Goal: Task Accomplishment & Management: Use online tool/utility

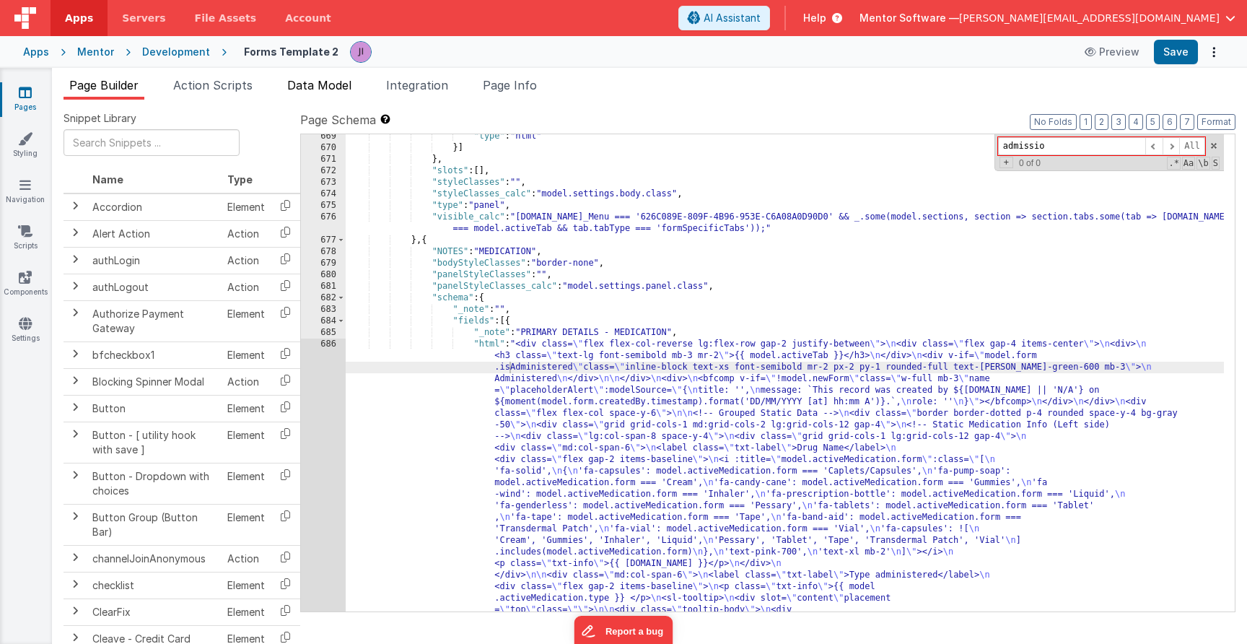
scroll to position [14038, 0]
type input "admissio"
click at [294, 84] on span "Data Model" at bounding box center [319, 85] width 64 height 14
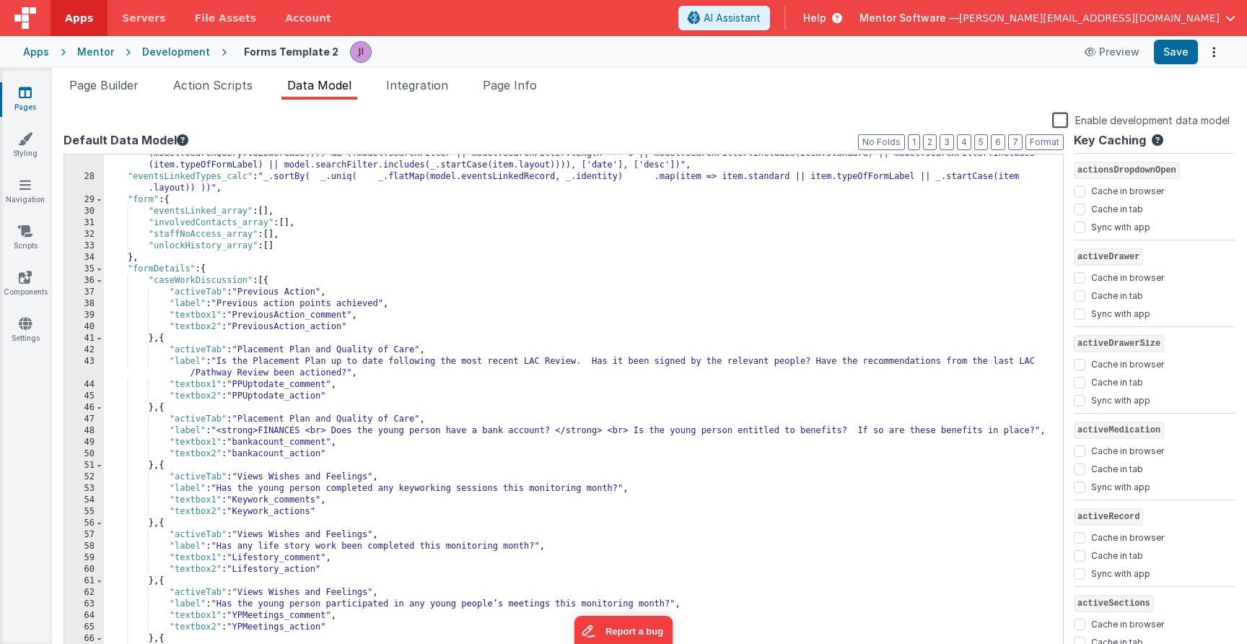
scroll to position [75, 0]
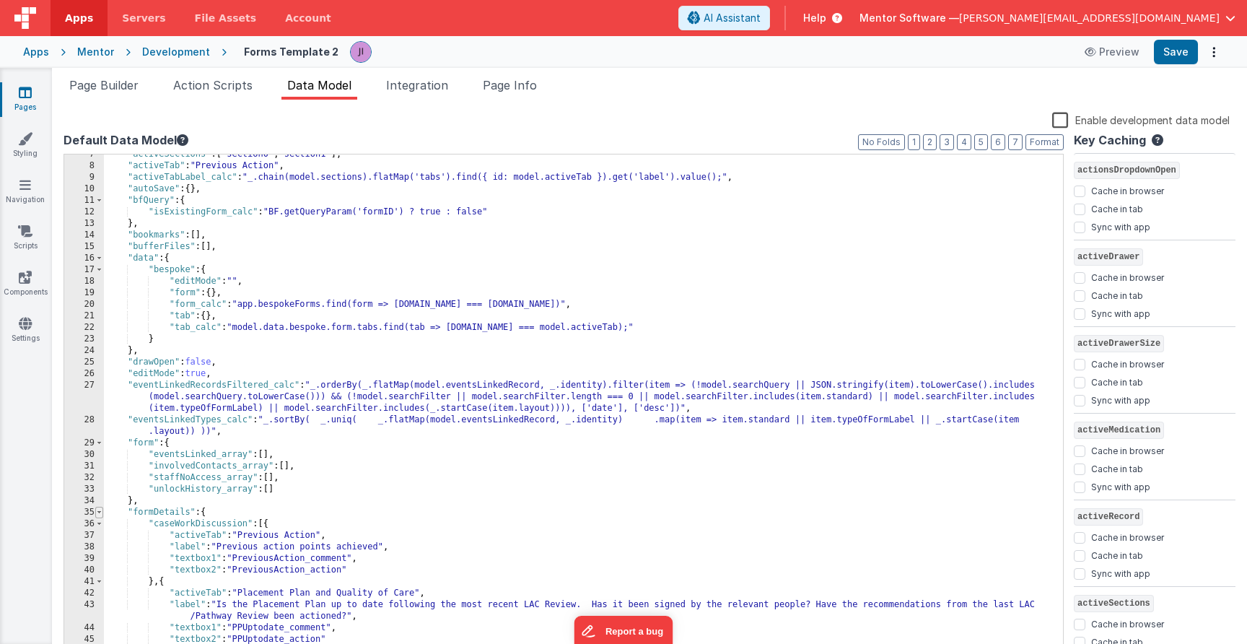
click at [102, 515] on span at bounding box center [99, 513] width 8 height 12
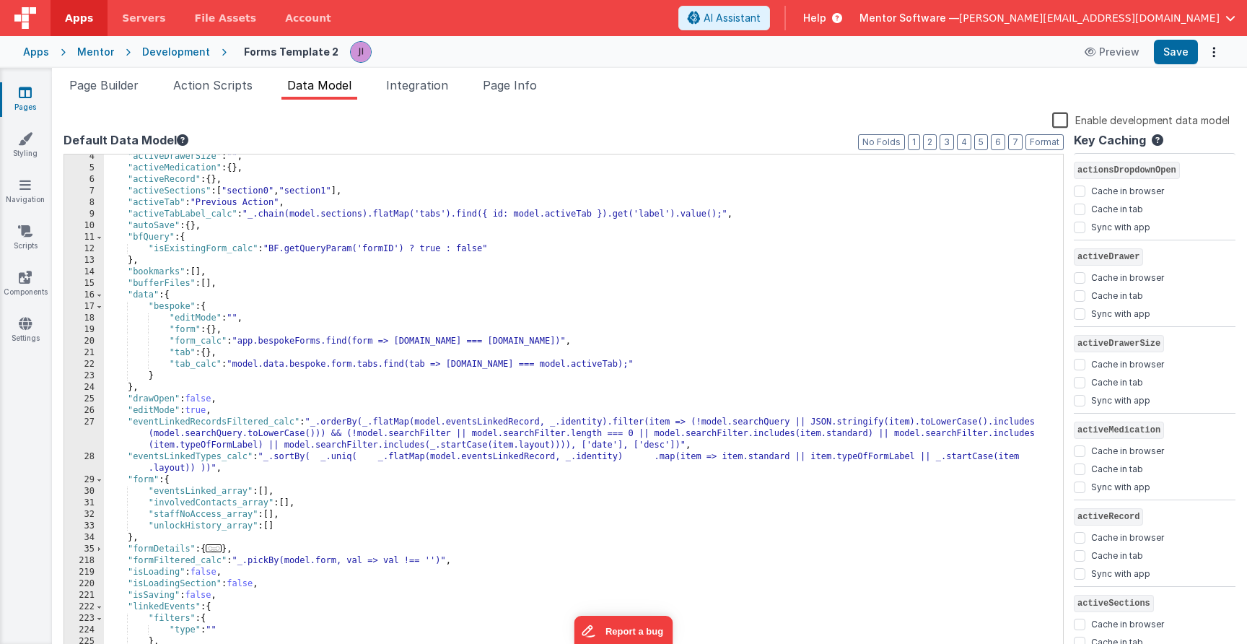
scroll to position [0, 0]
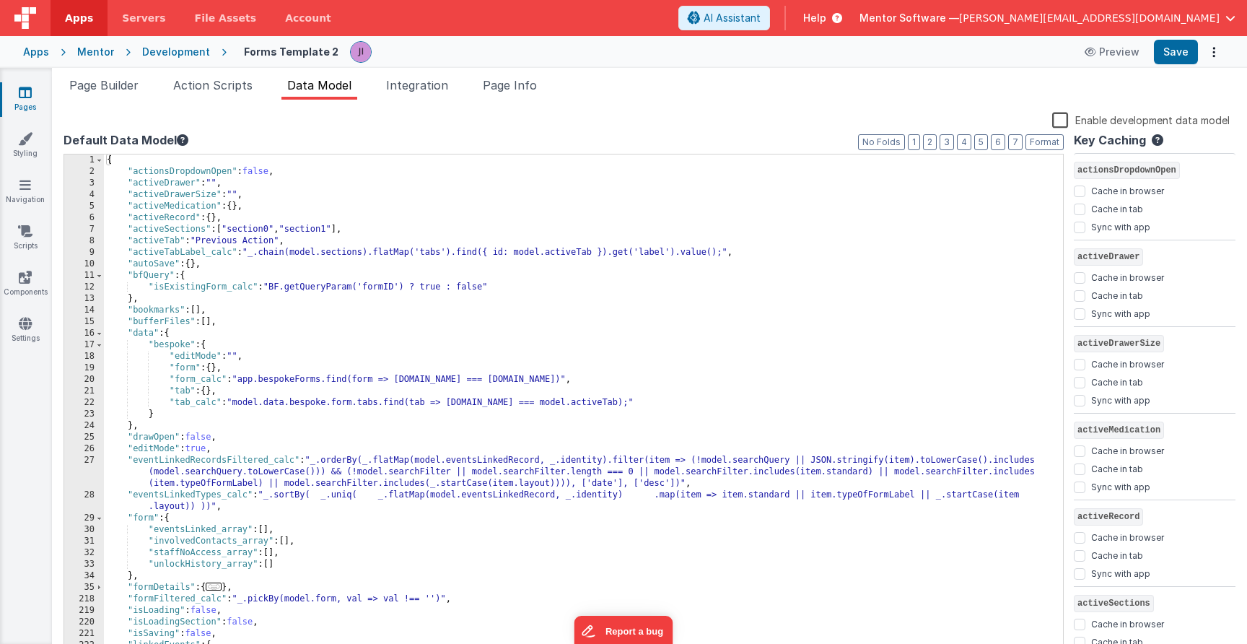
click at [1063, 129] on div "Enable development data model" at bounding box center [647, 121] width 1166 height 20
click at [1063, 123] on label "Enable development data model" at bounding box center [1141, 119] width 178 height 17
click at [0, 0] on input "Enable development data model" at bounding box center [0, 0] width 0 height 0
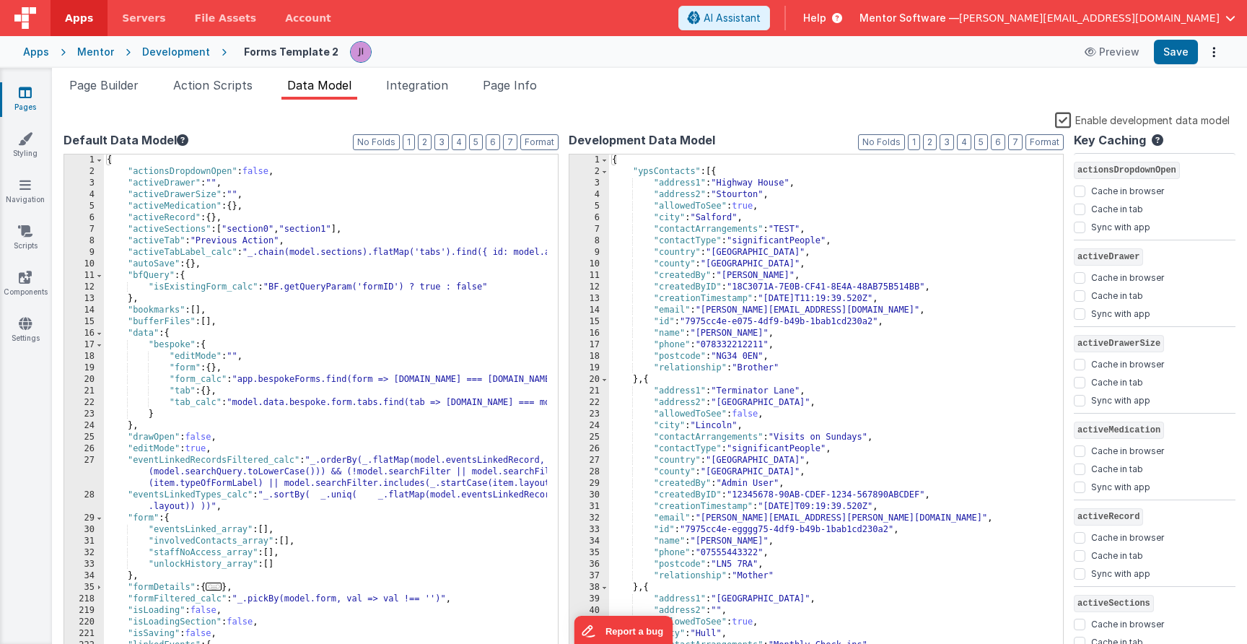
click at [1065, 121] on label "Enable development data model" at bounding box center [1142, 119] width 175 height 17
click at [0, 0] on input "Enable development data model" at bounding box center [0, 0] width 0 height 0
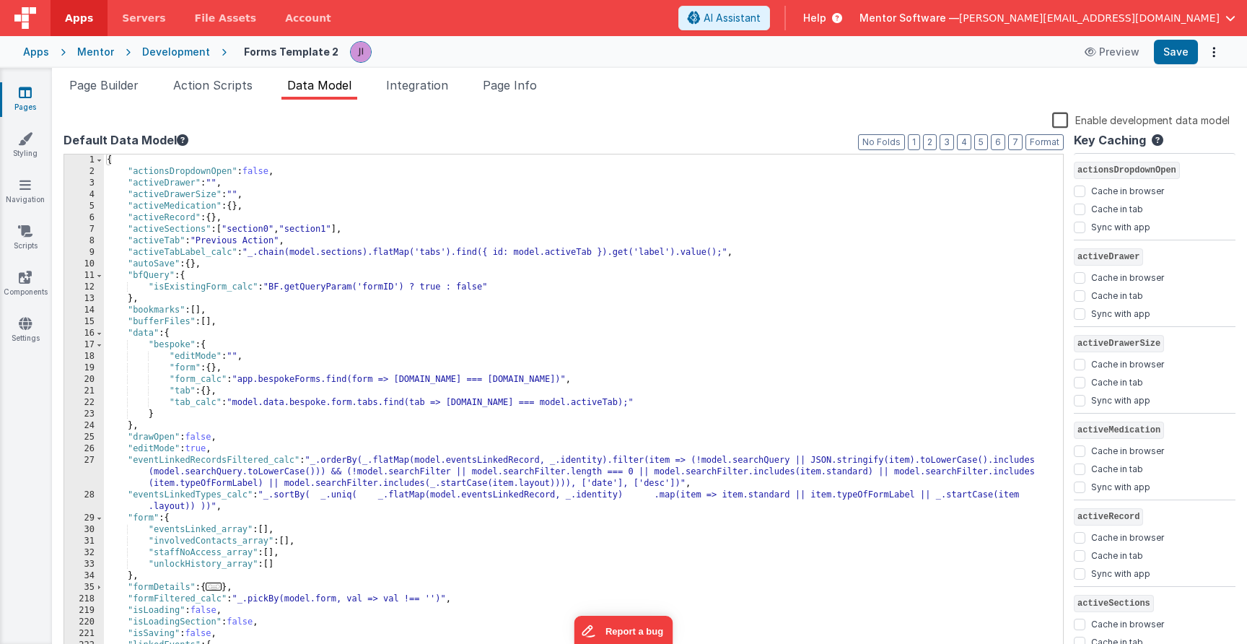
click at [1069, 123] on label "Enable development data model" at bounding box center [1141, 119] width 178 height 17
click at [0, 0] on input "Enable development data model" at bounding box center [0, 0] width 0 height 0
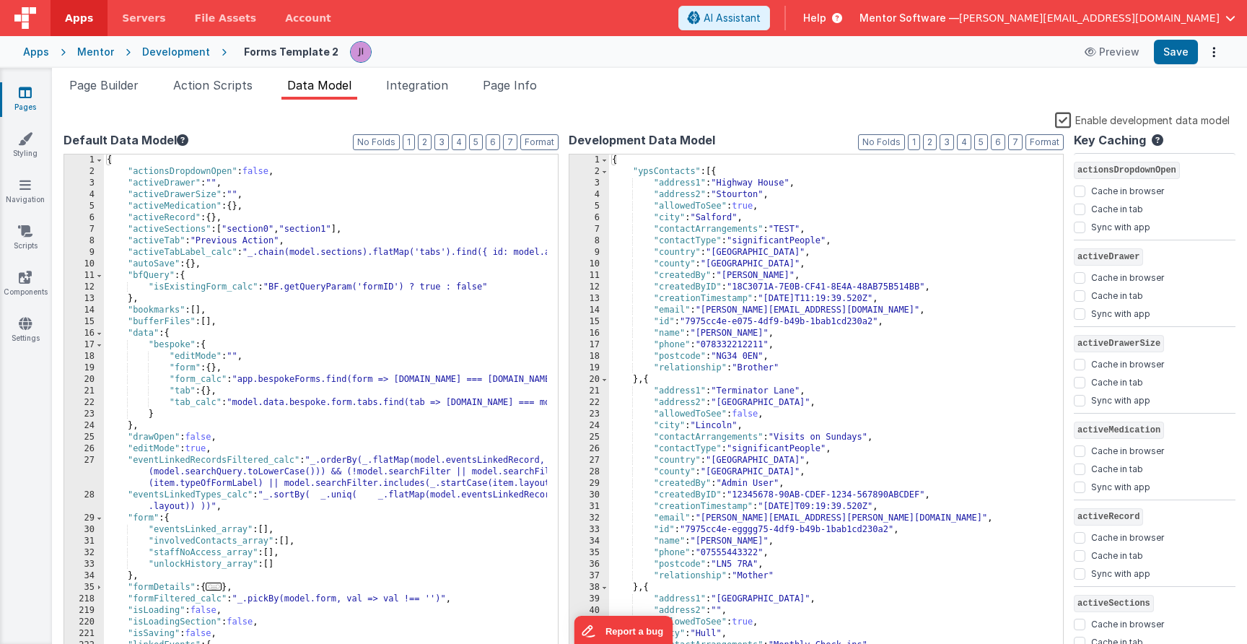
click at [1065, 127] on label "Enable development data model" at bounding box center [1142, 119] width 175 height 17
click at [0, 0] on input "Enable development data model" at bounding box center [0, 0] width 0 height 0
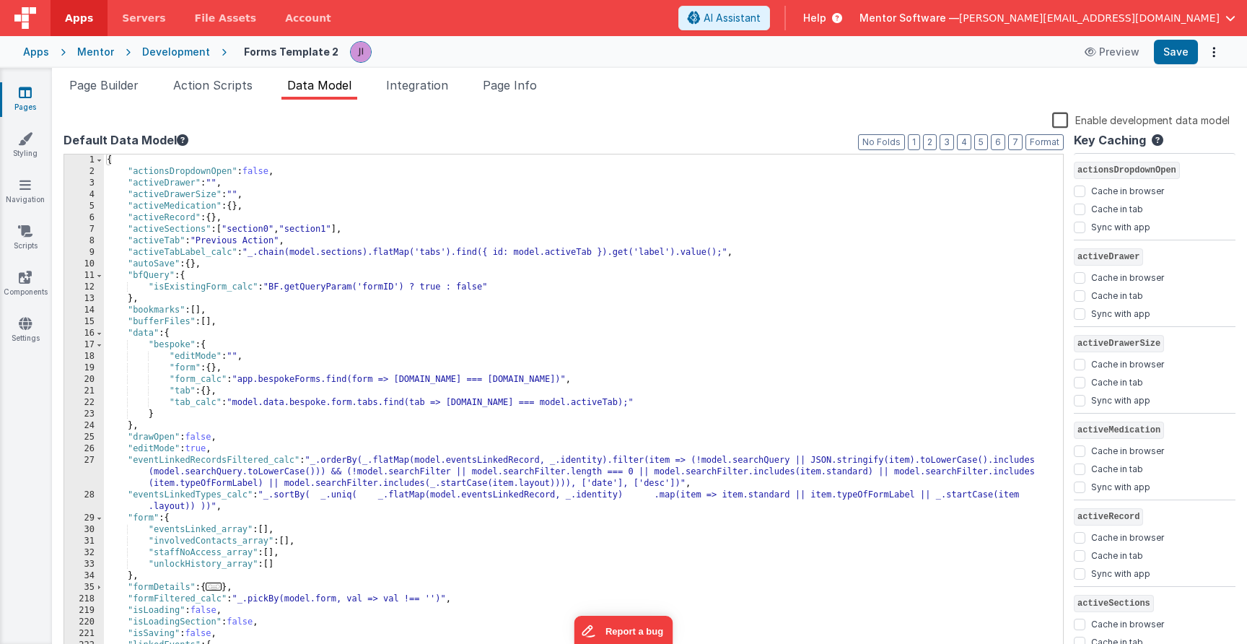
click at [1065, 125] on label "Enable development data model" at bounding box center [1141, 119] width 178 height 17
click at [0, 0] on input "Enable development data model" at bounding box center [0, 0] width 0 height 0
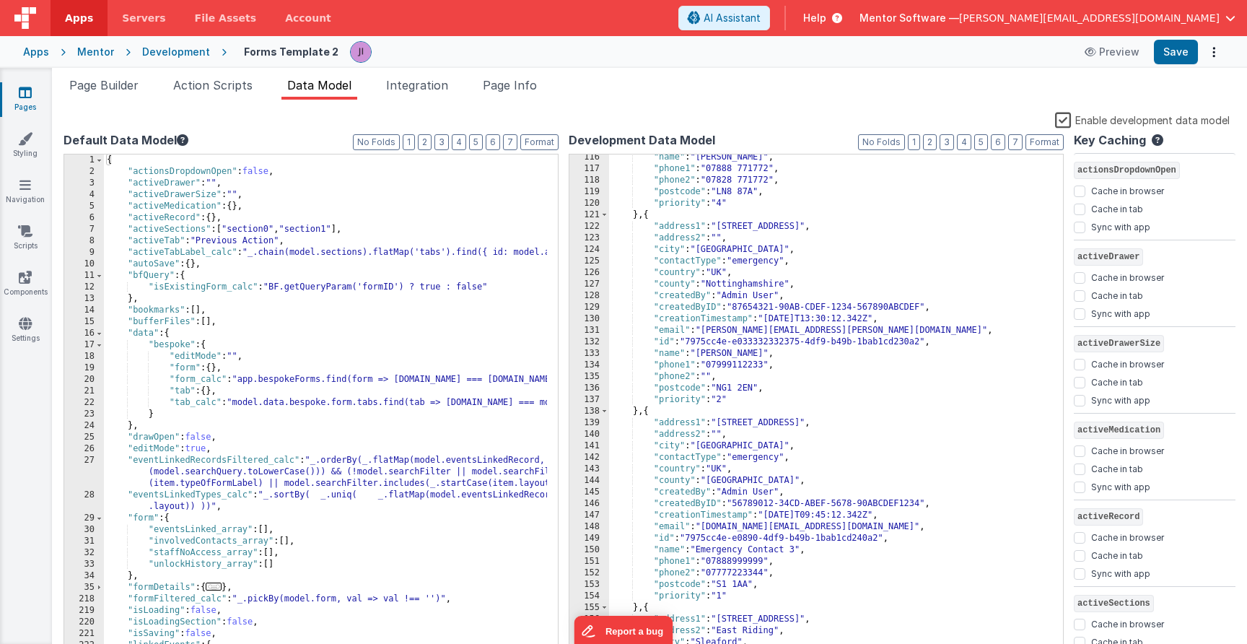
scroll to position [1820, 0]
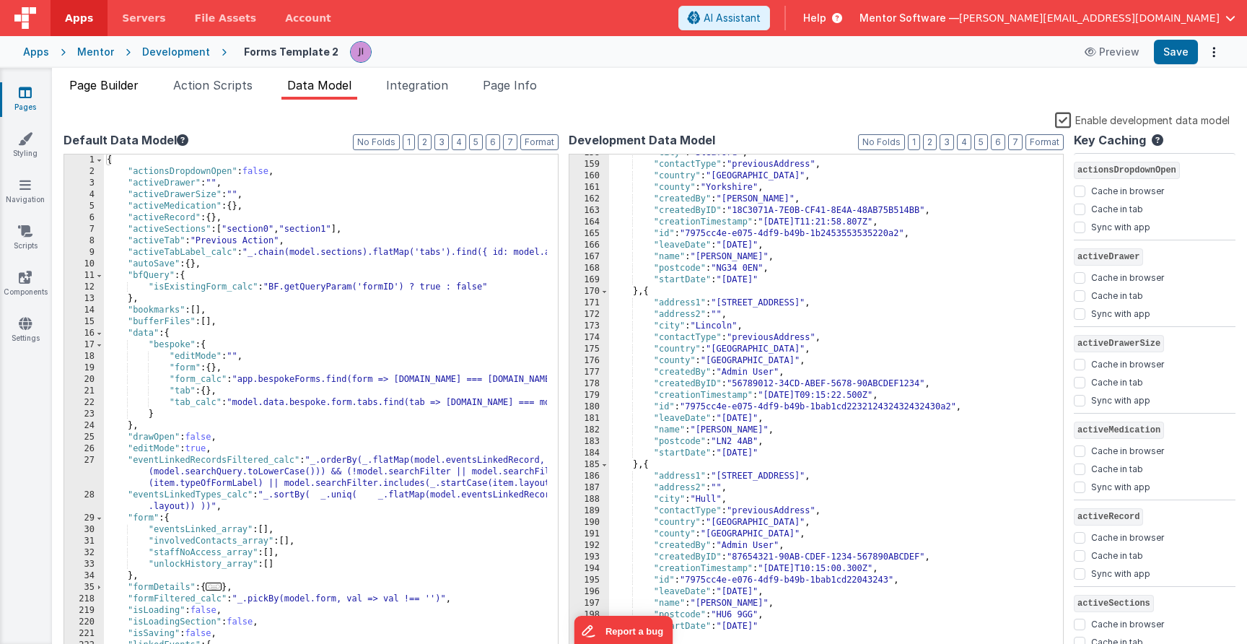
click at [97, 94] on li "Page Builder" at bounding box center [104, 88] width 81 height 23
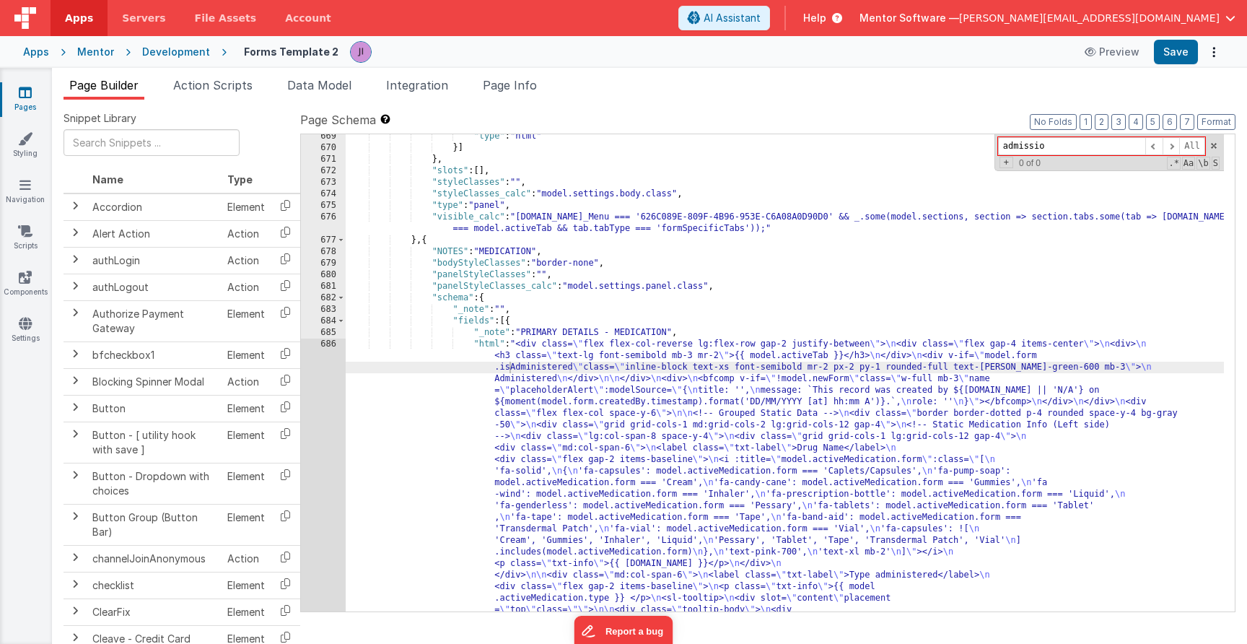
click at [33, 97] on link "Pages" at bounding box center [25, 99] width 52 height 29
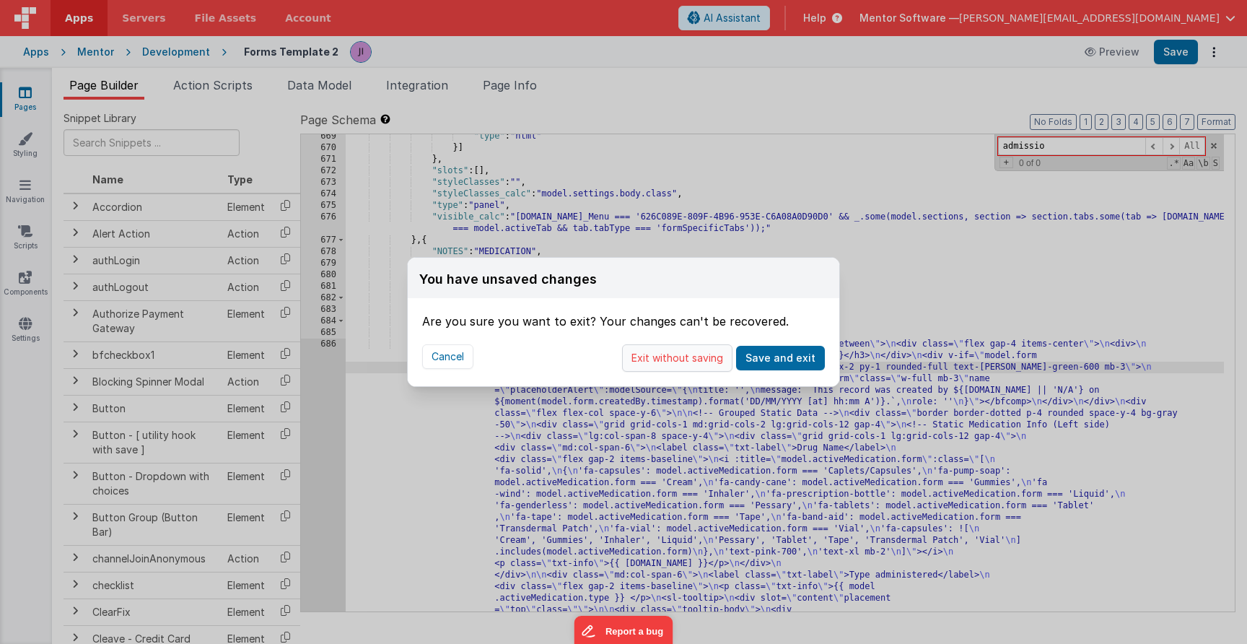
click at [682, 362] on button "Exit without saving" at bounding box center [677, 357] width 110 height 27
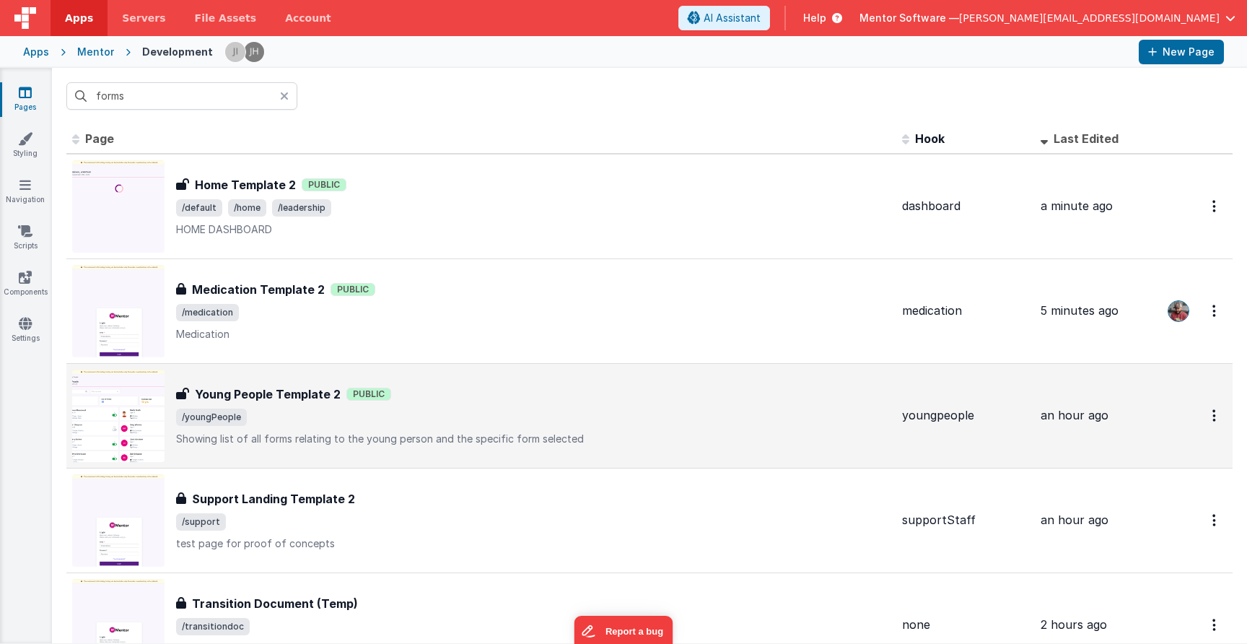
click at [573, 428] on div "Young People Template 2 Young People Template 2 Public /youngPeople Showing lis…" at bounding box center [533, 415] width 715 height 61
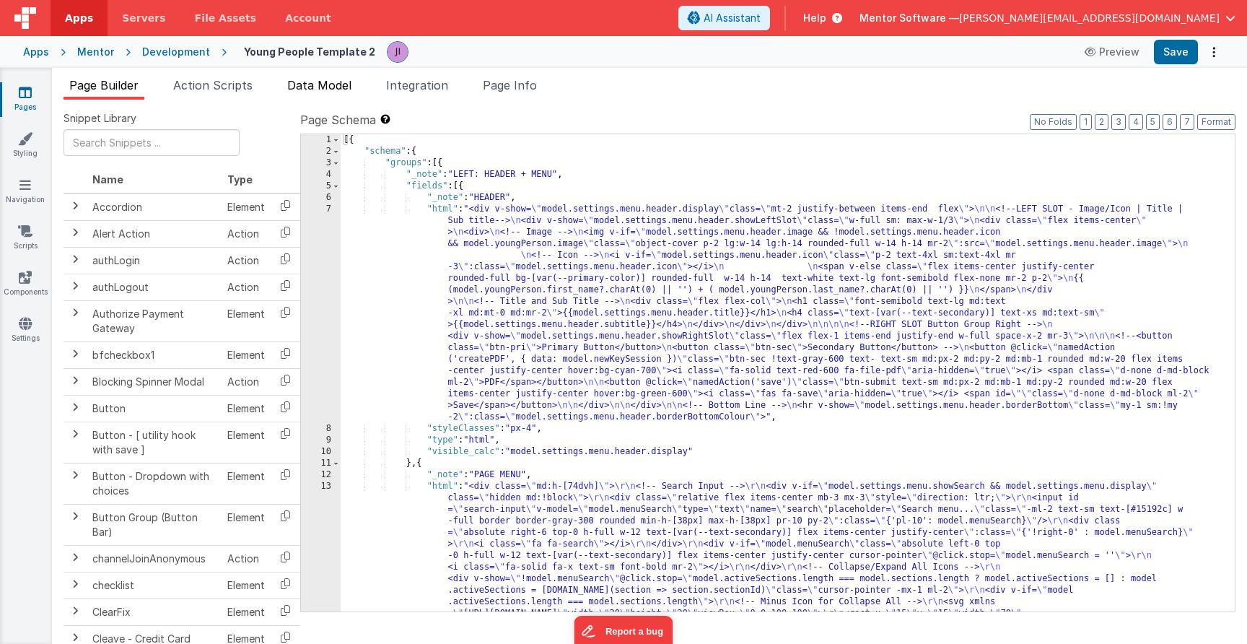
click at [326, 96] on li "Data Model" at bounding box center [319, 88] width 76 height 23
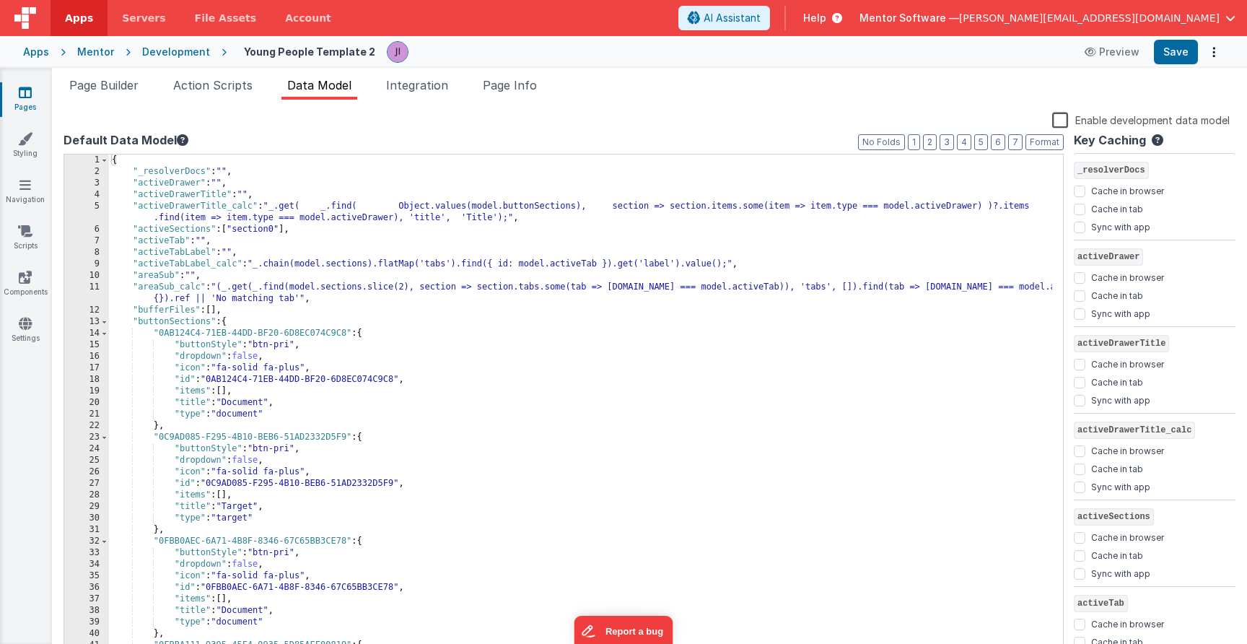
click at [435, 252] on div "{ "_resolverDocs" : "" , "activeDrawer" : "" , "activeDrawerTitle" : "" , "acti…" at bounding box center [580, 416] width 943 height 524
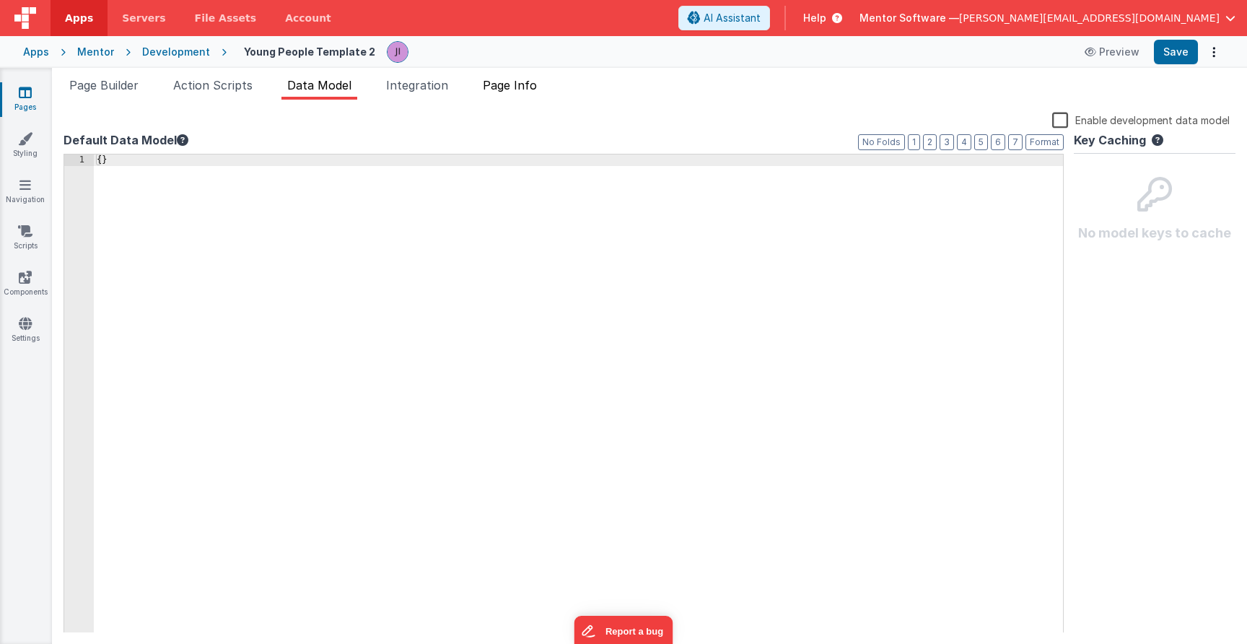
click at [541, 105] on div "Snippet Library Name Type Accordion Element Alert Action Action authLogin Actio…" at bounding box center [649, 372] width 1195 height 544
click at [534, 86] on span "Page Info" at bounding box center [510, 85] width 54 height 14
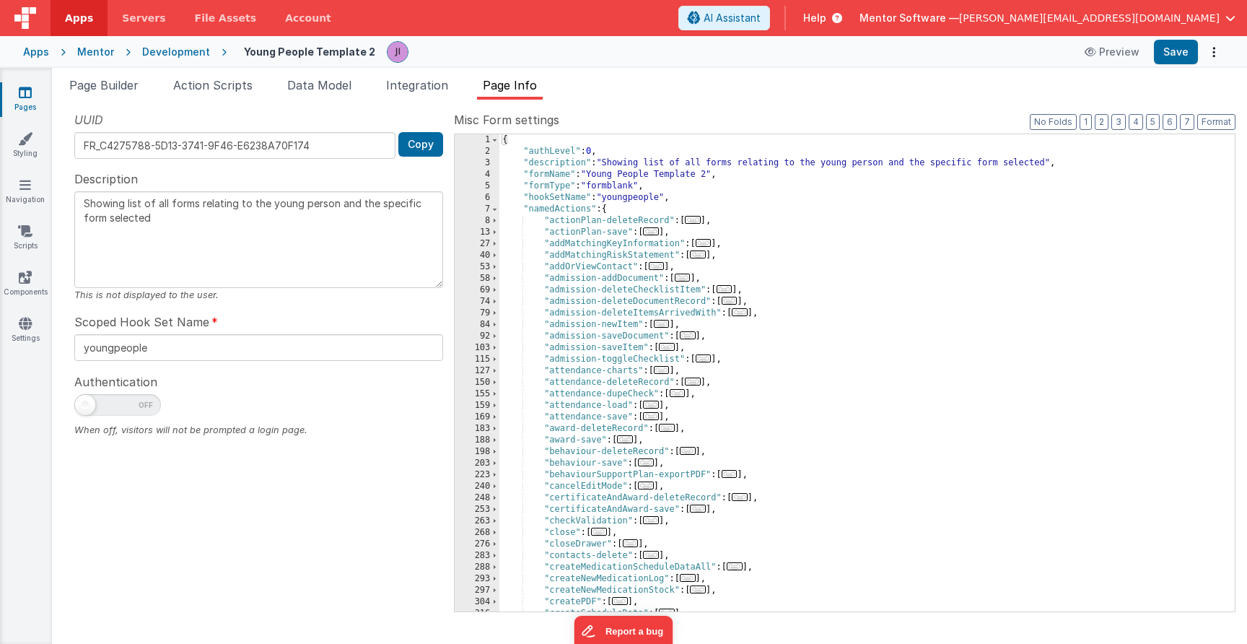
click at [134, 402] on span at bounding box center [117, 405] width 87 height 22
click at [86, 402] on input "checkbox" at bounding box center [80, 403] width 12 height 12
checkbox input "true"
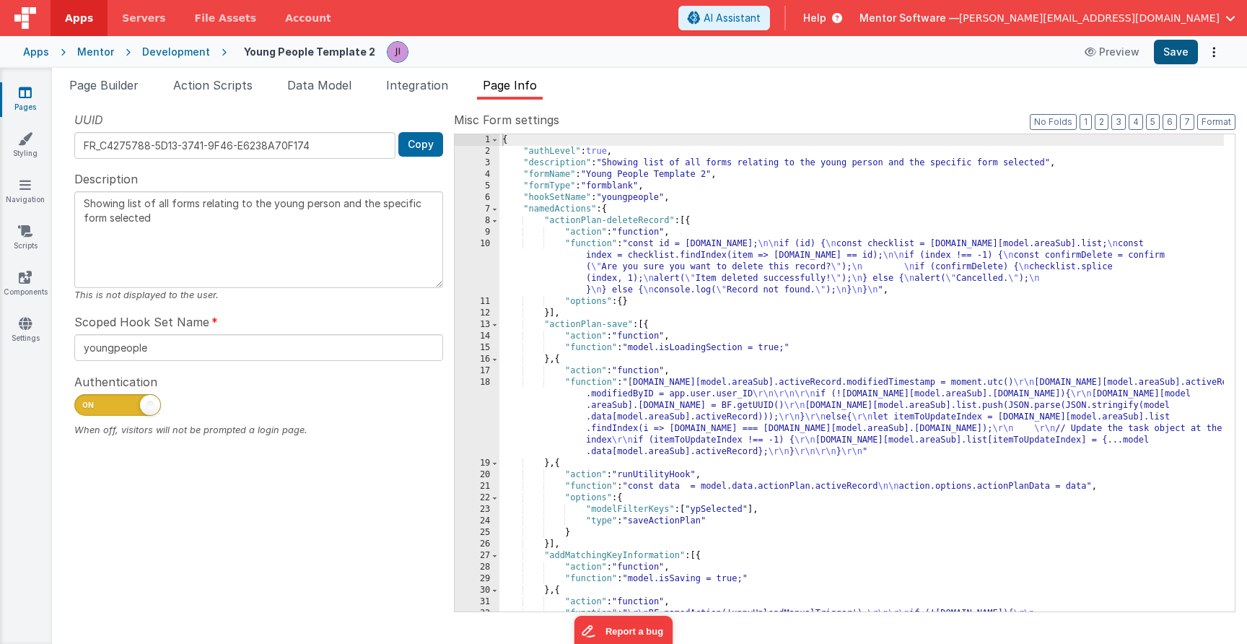
click at [1181, 55] on button "Save" at bounding box center [1176, 52] width 44 height 25
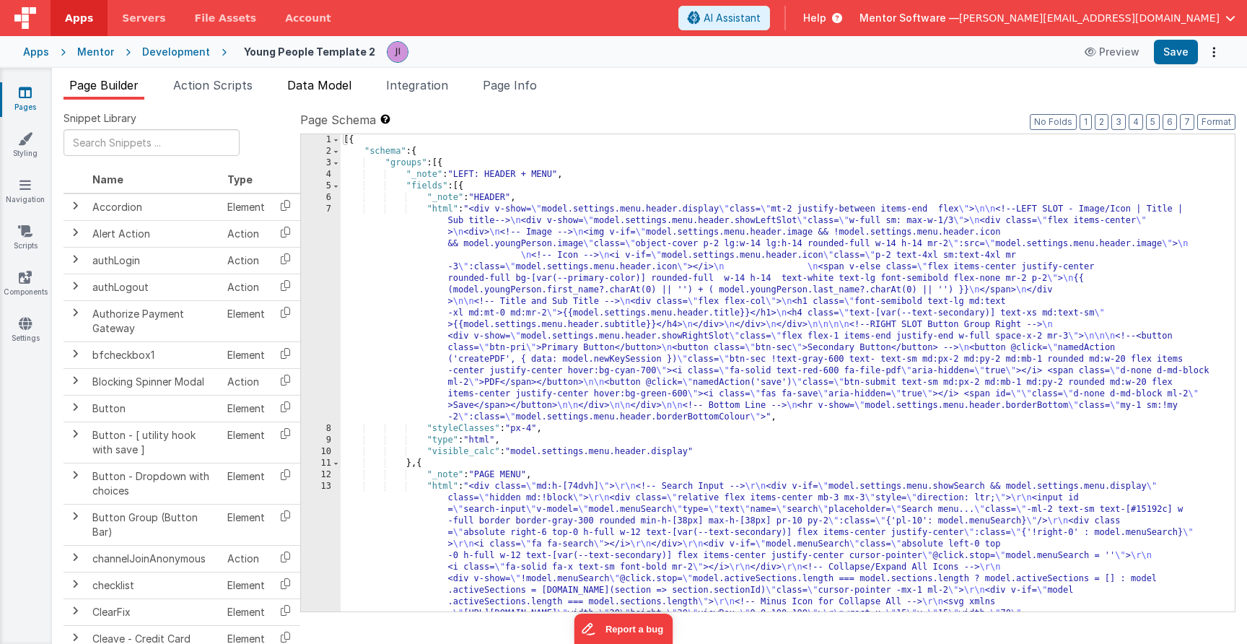
click at [328, 92] on li "Data Model" at bounding box center [319, 88] width 76 height 23
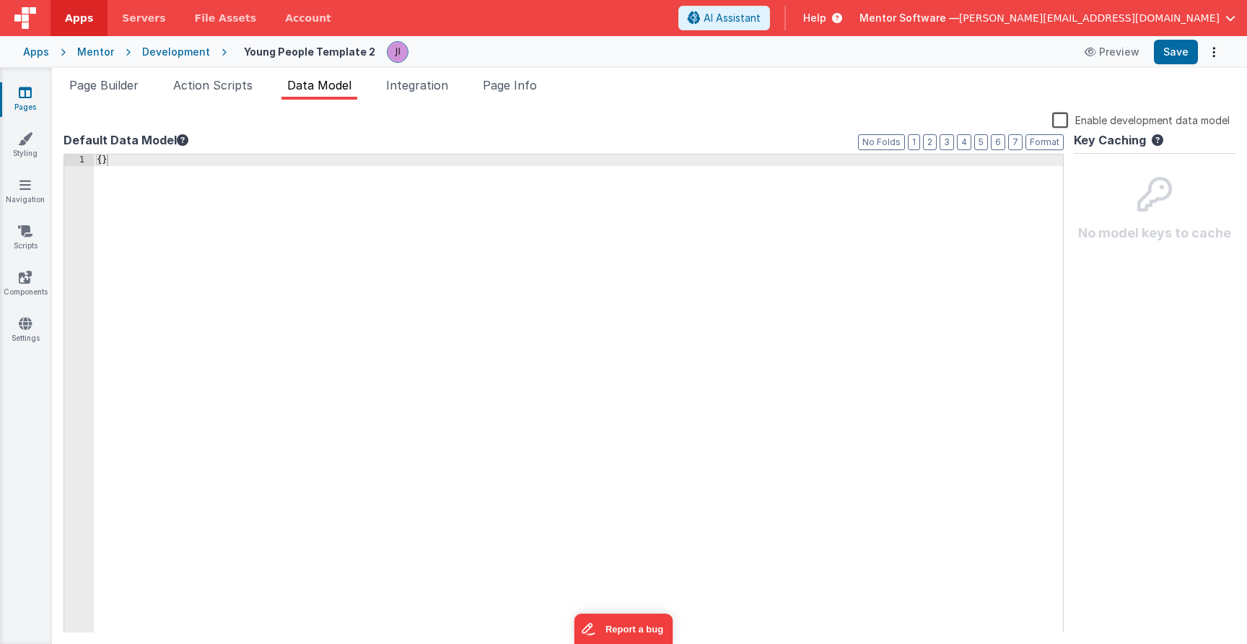
click at [42, 101] on link "Pages" at bounding box center [25, 99] width 52 height 29
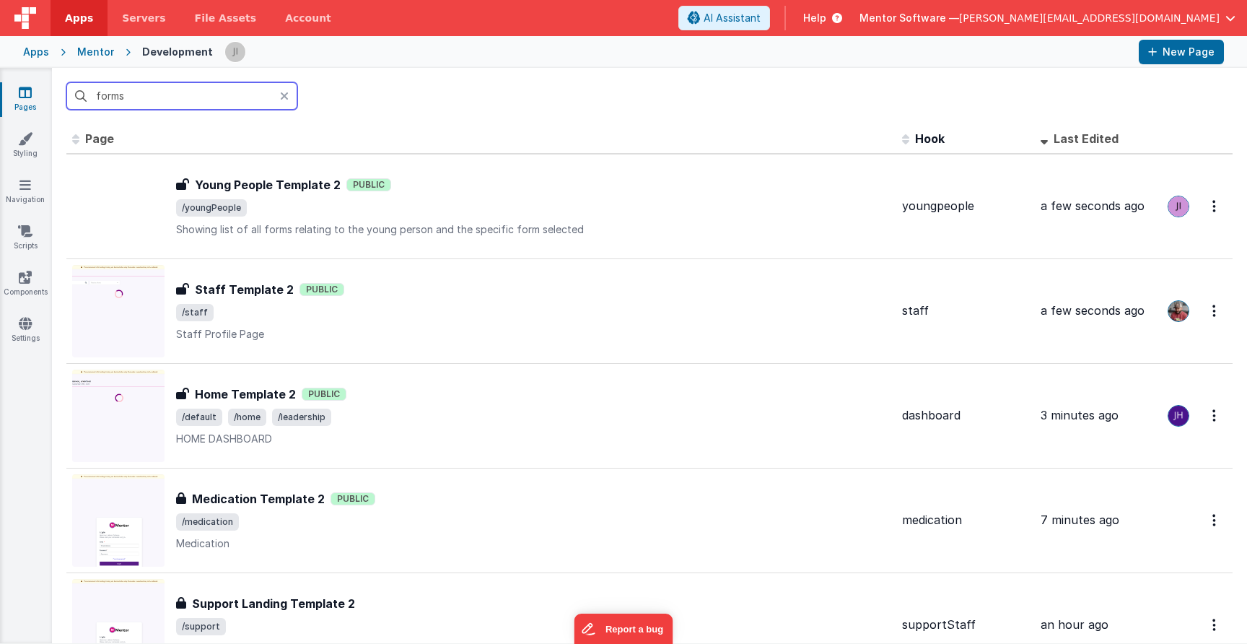
click at [167, 100] on input "forms" at bounding box center [181, 95] width 231 height 27
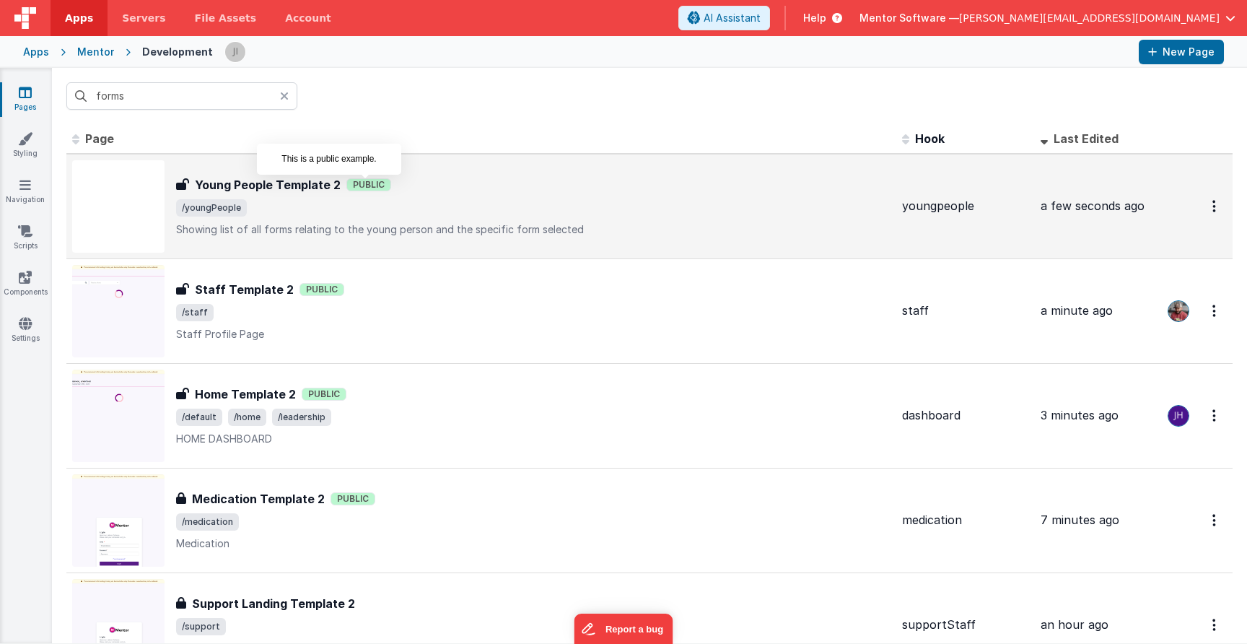
click at [377, 185] on span "Public" at bounding box center [368, 184] width 45 height 13
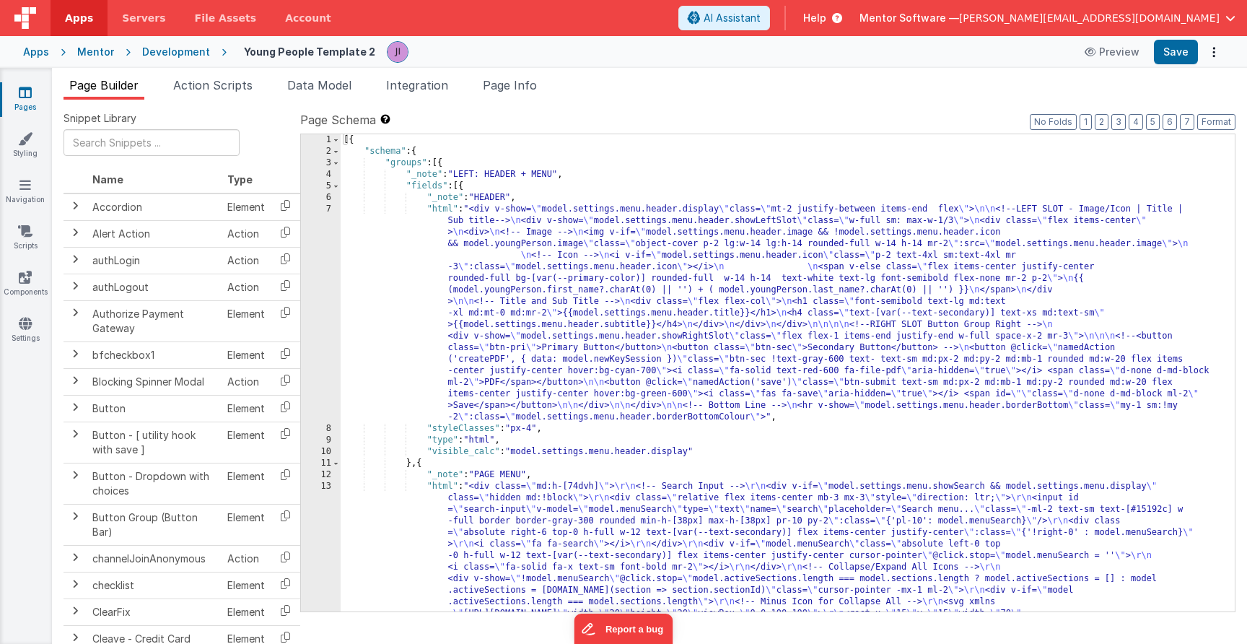
click at [511, 74] on div "Page Builder Action Scripts Data Model Integration Page Info Snippet Library Na…" at bounding box center [649, 356] width 1195 height 576
click at [513, 81] on span "Page Info" at bounding box center [510, 85] width 54 height 14
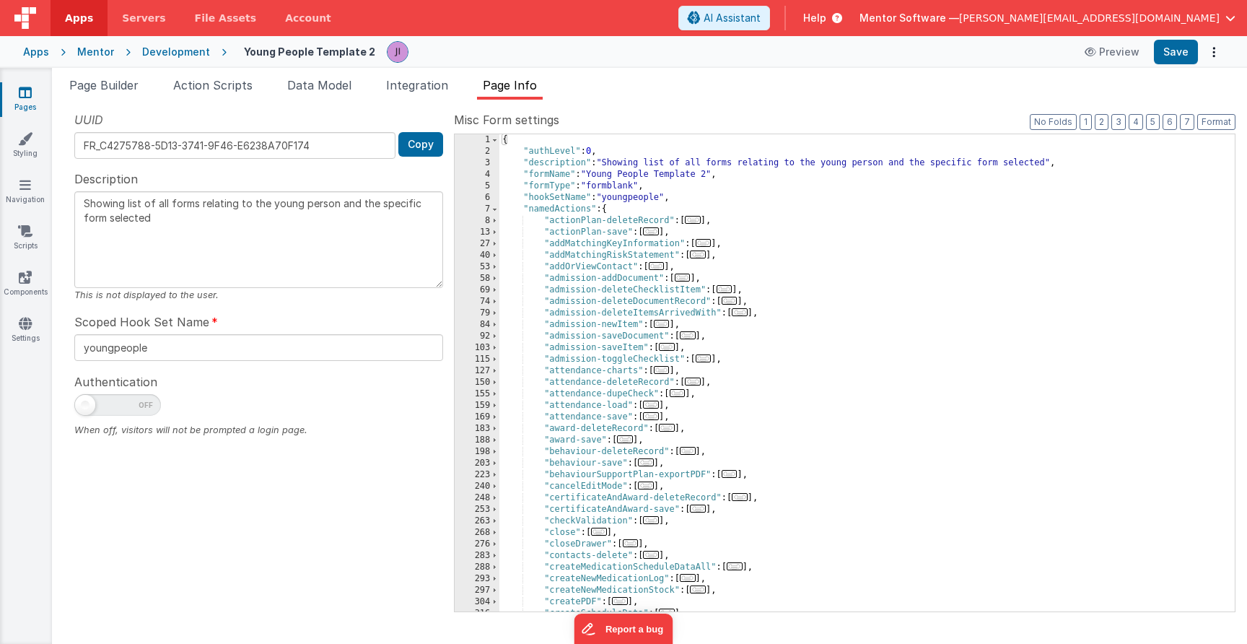
click at [122, 406] on span at bounding box center [117, 405] width 87 height 22
click at [86, 406] on input "checkbox" at bounding box center [80, 403] width 12 height 12
checkbox input "true"
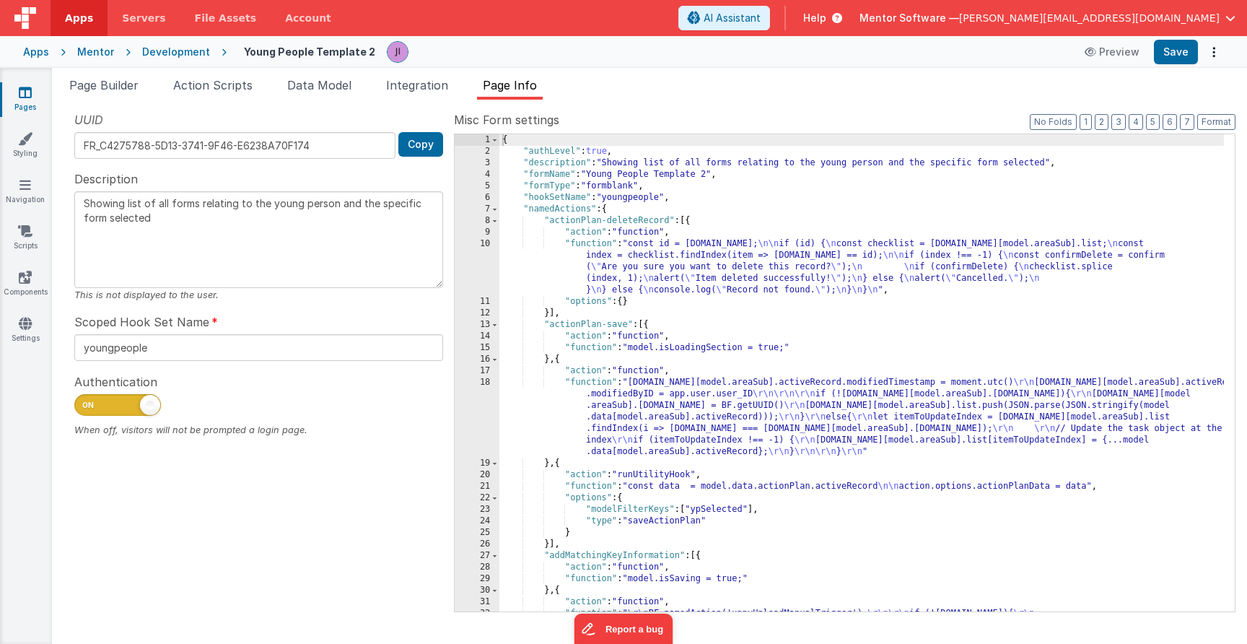
click at [702, 231] on div "{ "authLevel" : true , "description" : "Showing list of all forms relating to t…" at bounding box center [861, 418] width 725 height 569
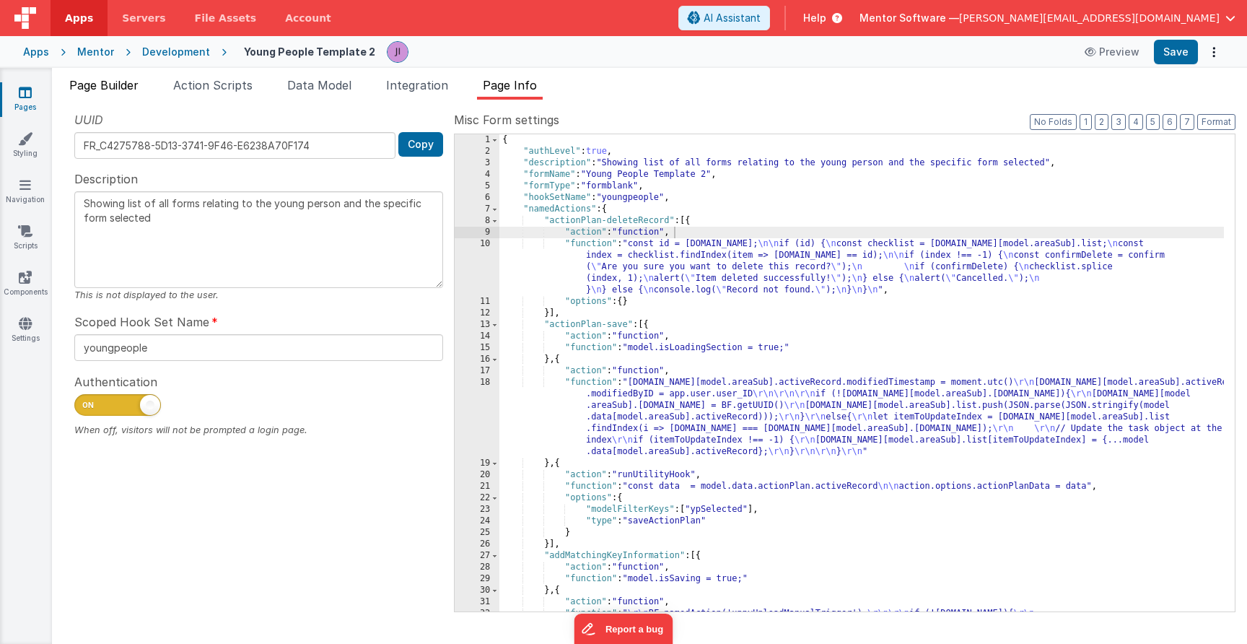
click at [117, 84] on span "Page Builder" at bounding box center [103, 85] width 69 height 14
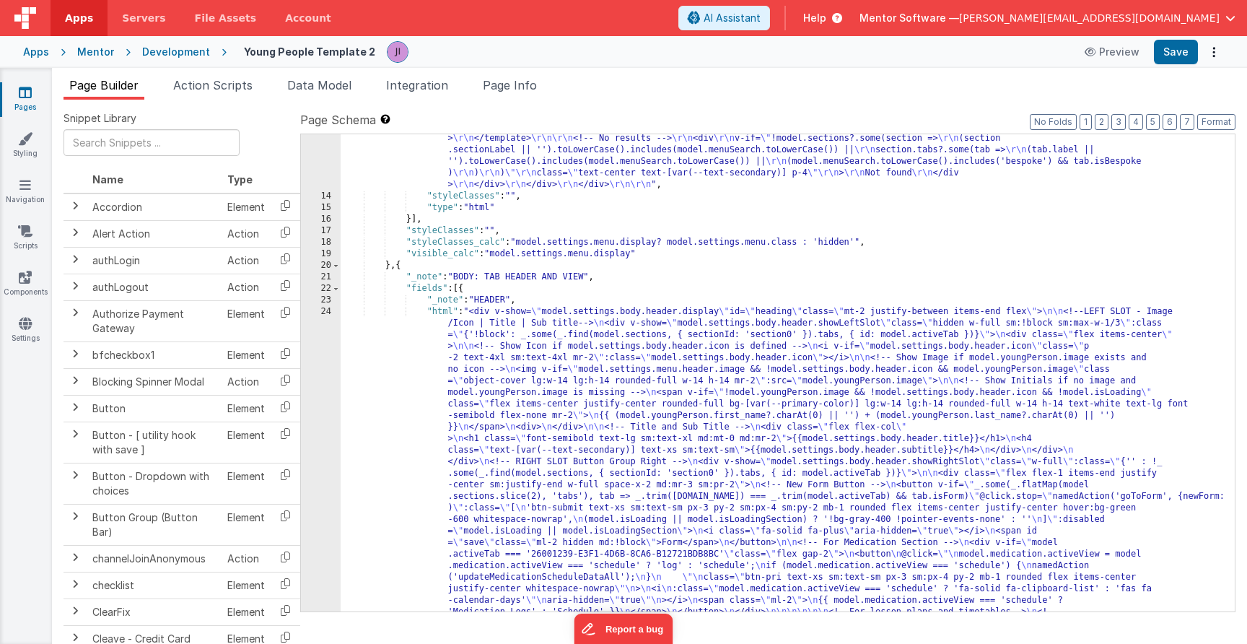
scroll to position [841, 0]
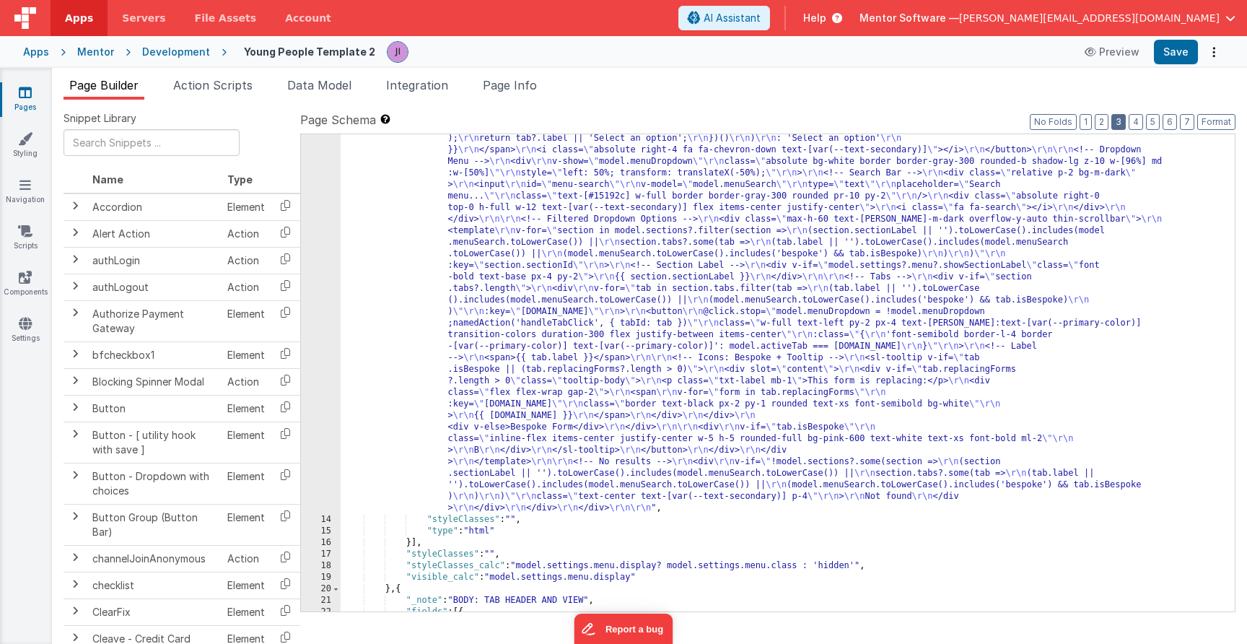
click at [1115, 120] on button "3" at bounding box center [1119, 122] width 14 height 16
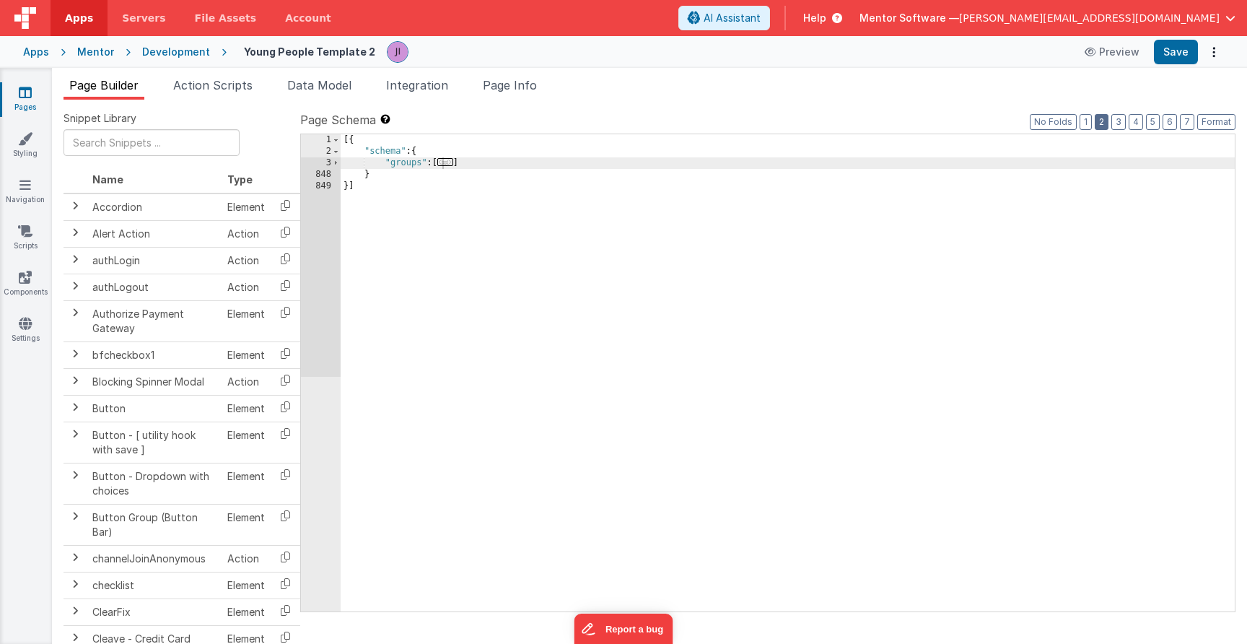
click at [1103, 123] on button "2" at bounding box center [1102, 122] width 14 height 16
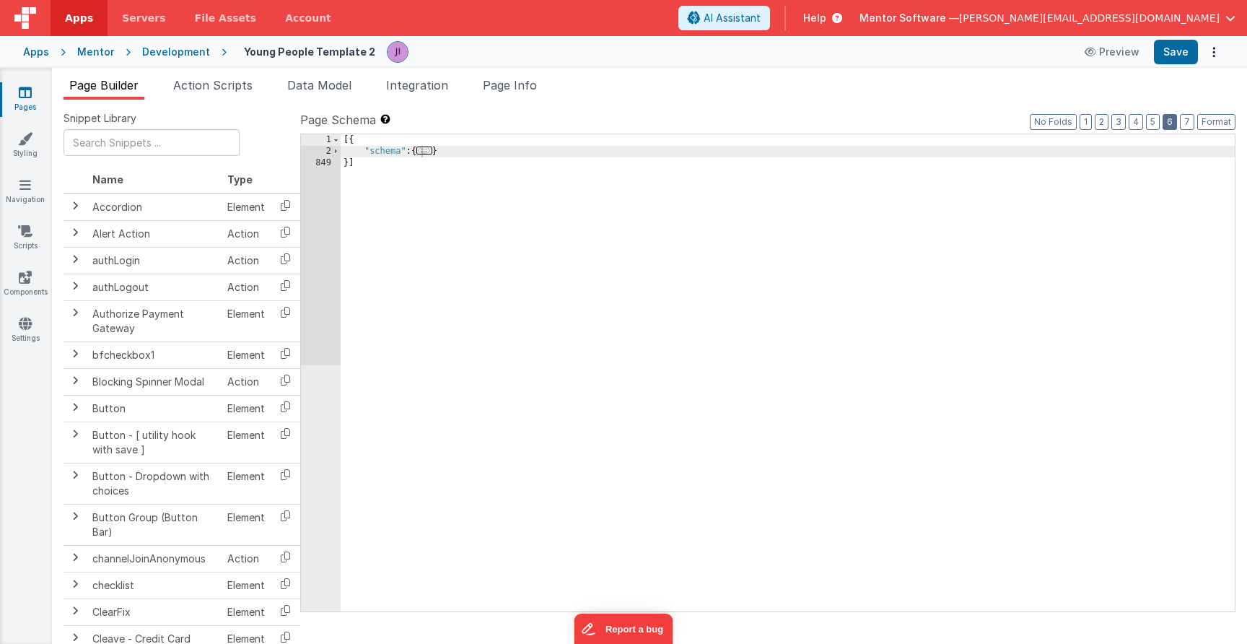
click at [1167, 128] on button "6" at bounding box center [1170, 122] width 14 height 16
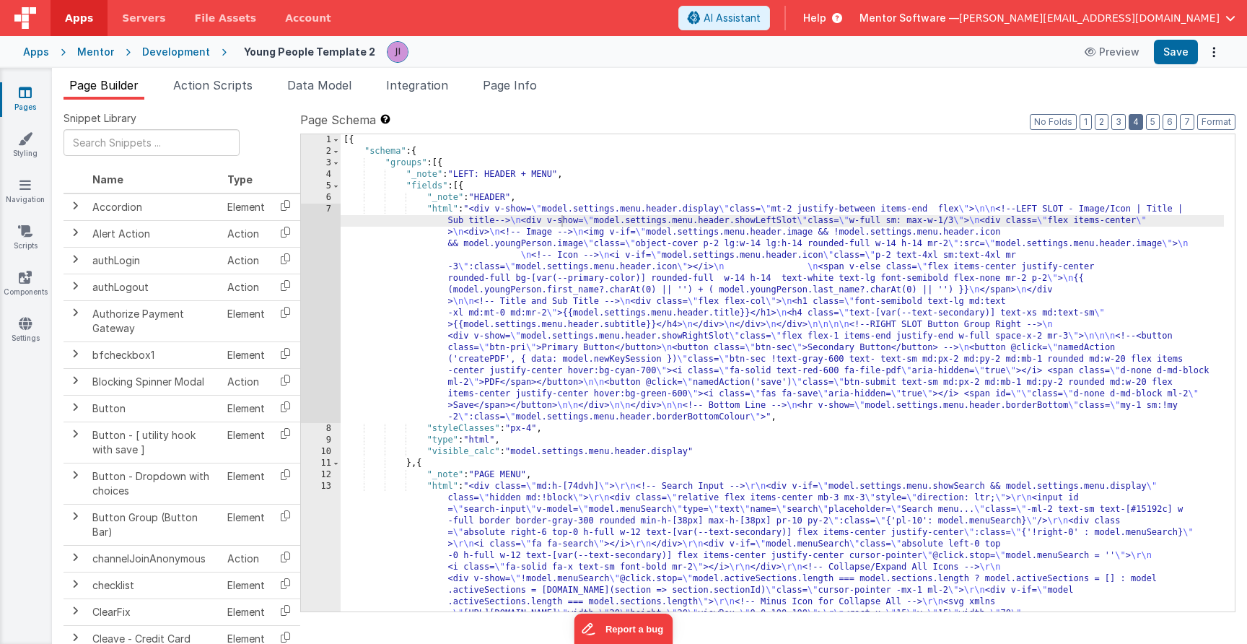
click at [1133, 123] on button "4" at bounding box center [1136, 122] width 14 height 16
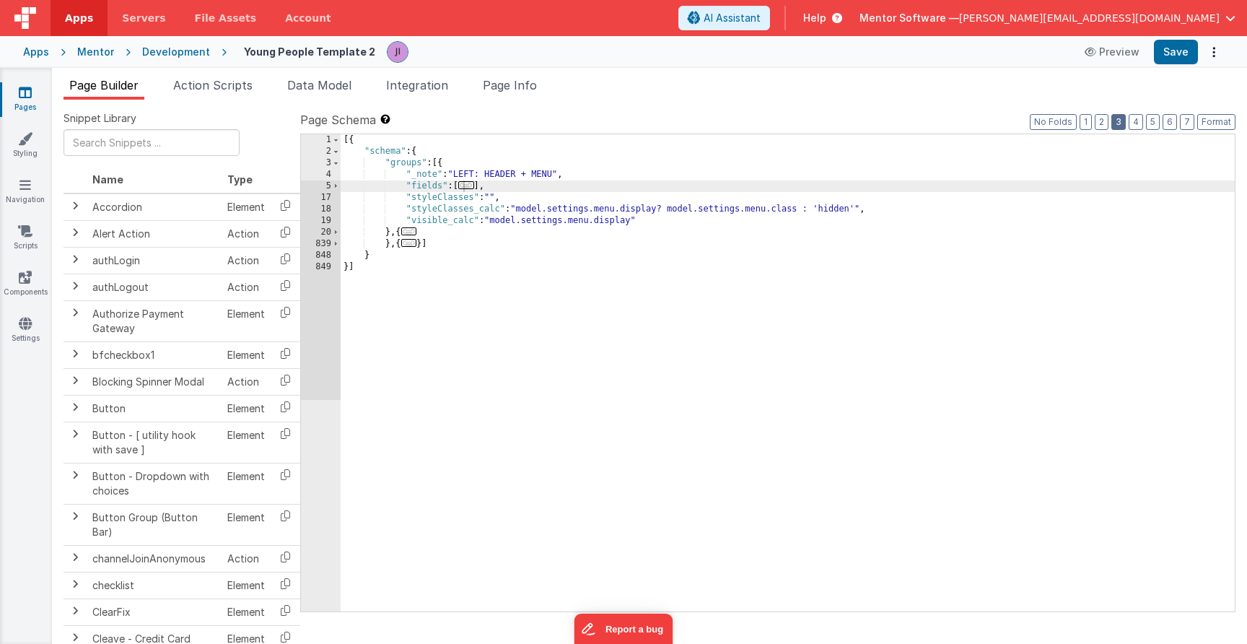
click at [1118, 121] on button "3" at bounding box center [1119, 122] width 14 height 16
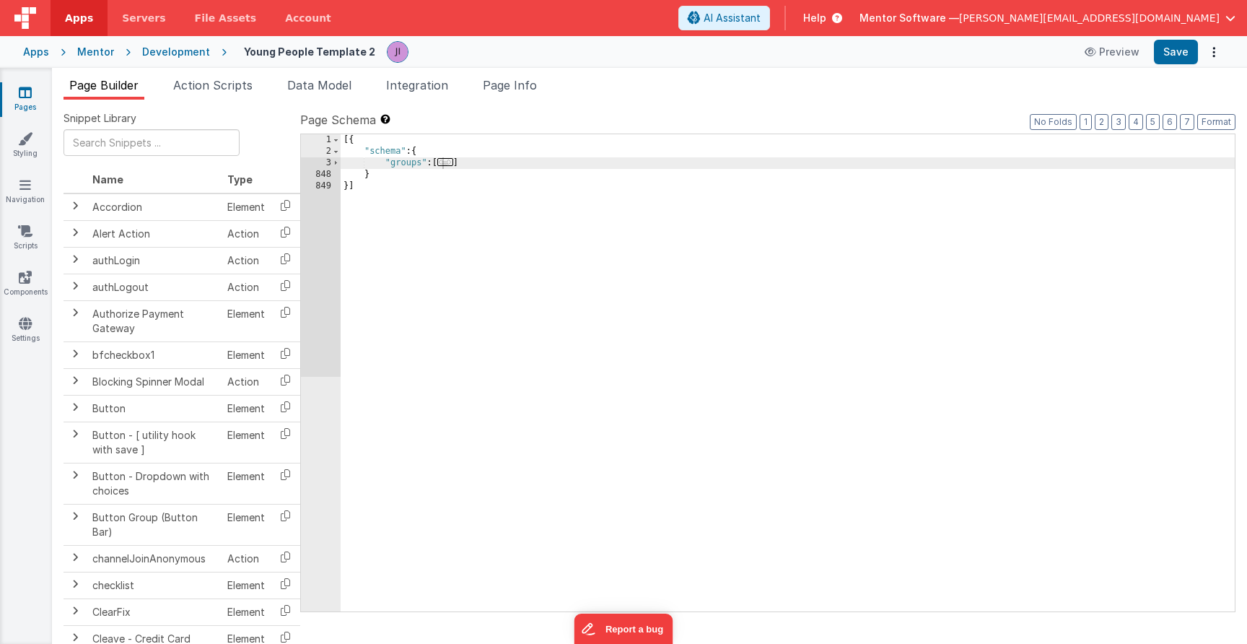
click at [1145, 121] on label "Page Schema Shortcuts: Find: command-f Fold: command-option-L Unfold: command-o…" at bounding box center [767, 119] width 935 height 17
click at [1156, 120] on button "5" at bounding box center [1153, 122] width 14 height 16
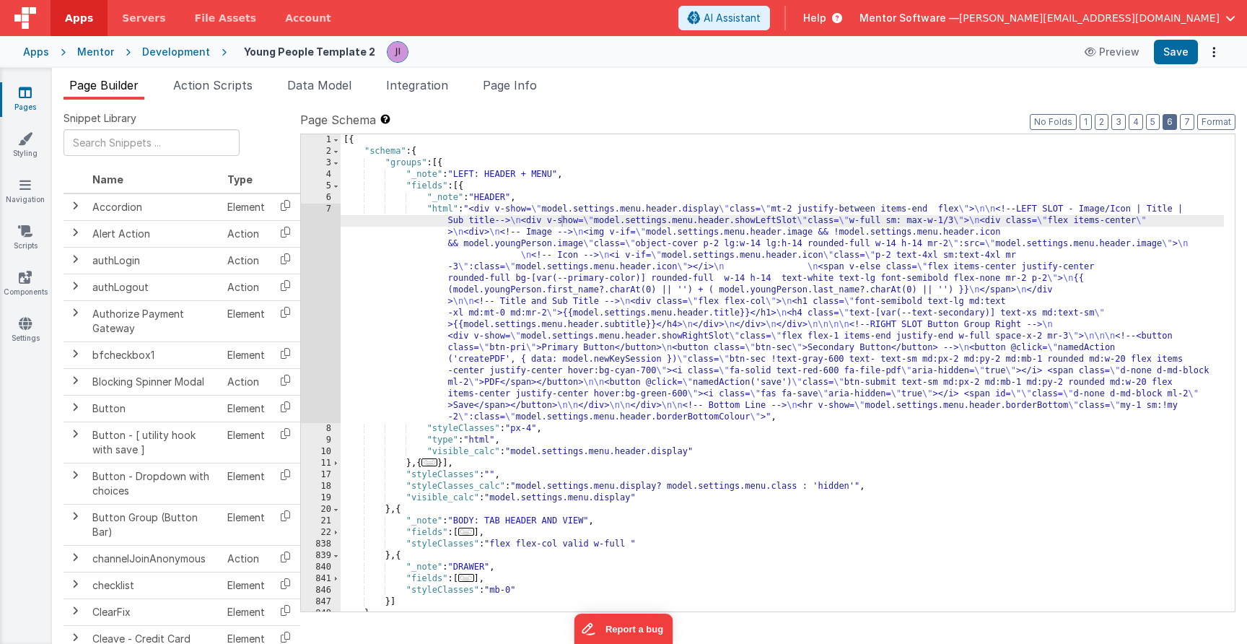
click at [1174, 122] on button "6" at bounding box center [1170, 122] width 14 height 16
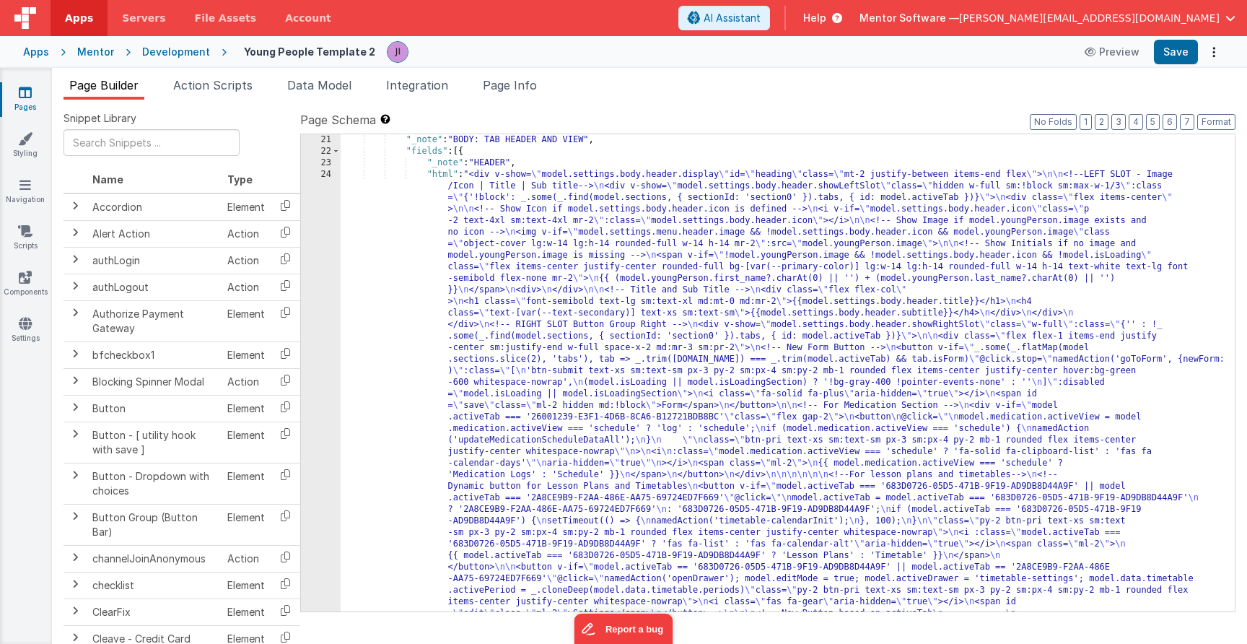
scroll to position [1274, 0]
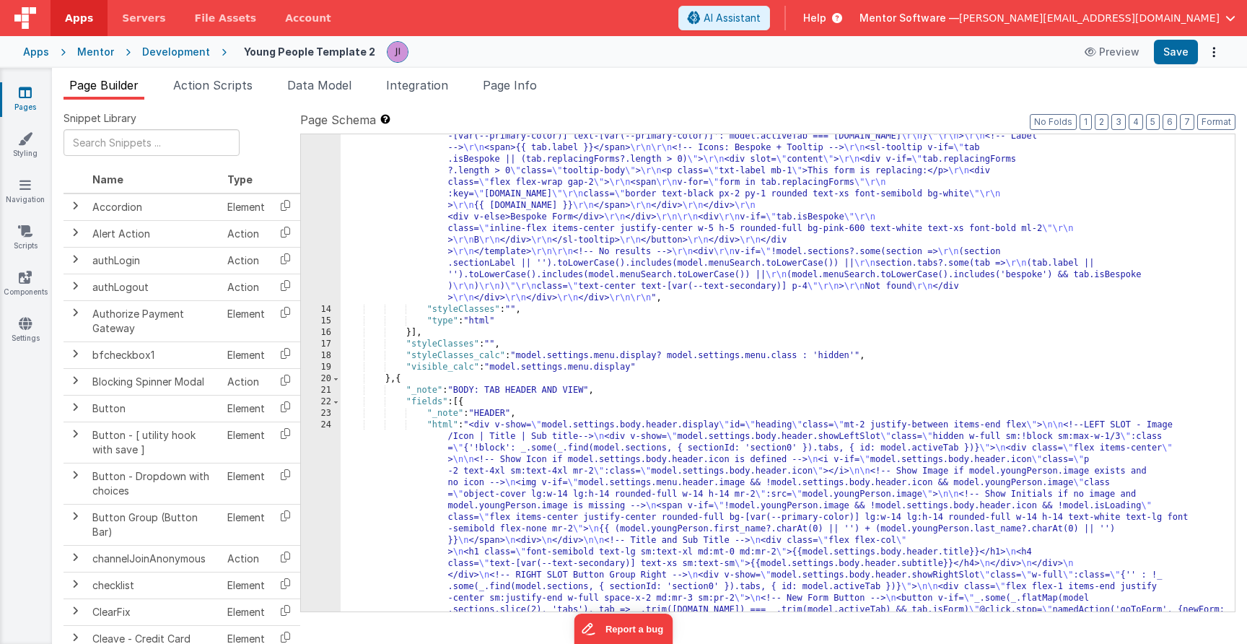
click at [525, 353] on div ""html" : "<div class= \" md:h-[74dvh] \" > \r\n <!-- Search Input --> \r\n <div…" at bounding box center [782, 467] width 883 height 2521
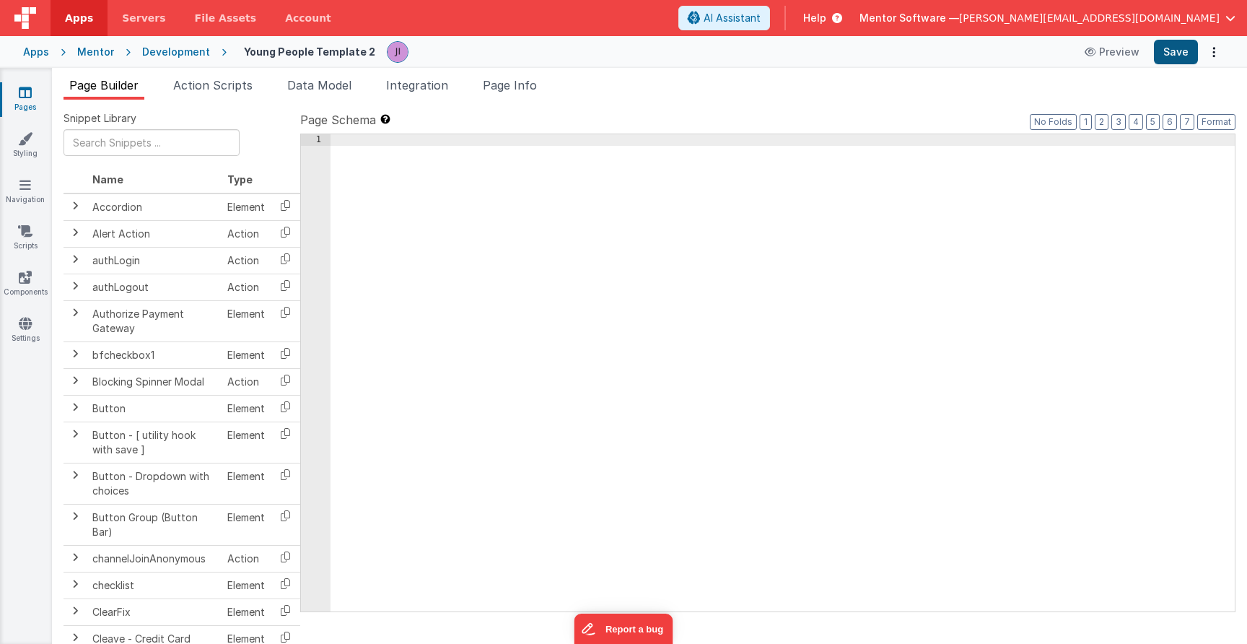
click at [1194, 50] on button "Save" at bounding box center [1176, 52] width 44 height 25
click at [508, 93] on li "Page Info" at bounding box center [510, 88] width 66 height 23
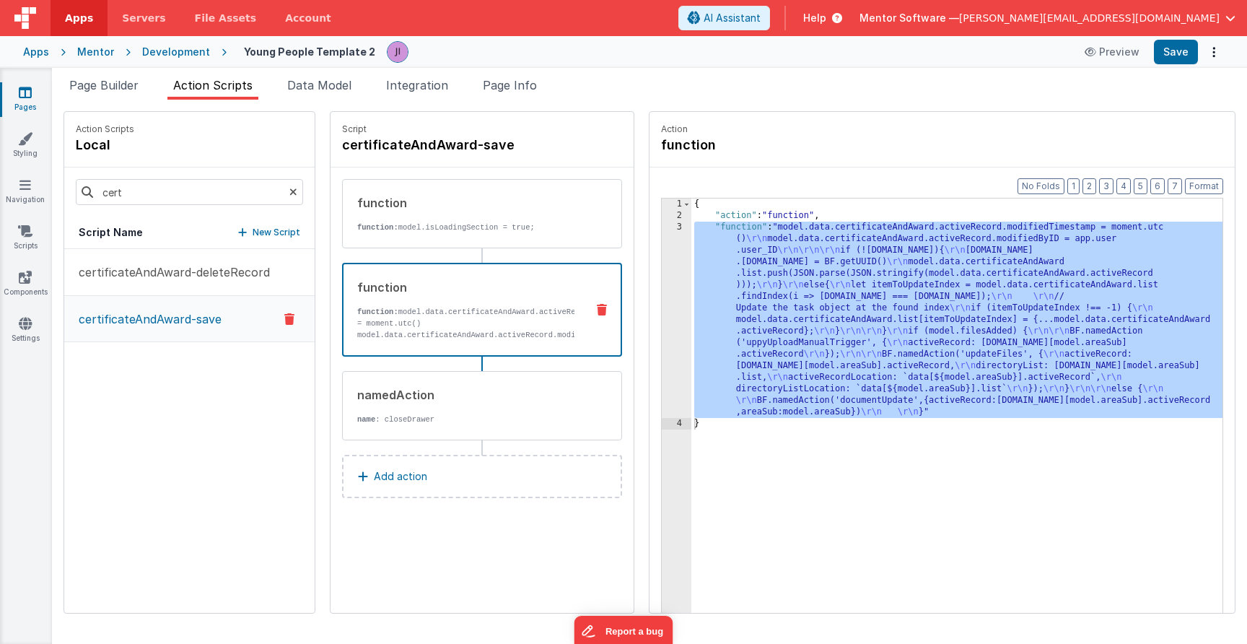
click at [31, 93] on icon at bounding box center [25, 92] width 13 height 14
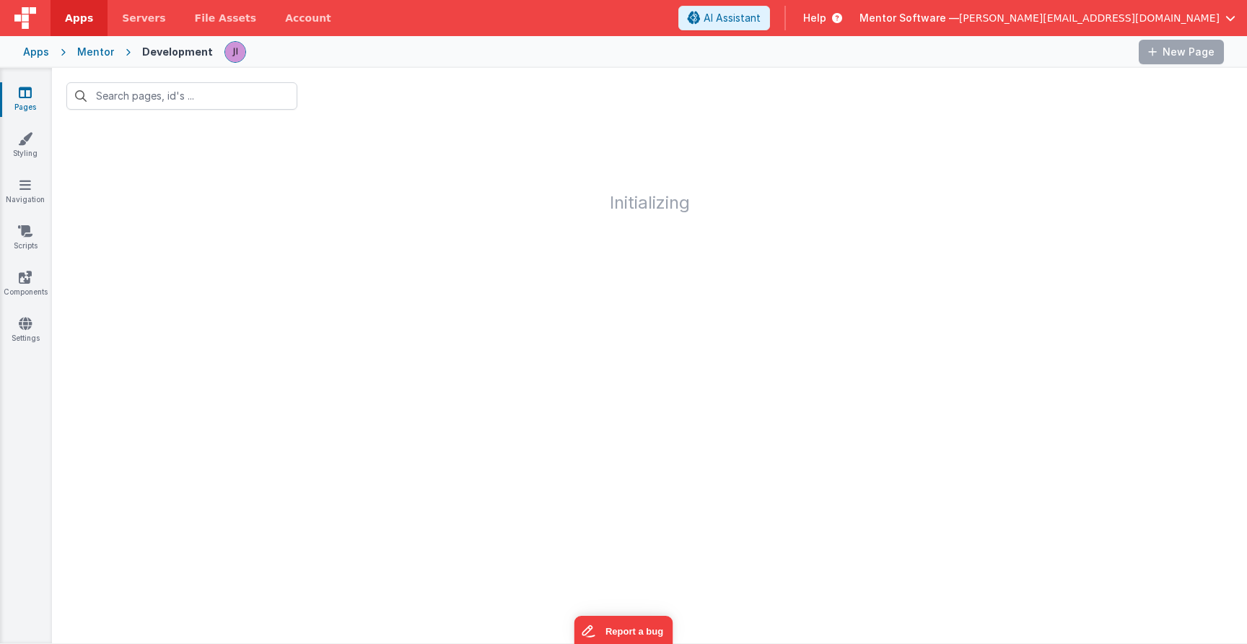
type input "young people"
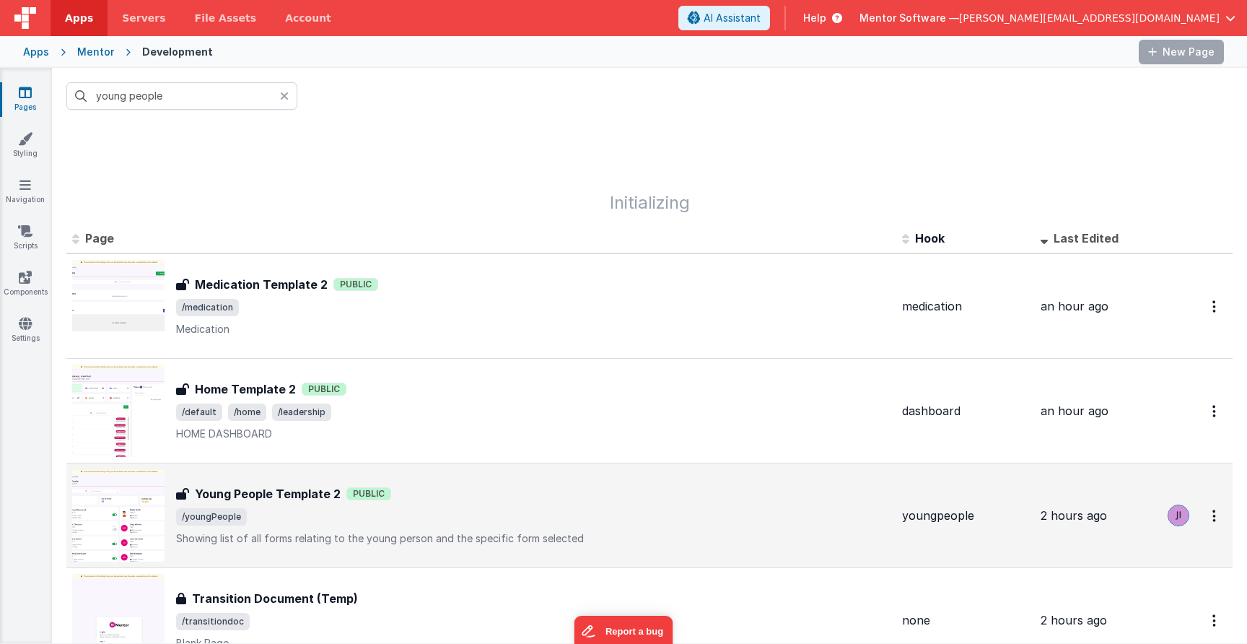
click at [422, 533] on p "Showing list of all forms relating to the young person and the specific form se…" at bounding box center [533, 538] width 715 height 14
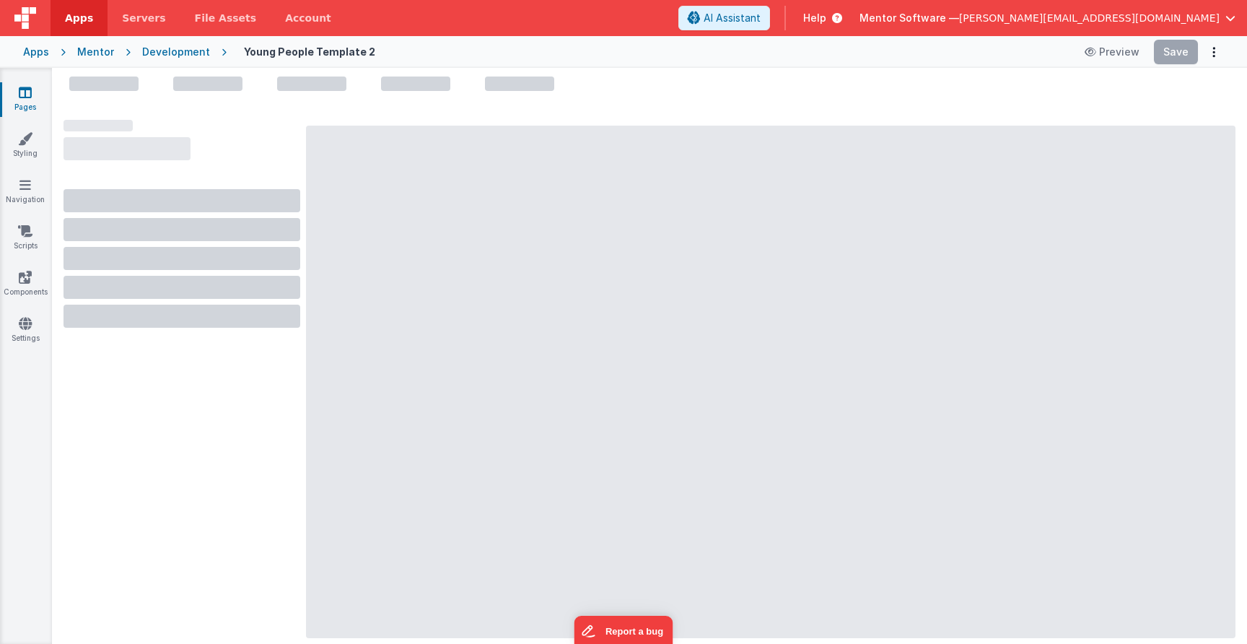
click at [25, 89] on icon at bounding box center [25, 92] width 13 height 14
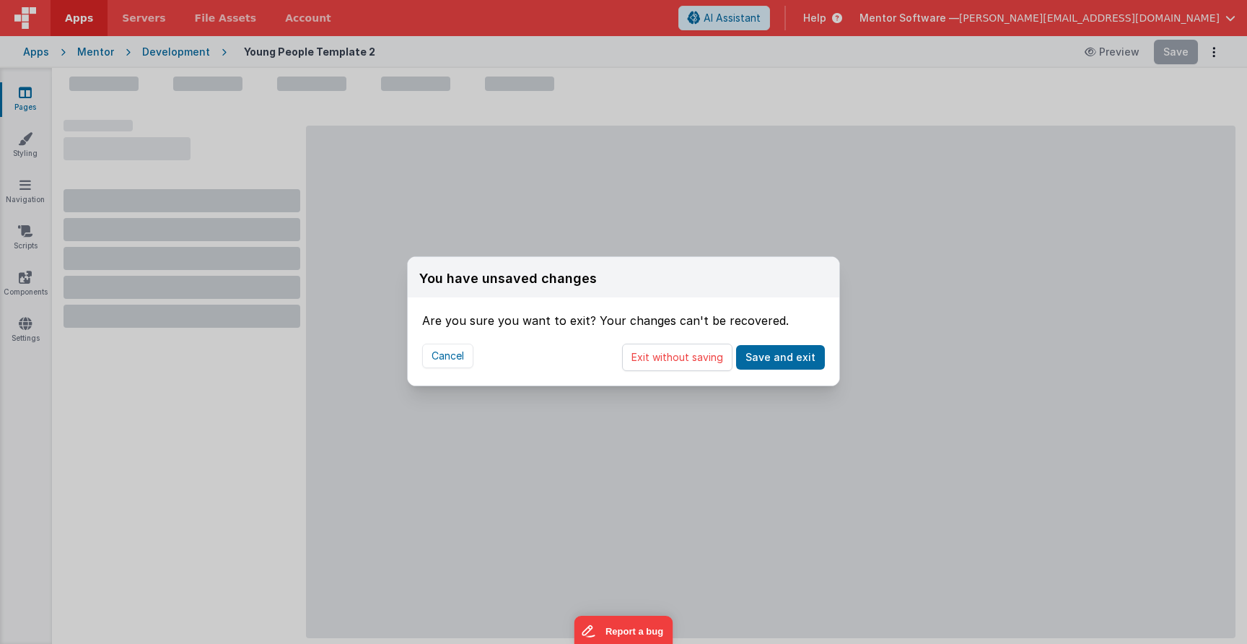
click at [686, 371] on div "Cancel Exit without saving Save and exit" at bounding box center [624, 357] width 432 height 56
click at [684, 360] on button "Exit without saving" at bounding box center [677, 357] width 110 height 27
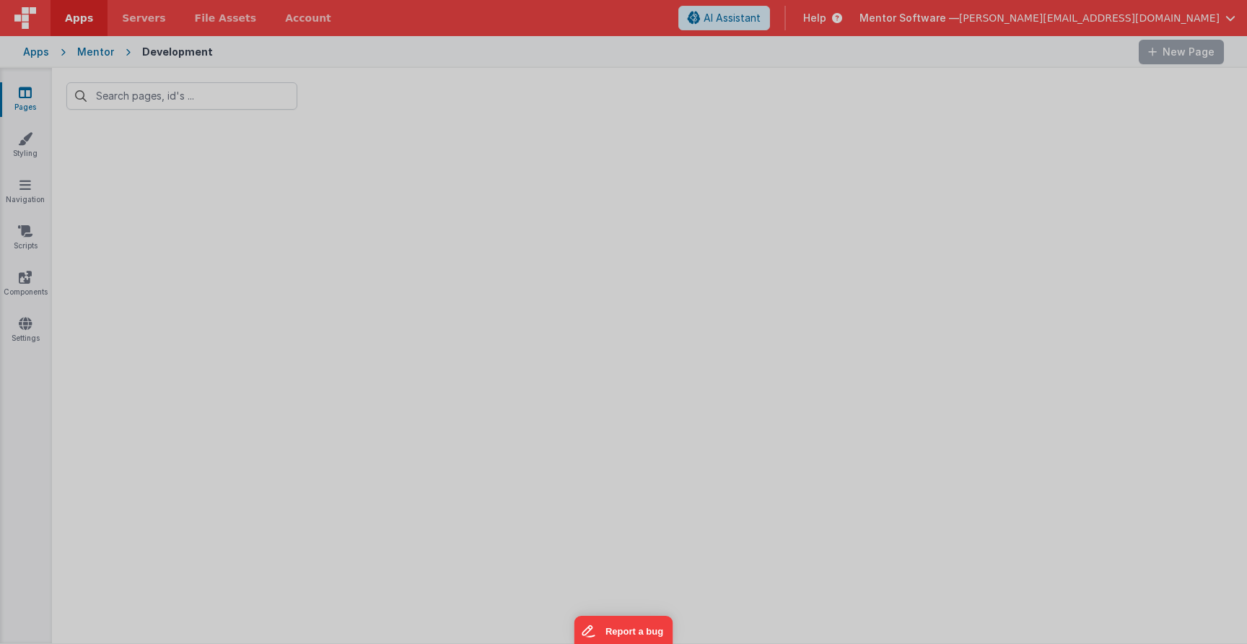
type input "young people"
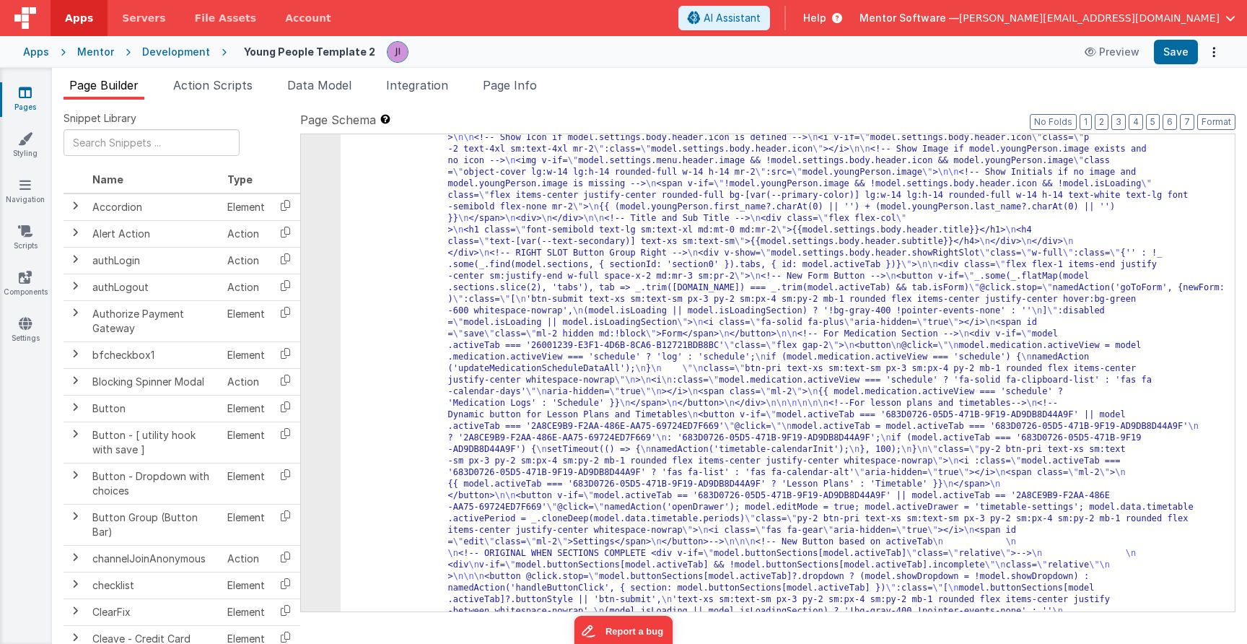
scroll to position [1070, 0]
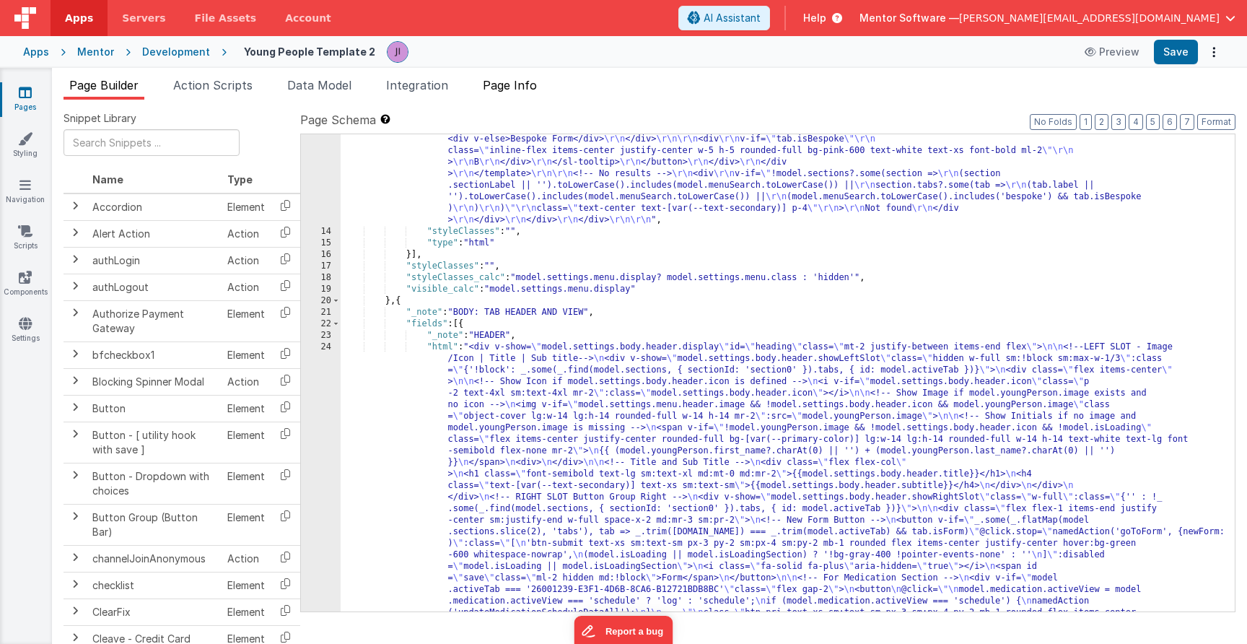
click at [494, 84] on span "Page Info" at bounding box center [510, 85] width 54 height 14
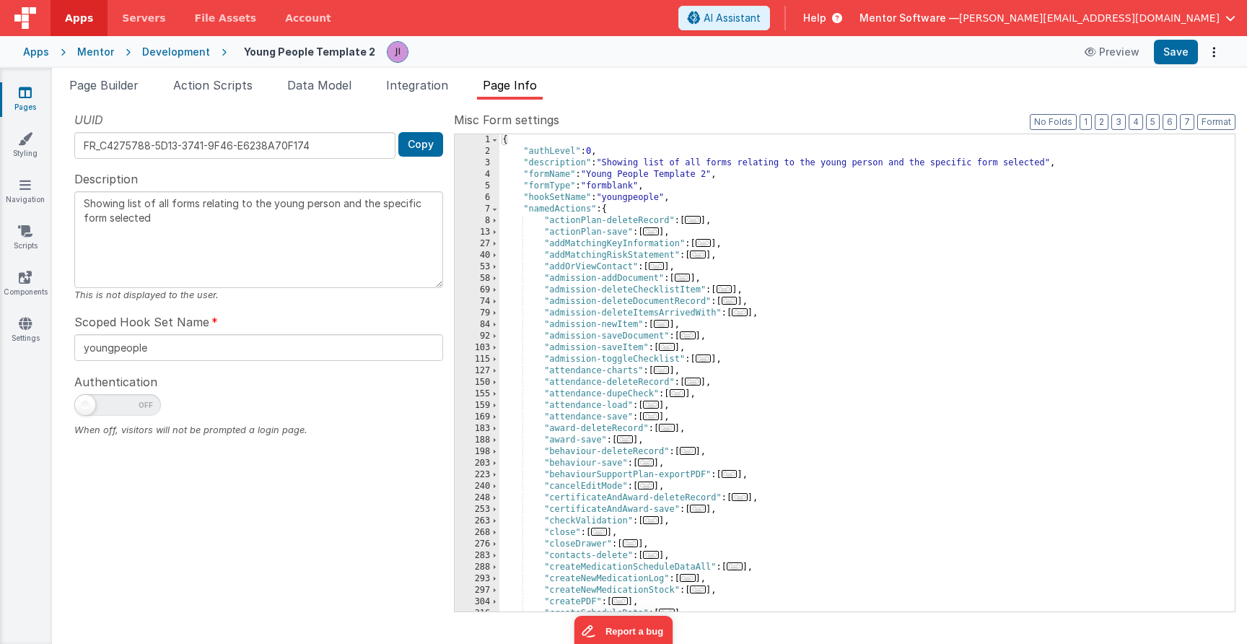
click at [608, 211] on div "{ "authLevel" : 0 , "description" : "Showing list of all forms relating to the …" at bounding box center [861, 384] width 725 height 500
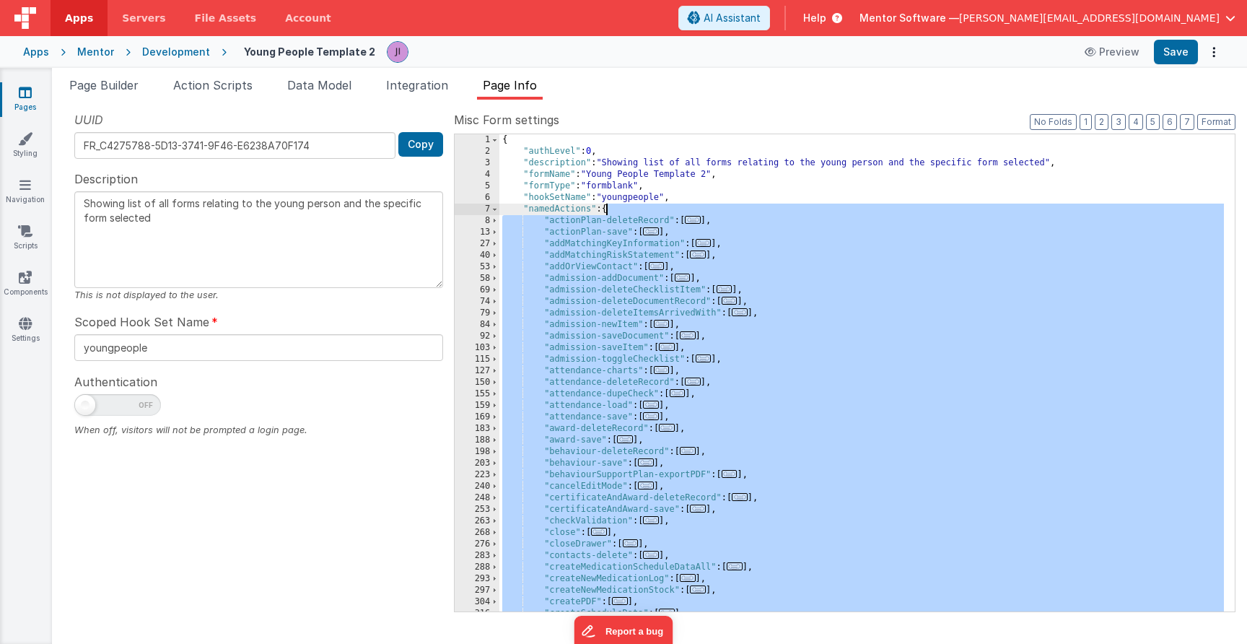
click at [608, 211] on div "{ "authLevel" : 0 , "description" : "Showing list of all forms relating to the …" at bounding box center [861, 384] width 725 height 500
click at [616, 220] on div "{ "authLevel" : 0 , "description" : "Showing list of all forms relating to the …" at bounding box center [861, 384] width 725 height 500
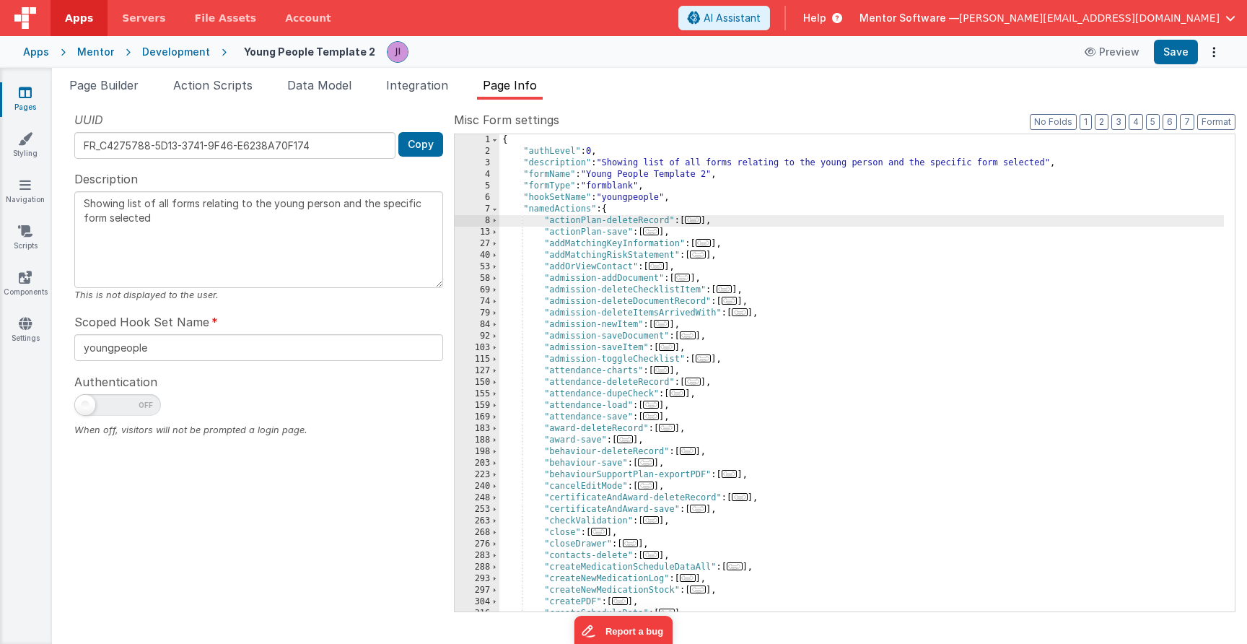
click at [608, 209] on div "{ "authLevel" : 0 , "description" : "Showing list of all forms relating to the …" at bounding box center [861, 384] width 725 height 500
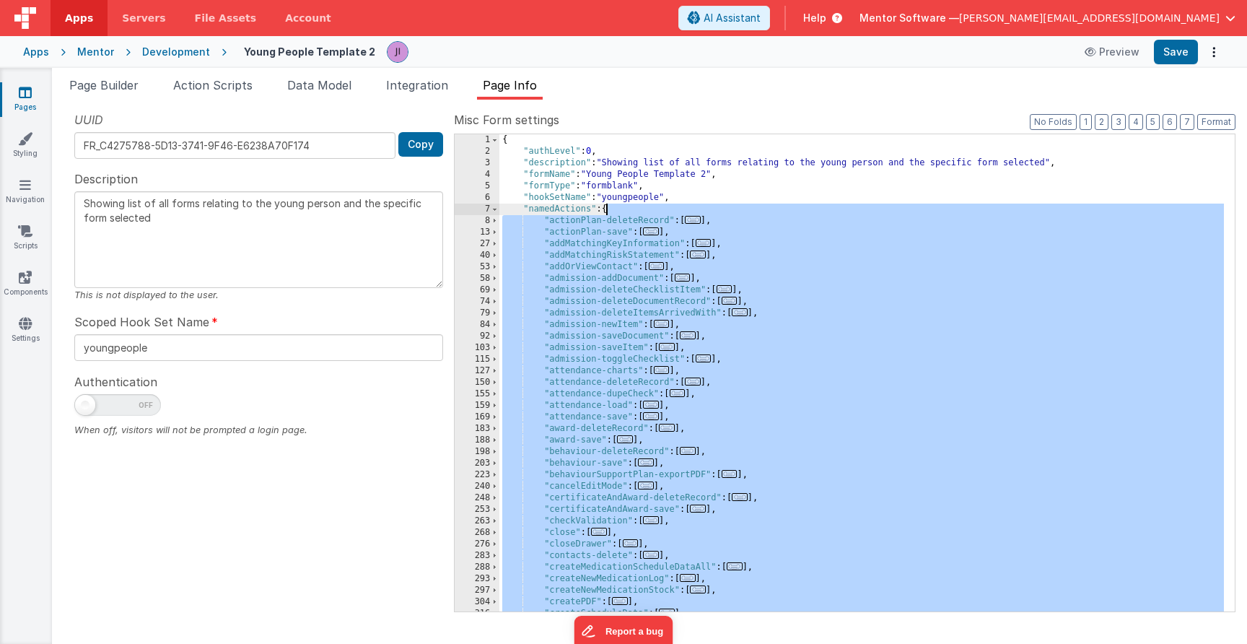
click at [608, 209] on div "{ "authLevel" : 0 , "description" : "Showing list of all forms relating to the …" at bounding box center [861, 384] width 725 height 500
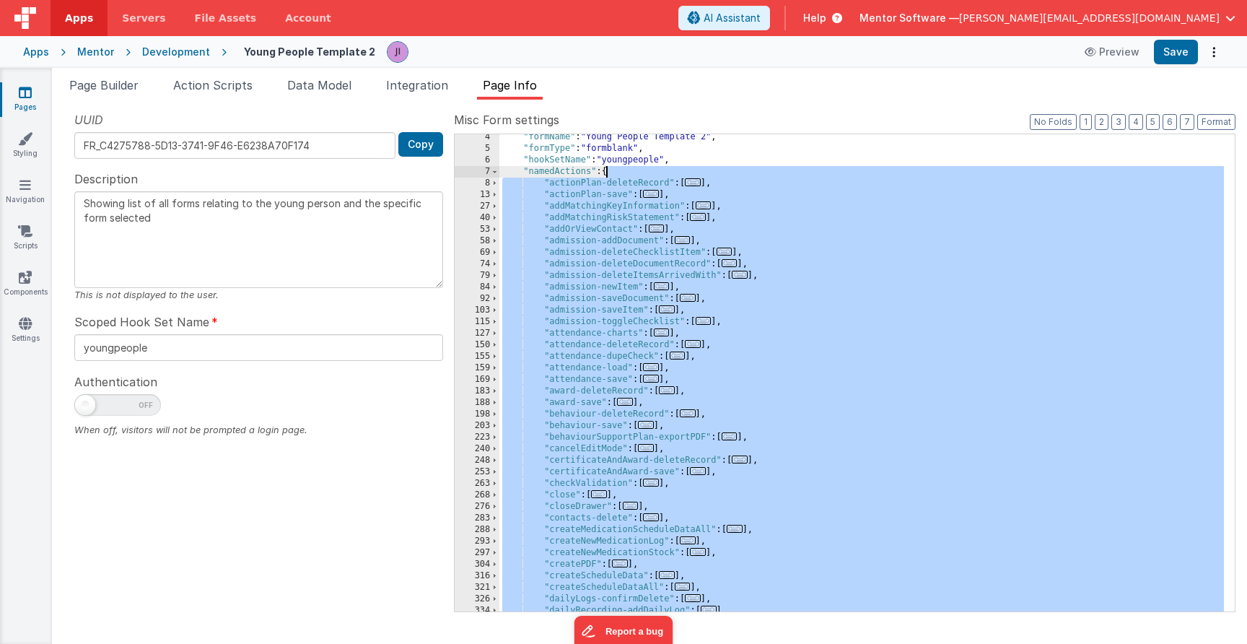
scroll to position [38, 0]
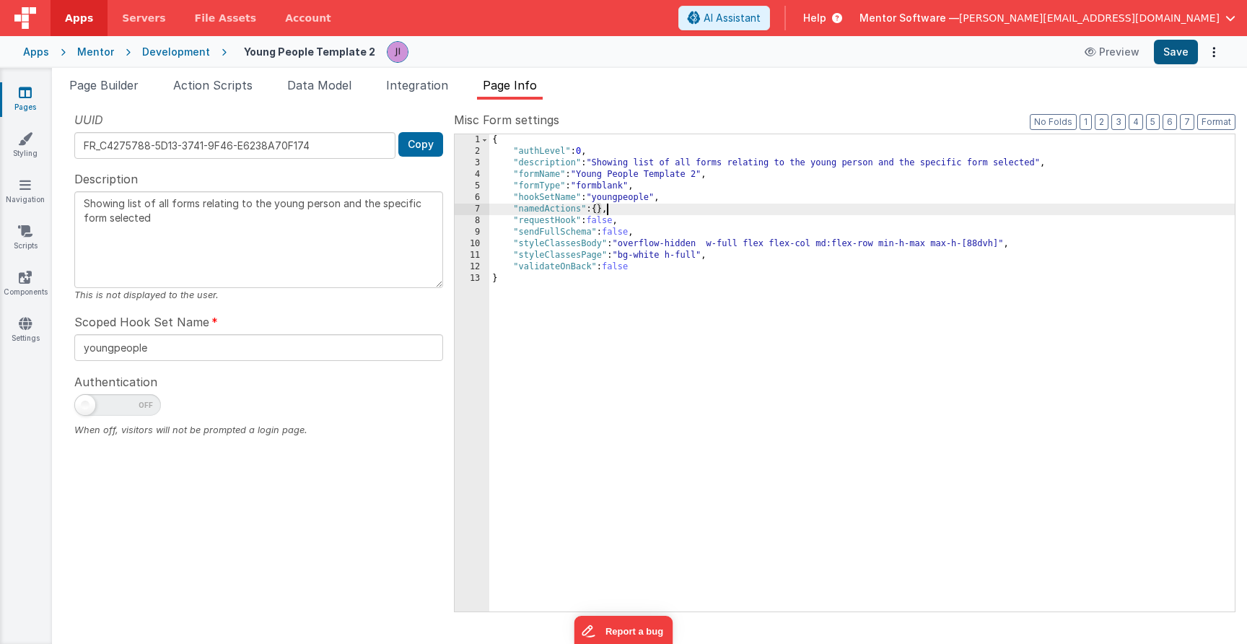
click at [1176, 45] on button "Save" at bounding box center [1176, 52] width 44 height 25
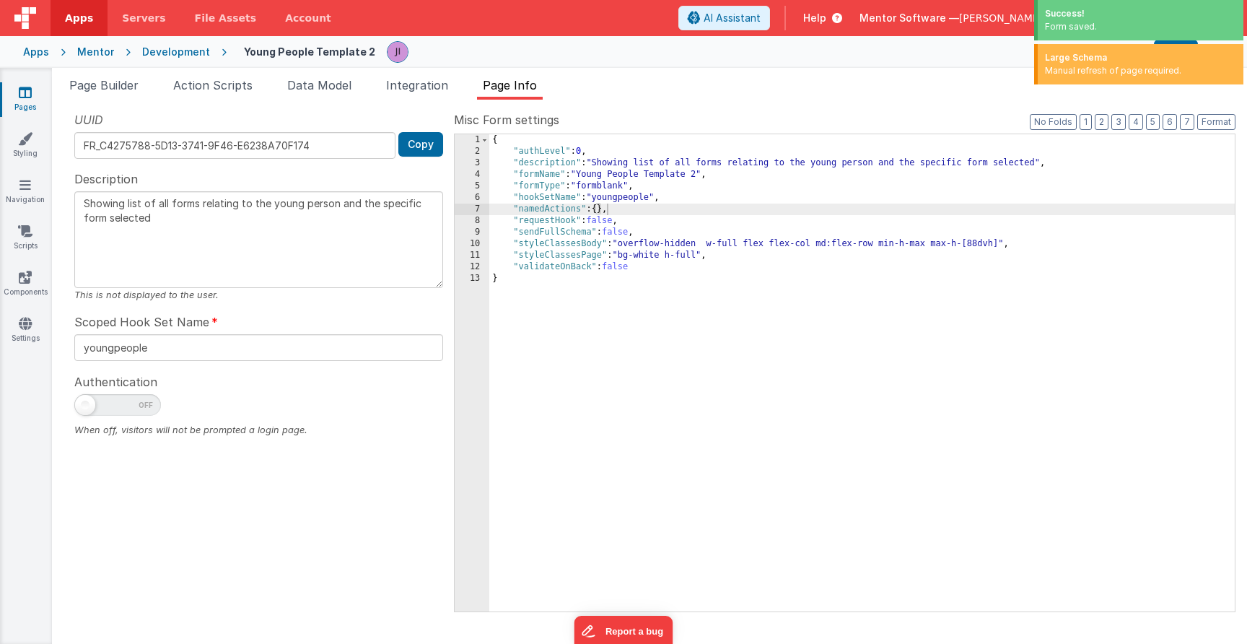
click at [126, 393] on div "Authentication When off, visitors will not be prompted a login page." at bounding box center [258, 404] width 369 height 64
click at [126, 400] on span at bounding box center [117, 405] width 87 height 22
click at [86, 400] on input "checkbox" at bounding box center [80, 403] width 12 height 12
checkbox input "true"
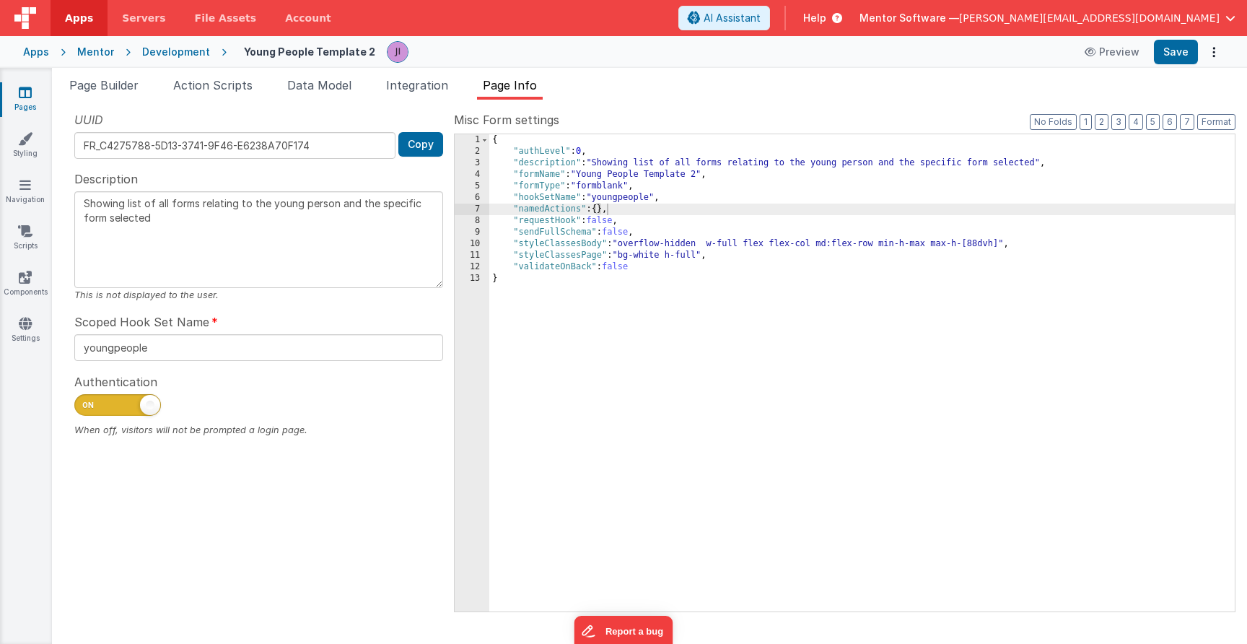
click at [1188, 47] on div "Large Schema Manual refresh of page required." at bounding box center [1138, 64] width 209 height 40
click at [1187, 46] on button "Save" at bounding box center [1176, 52] width 44 height 25
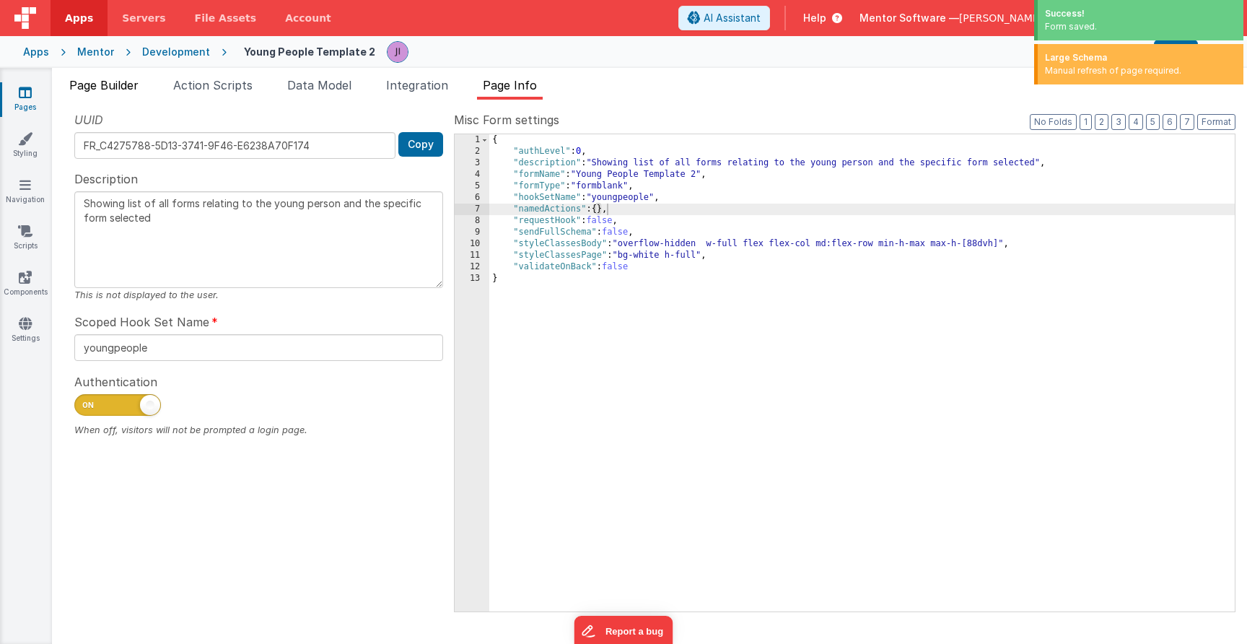
click at [123, 96] on li "Page Builder" at bounding box center [104, 88] width 81 height 23
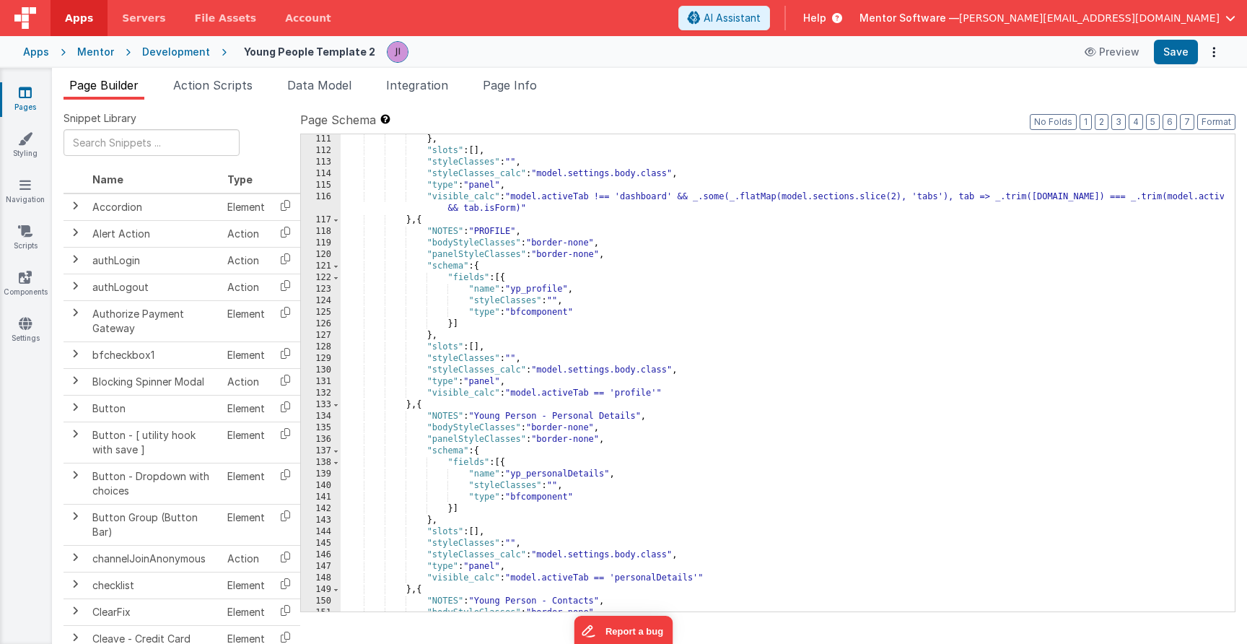
scroll to position [2933, 0]
click at [513, 82] on span "Page Info" at bounding box center [510, 85] width 54 height 14
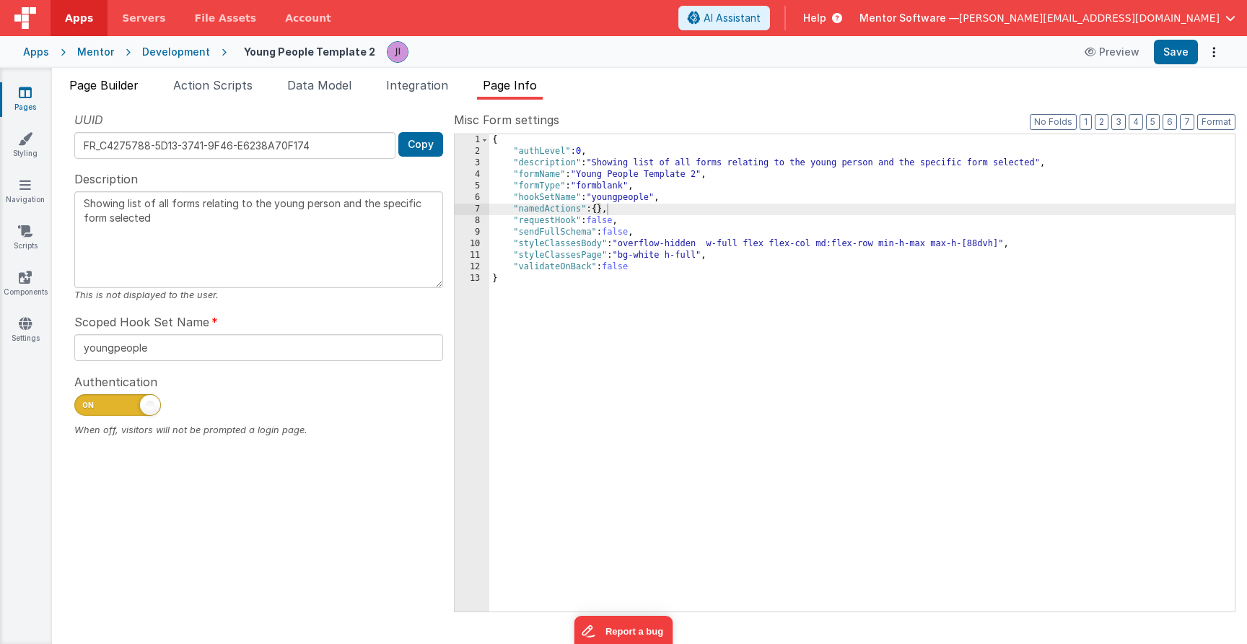
click at [110, 93] on li "Page Builder" at bounding box center [104, 88] width 81 height 23
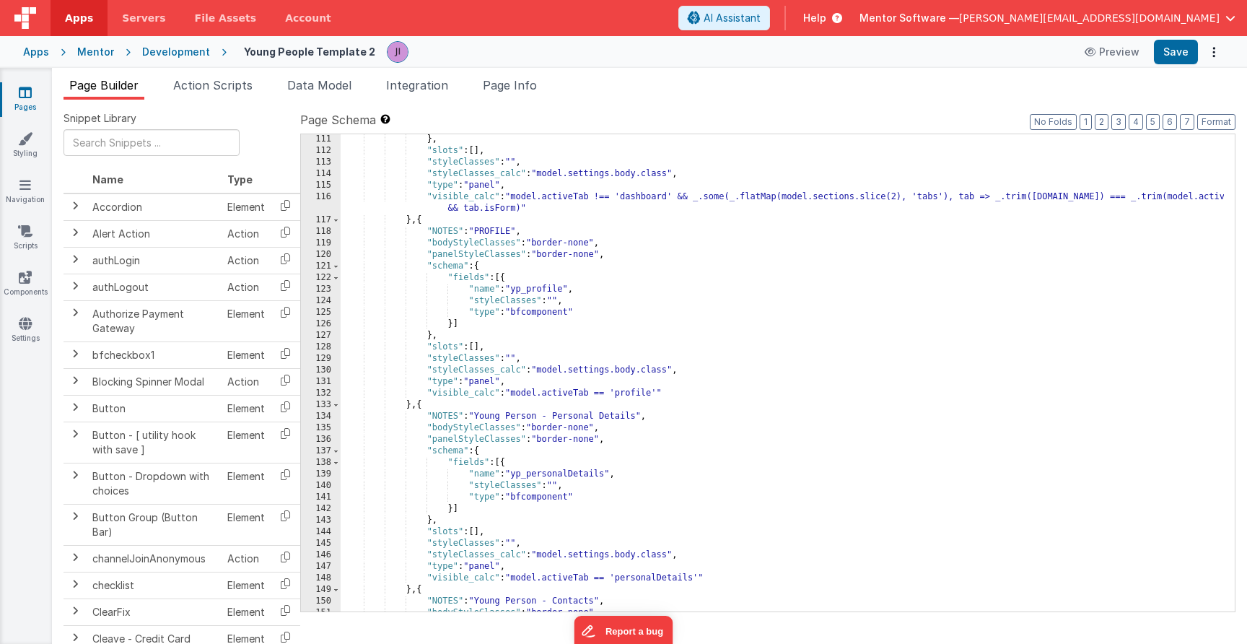
click at [38, 95] on link "Pages" at bounding box center [25, 99] width 52 height 29
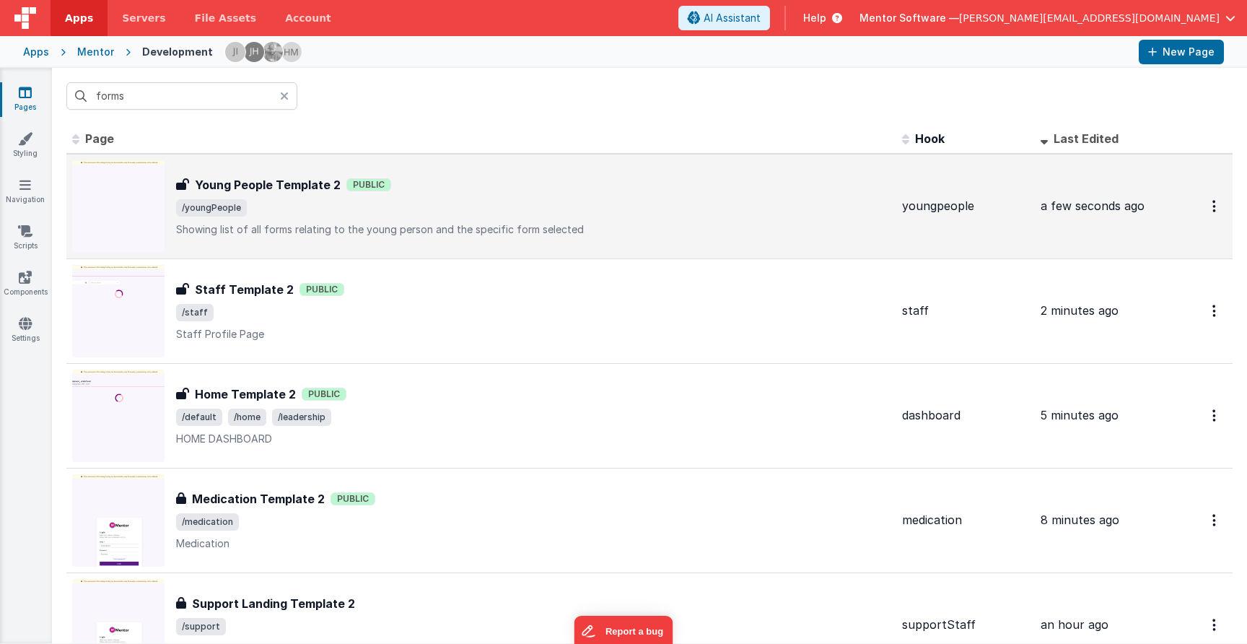
click at [455, 206] on span "/youngPeople" at bounding box center [533, 207] width 715 height 17
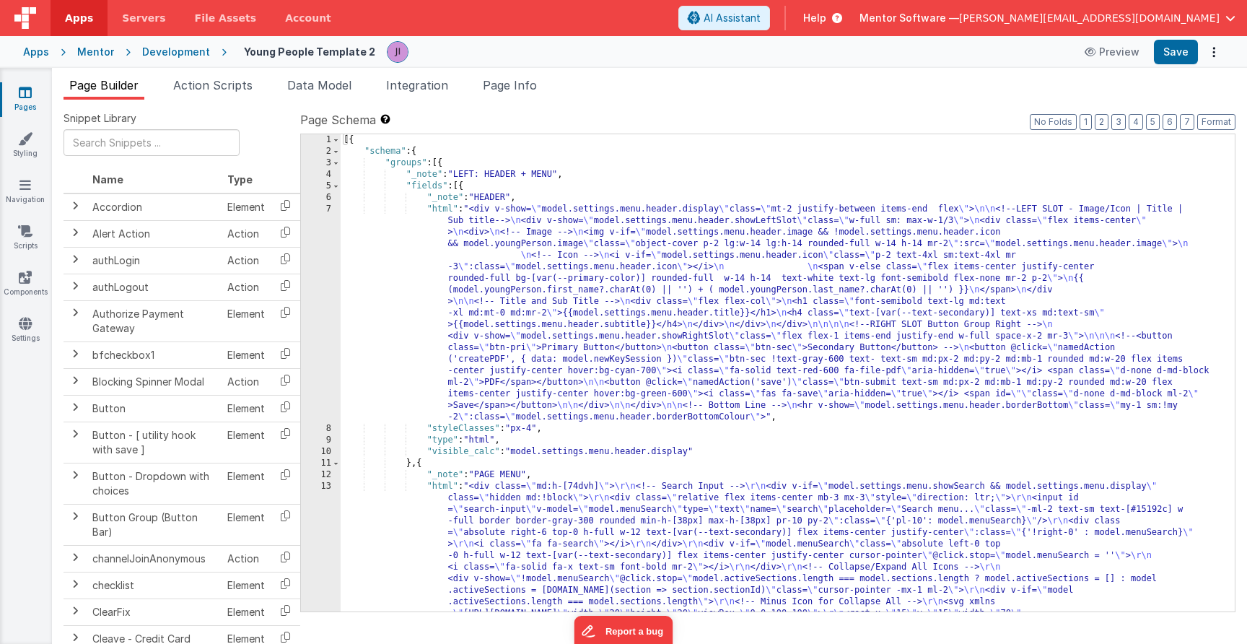
click at [14, 91] on link "Pages" at bounding box center [25, 99] width 52 height 29
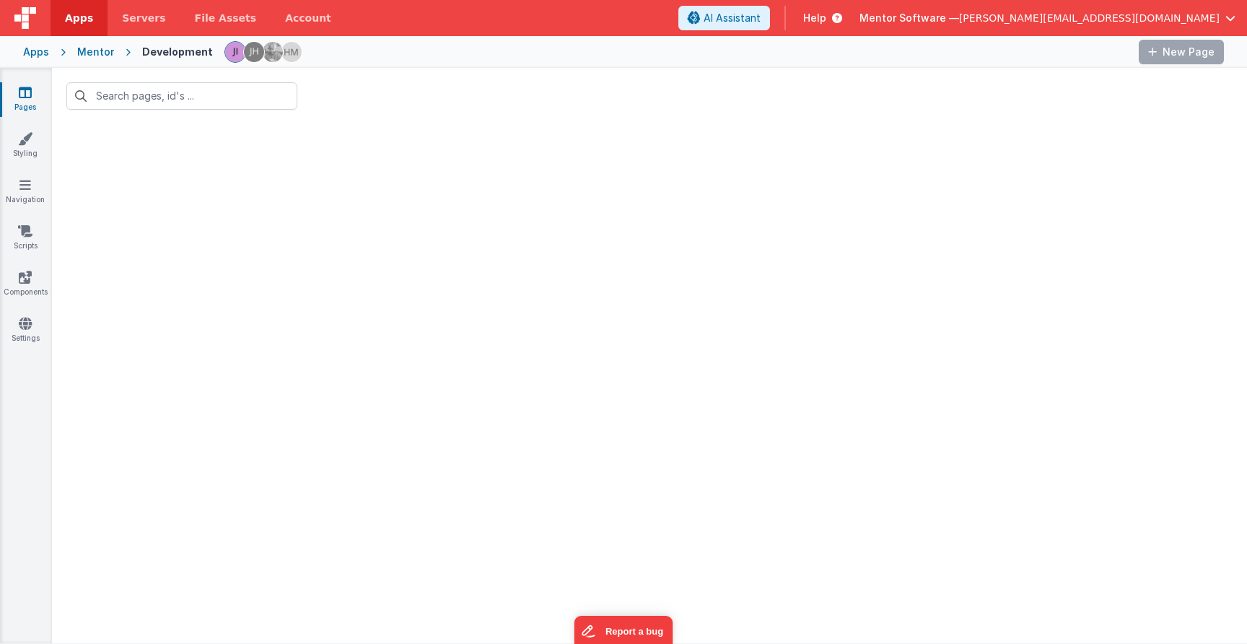
type input "forms"
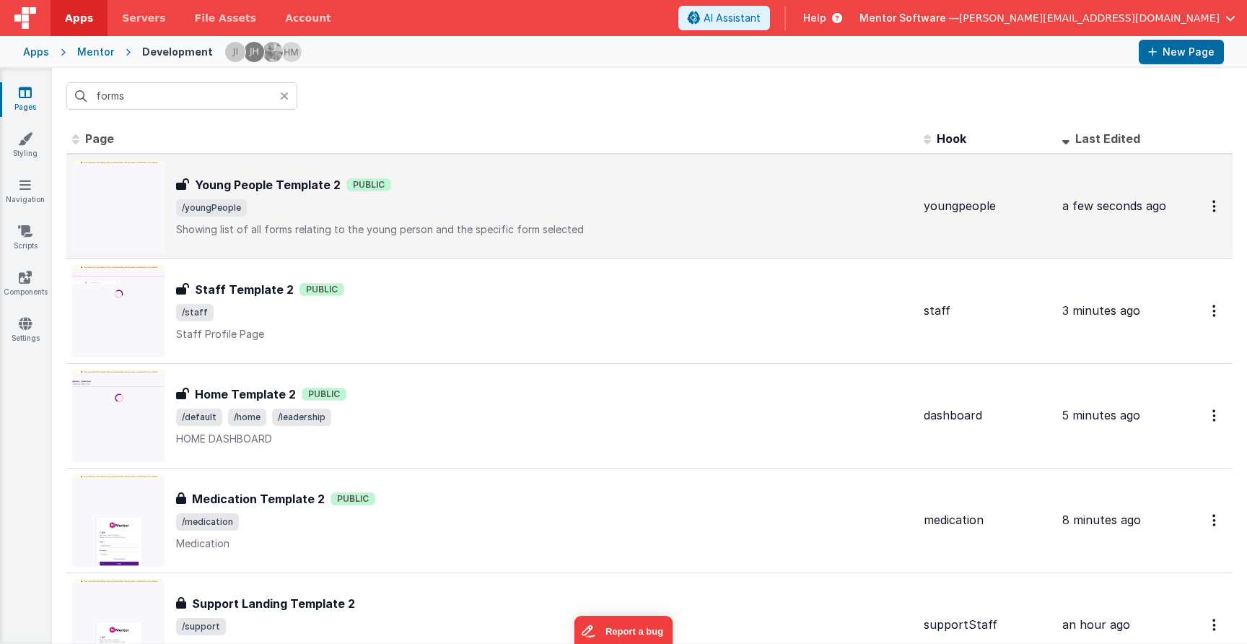
click at [458, 239] on div "Young People Template 2 Young People Template 2 Public /youngPeople Showing lis…" at bounding box center [492, 206] width 840 height 92
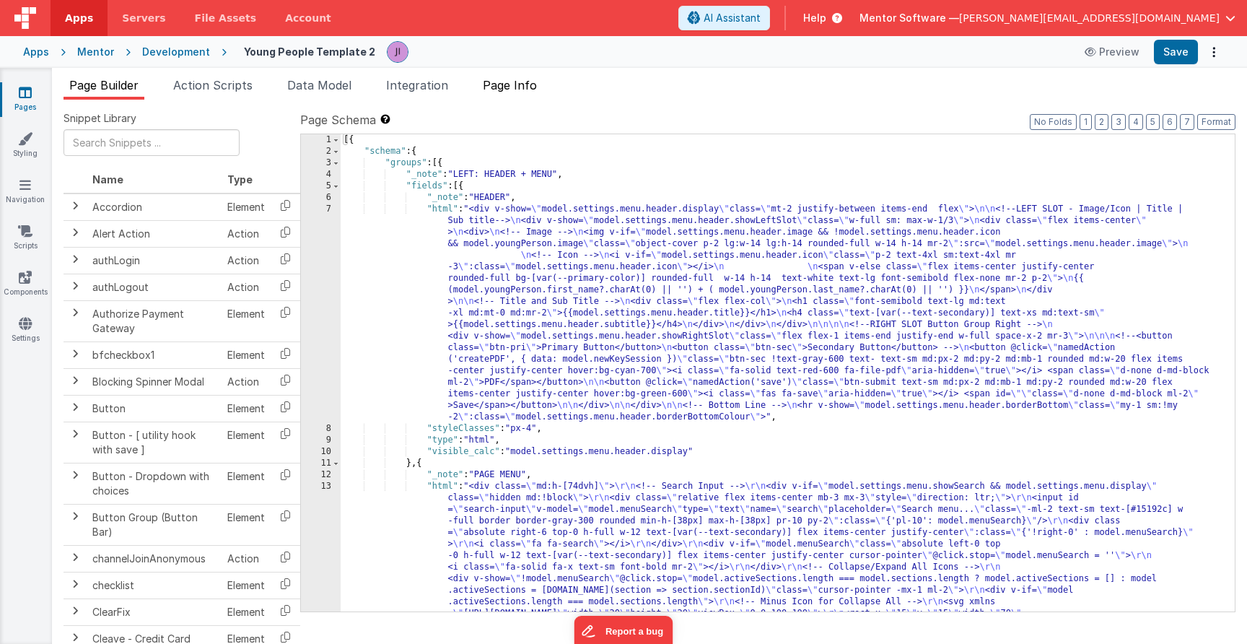
click at [507, 87] on span "Page Info" at bounding box center [510, 85] width 54 height 14
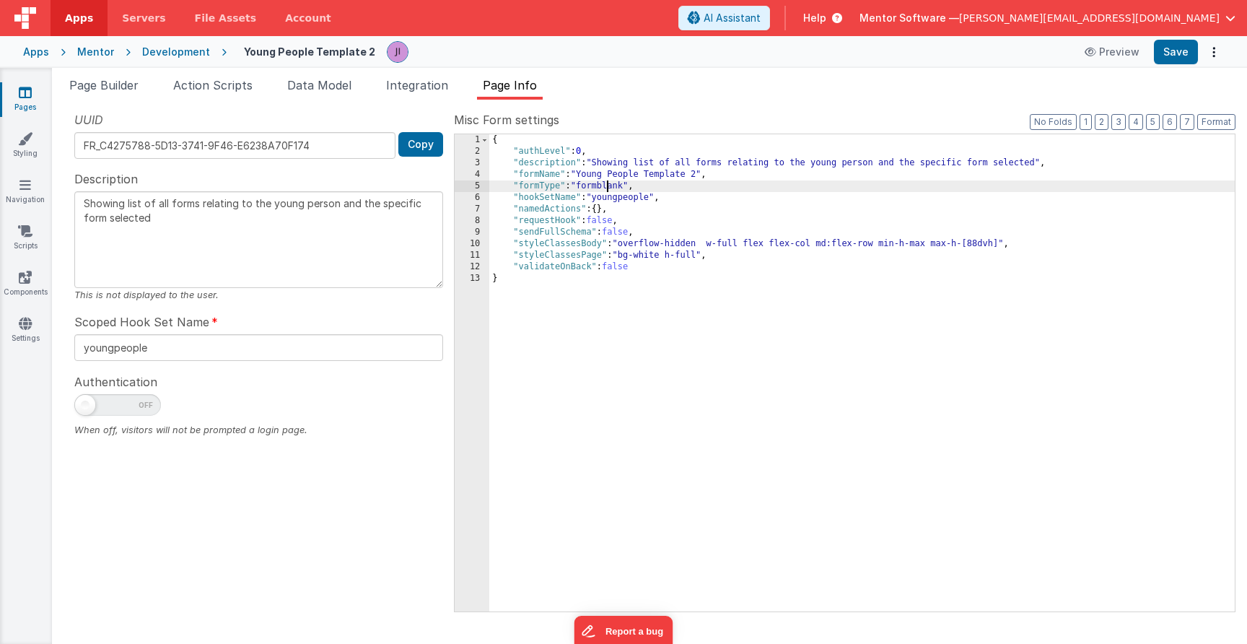
click at [608, 185] on div "{ "authLevel" : 0 , "description" : "Showing list of all forms relating to the …" at bounding box center [862, 384] width 746 height 500
click at [603, 209] on div "{ "authLevel" : 0 , "description" : "Showing list of all forms relating to the …" at bounding box center [862, 384] width 746 height 500
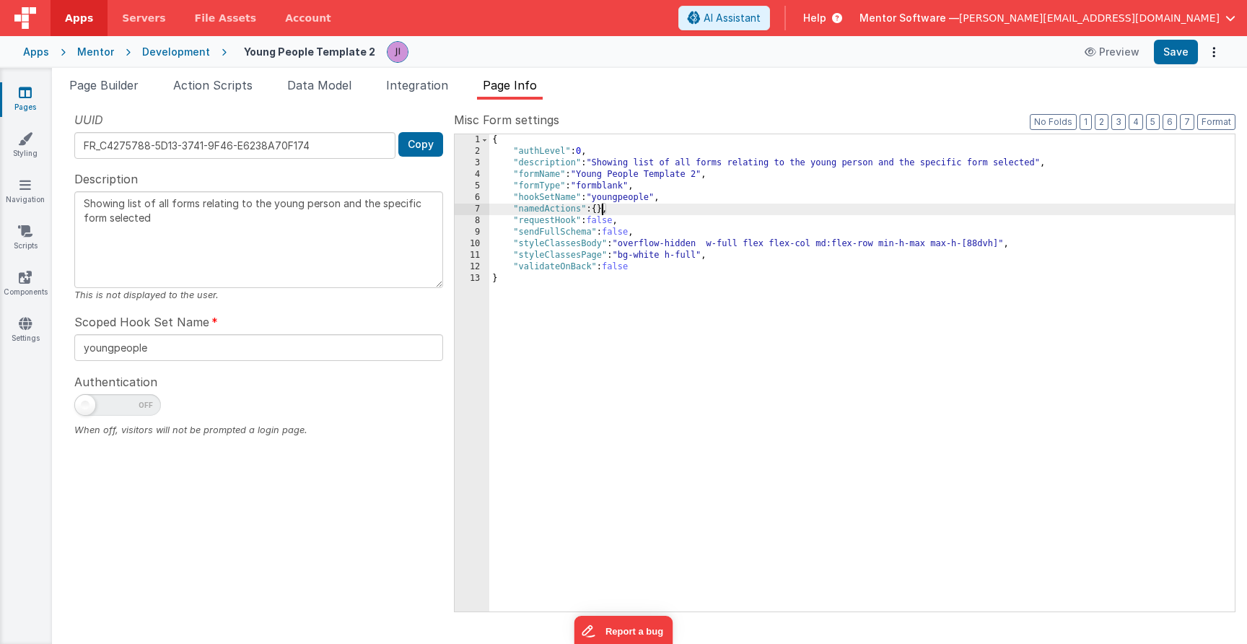
click at [153, 402] on span at bounding box center [117, 405] width 87 height 22
click at [86, 402] on input "checkbox" at bounding box center [80, 403] width 12 height 12
checkbox input "true"
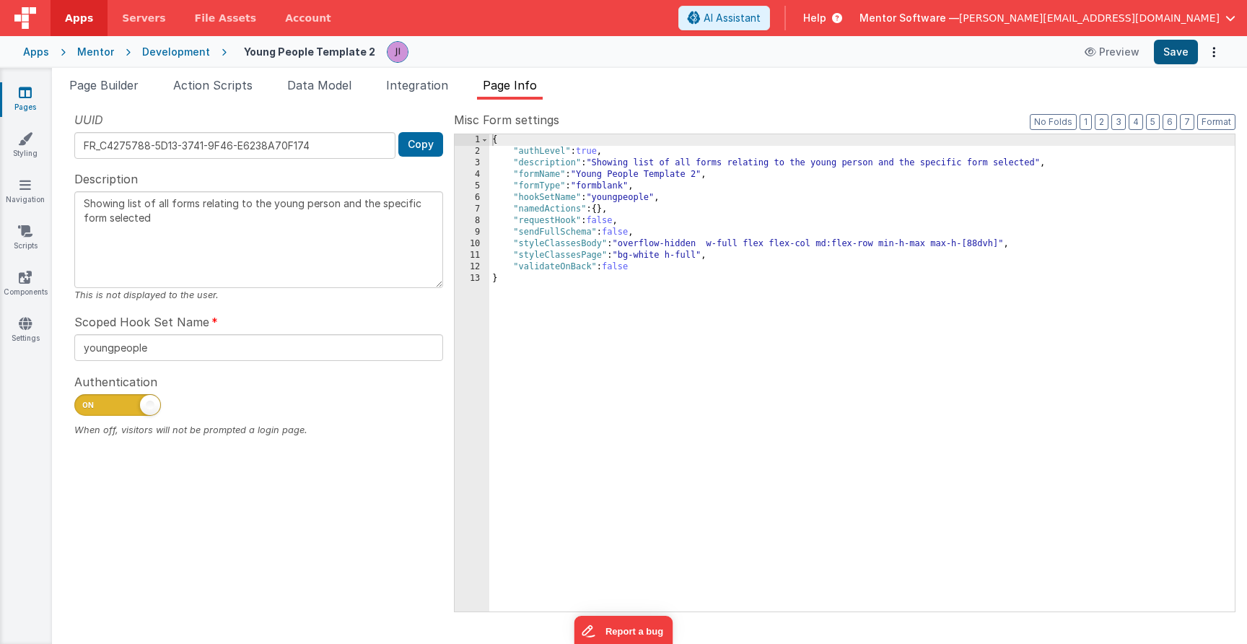
click at [1183, 62] on button "Save" at bounding box center [1176, 52] width 44 height 25
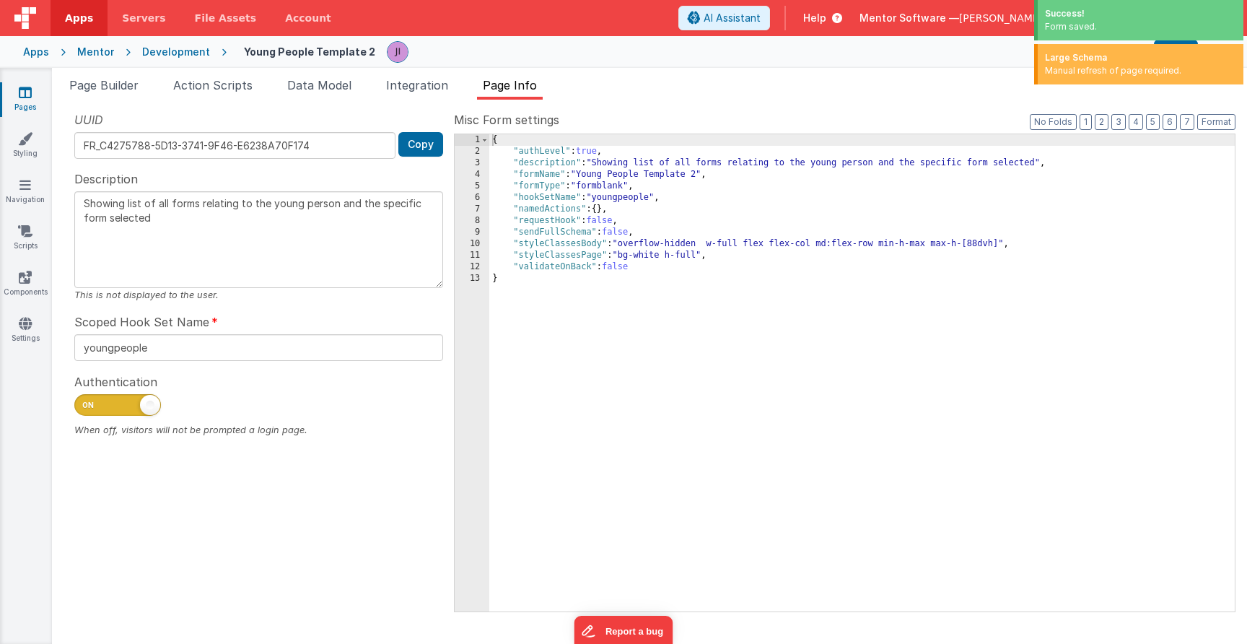
drag, startPoint x: 704, startPoint y: 213, endPoint x: 694, endPoint y: 215, distance: 9.6
click at [702, 214] on div "{ "authLevel" : true , "description" : "Showing list of all forms relating to t…" at bounding box center [862, 384] width 746 height 500
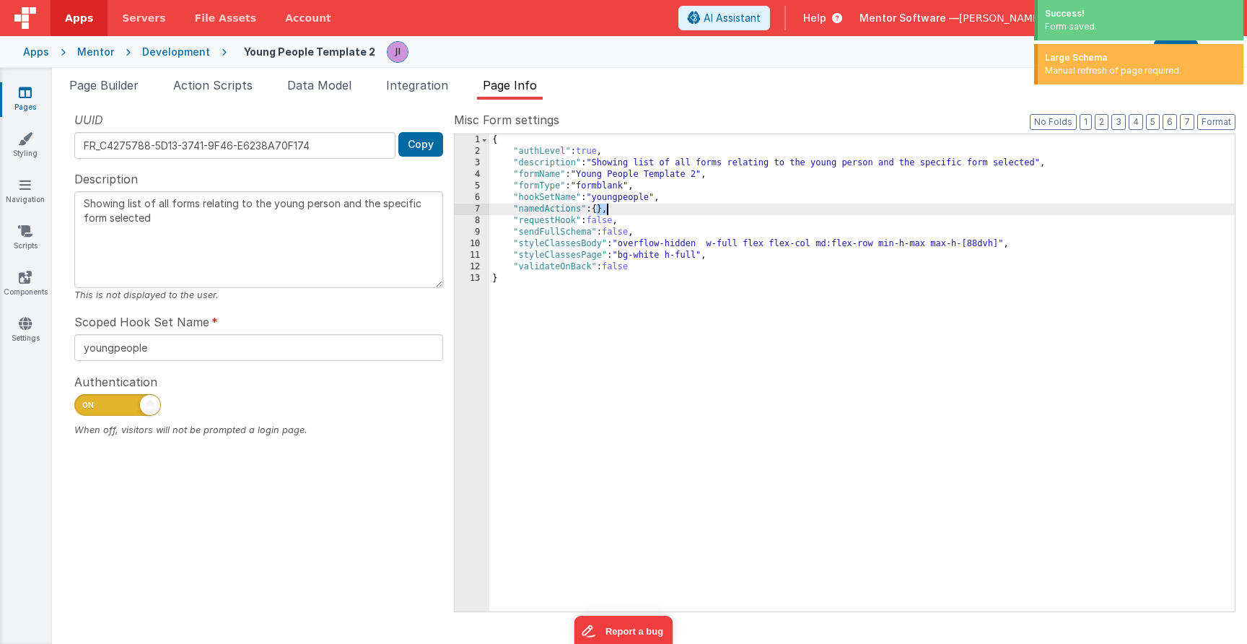
drag, startPoint x: 596, startPoint y: 210, endPoint x: 605, endPoint y: 210, distance: 8.7
click at [605, 210] on div "{ "authLevel" : true , "description" : "Showing list of all forms relating to t…" at bounding box center [862, 384] width 746 height 500
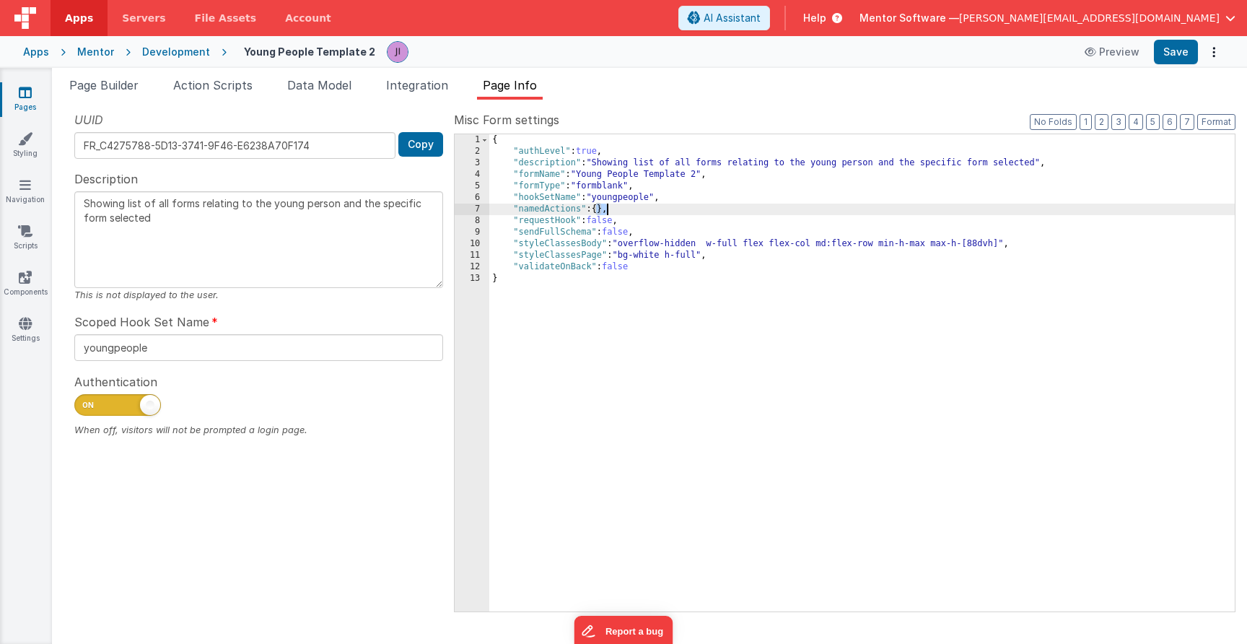
scroll to position [23174, 0]
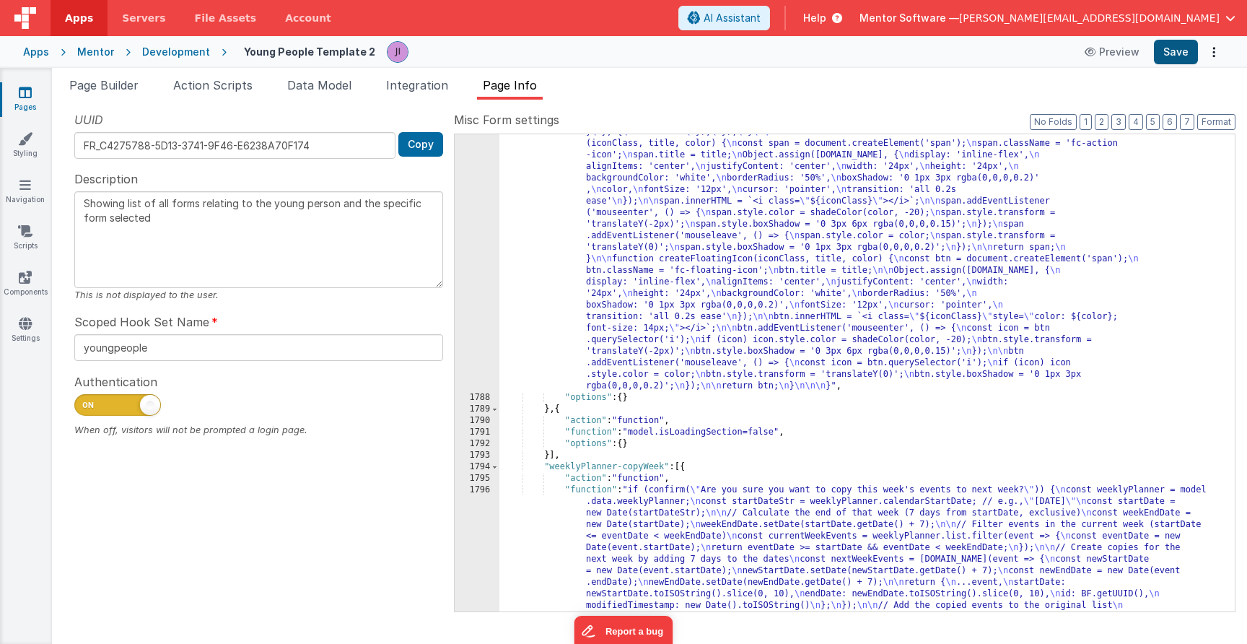
click at [1176, 54] on button "Save" at bounding box center [1176, 52] width 44 height 25
click at [321, 95] on li "Data Model" at bounding box center [319, 88] width 76 height 23
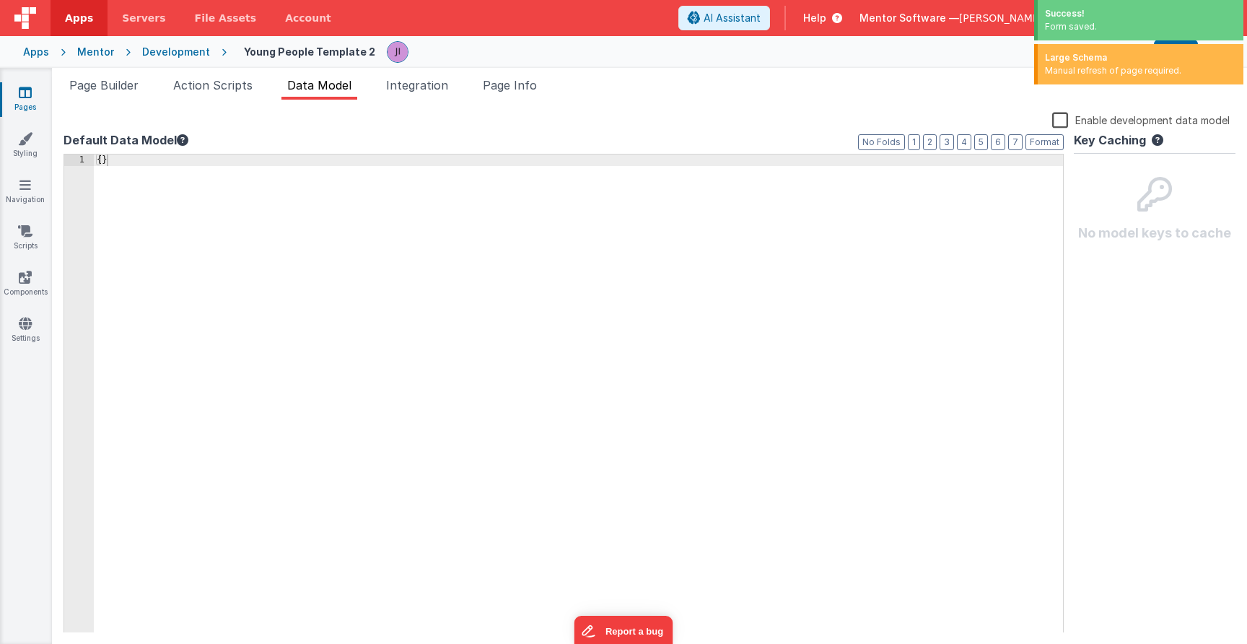
click at [124, 201] on div "{ }" at bounding box center [578, 404] width 969 height 501
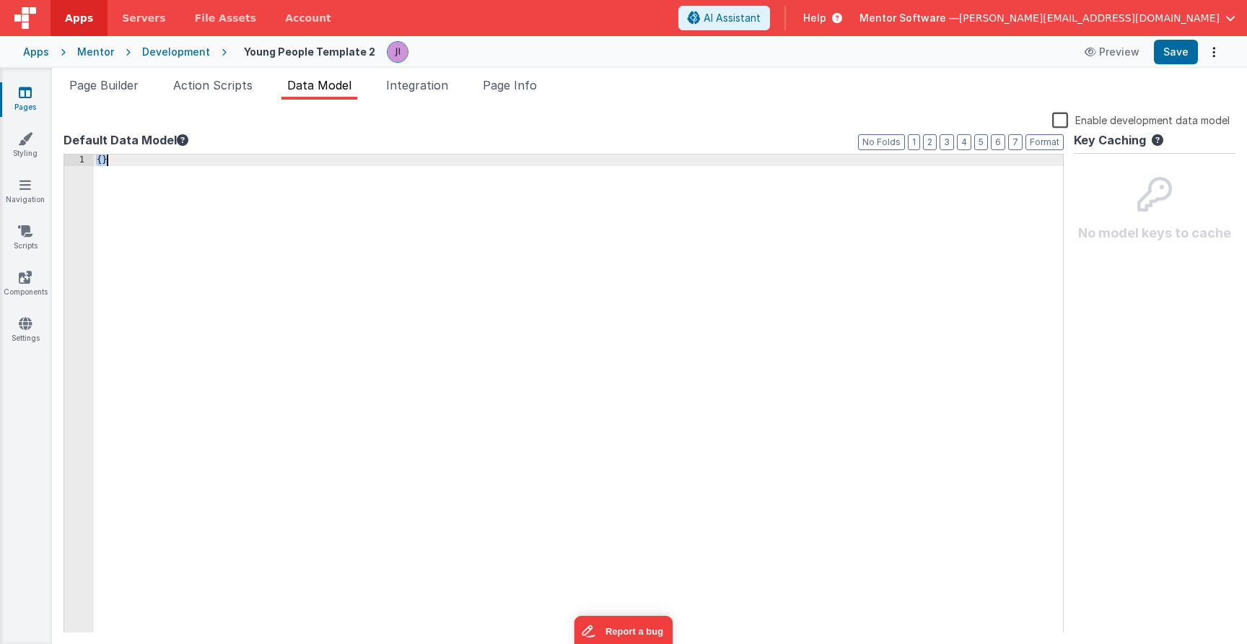
click at [124, 201] on div "{ }" at bounding box center [578, 404] width 969 height 501
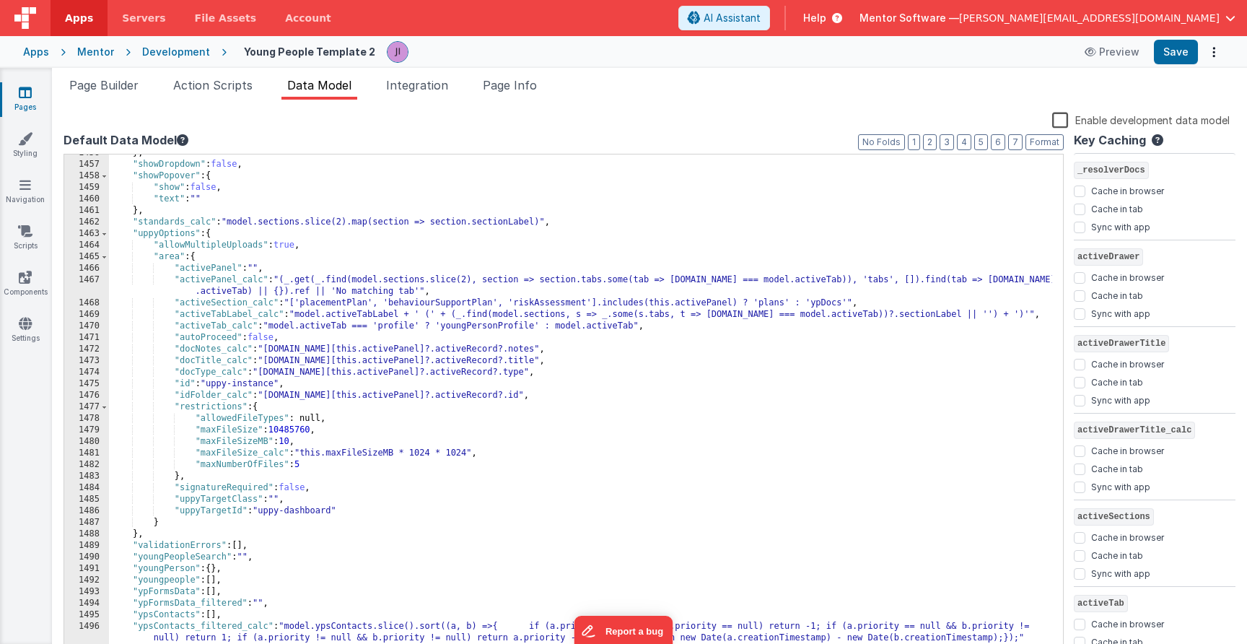
scroll to position [17618, 0]
click at [1185, 56] on button "Save" at bounding box center [1176, 52] width 44 height 25
click at [84, 77] on li "Page Builder" at bounding box center [104, 88] width 81 height 23
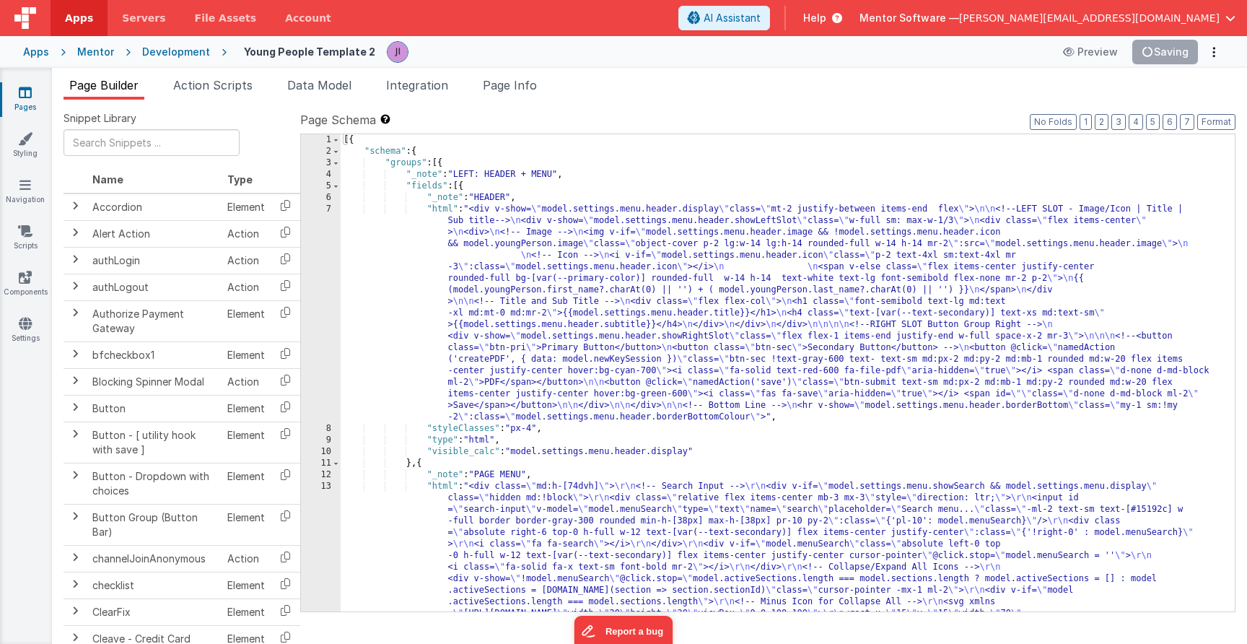
click at [89, 84] on span "Page Builder" at bounding box center [103, 85] width 69 height 14
click at [1106, 124] on button "2" at bounding box center [1102, 122] width 14 height 16
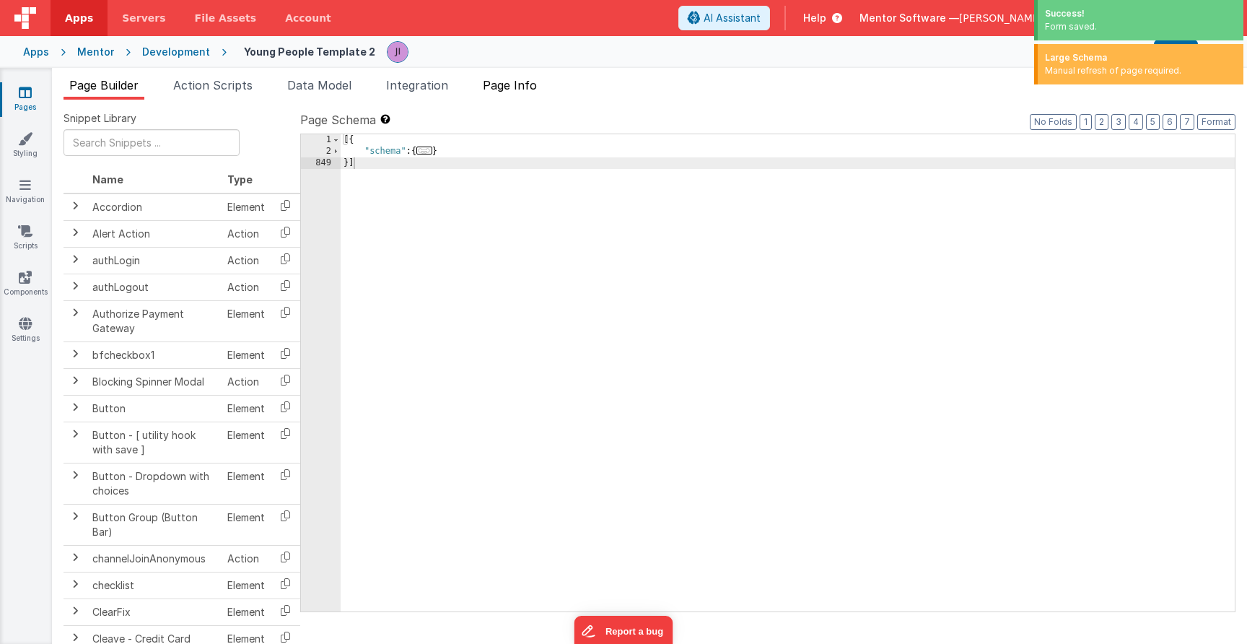
click at [540, 94] on li "Page Info" at bounding box center [510, 88] width 66 height 23
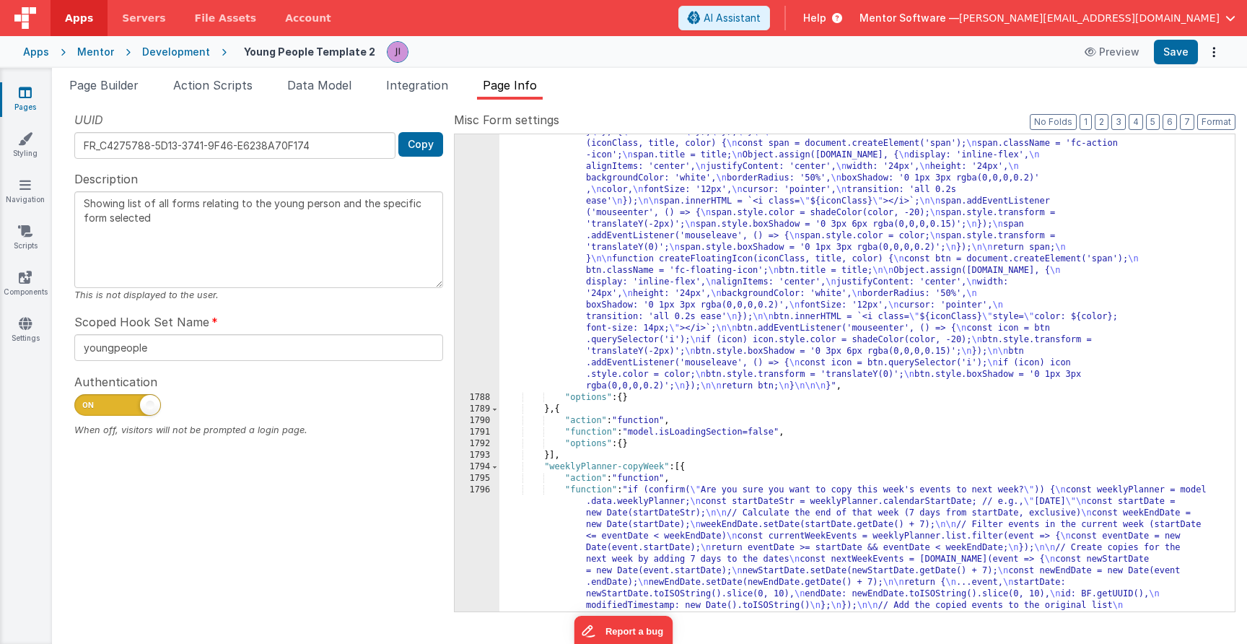
click at [17, 89] on link "Pages" at bounding box center [25, 99] width 52 height 29
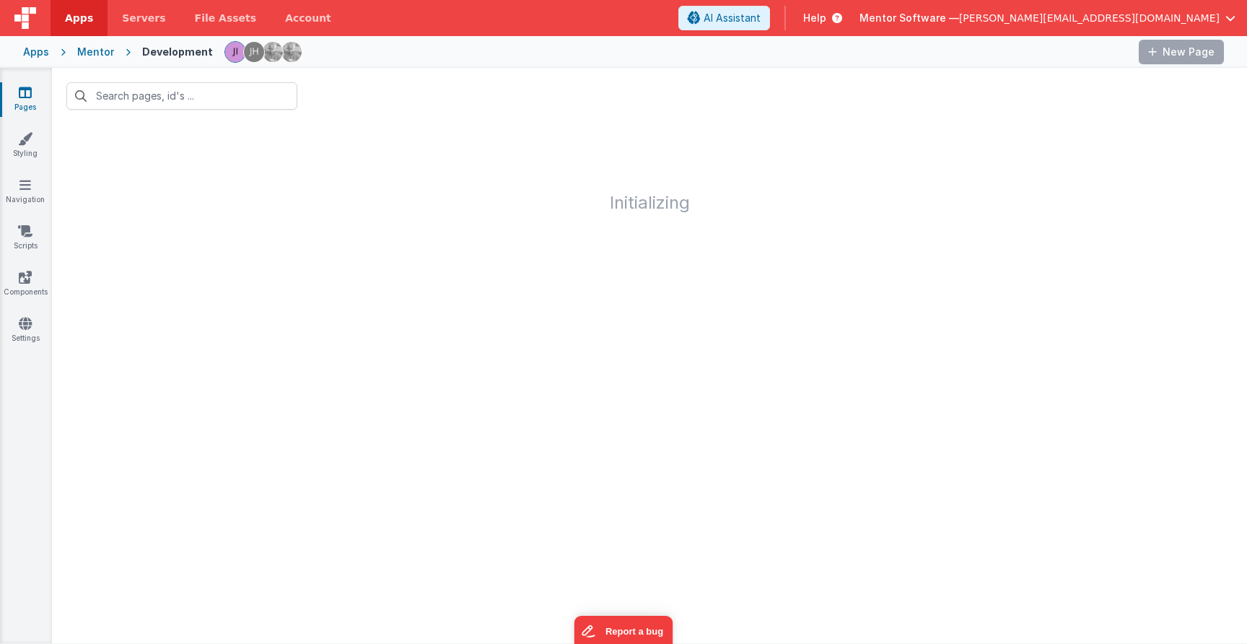
type input "forms"
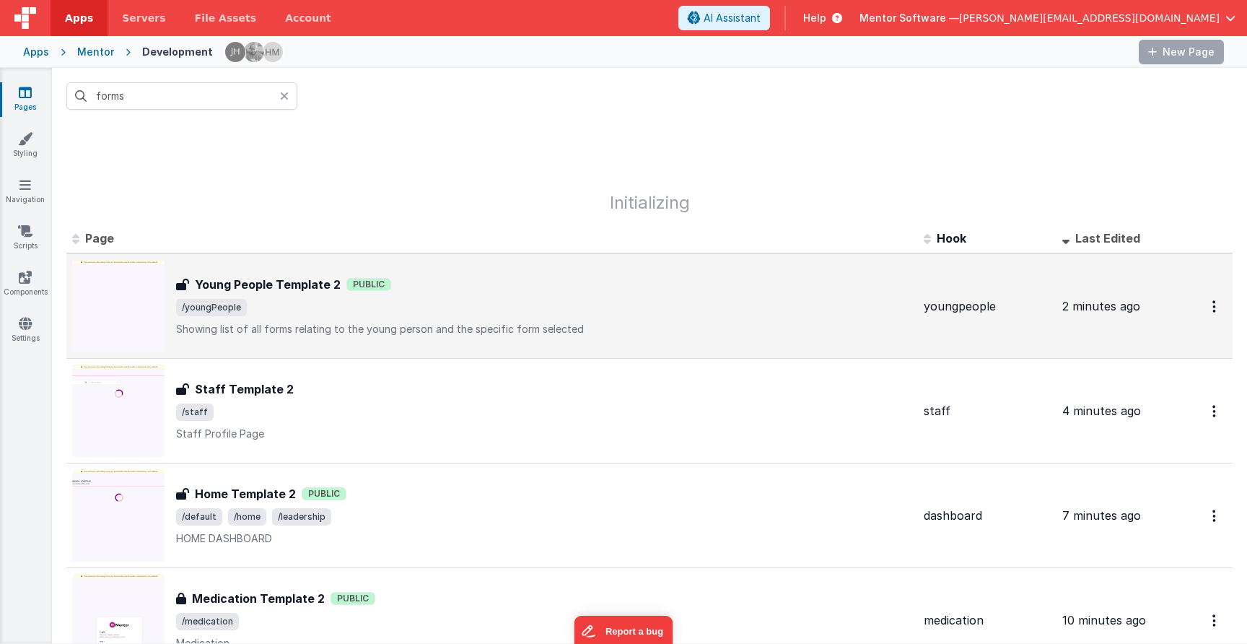
click at [424, 299] on span "/youngPeople" at bounding box center [544, 307] width 736 height 17
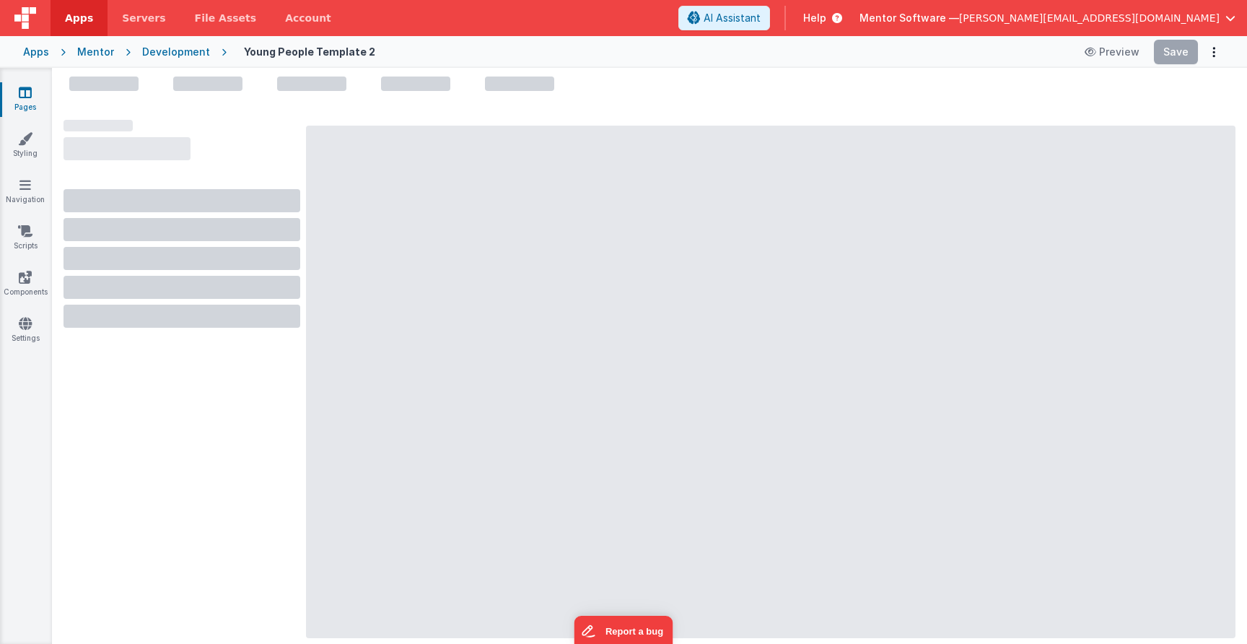
click at [15, 102] on link "Pages" at bounding box center [25, 99] width 52 height 29
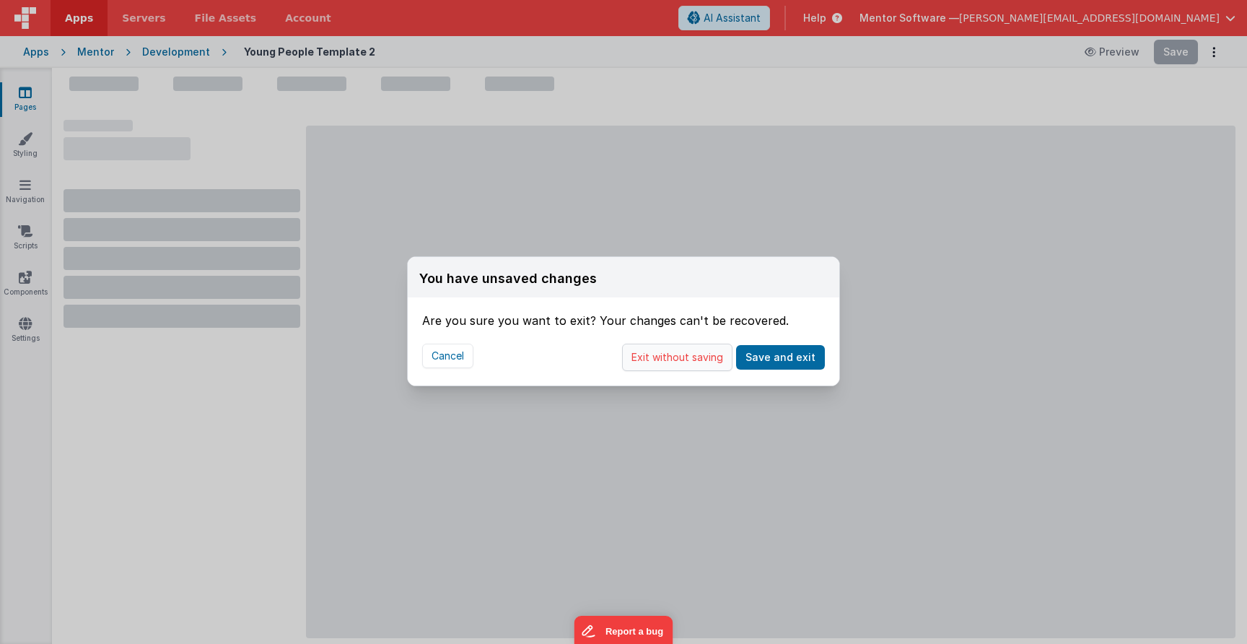
click at [699, 357] on button "Exit without saving" at bounding box center [677, 357] width 110 height 27
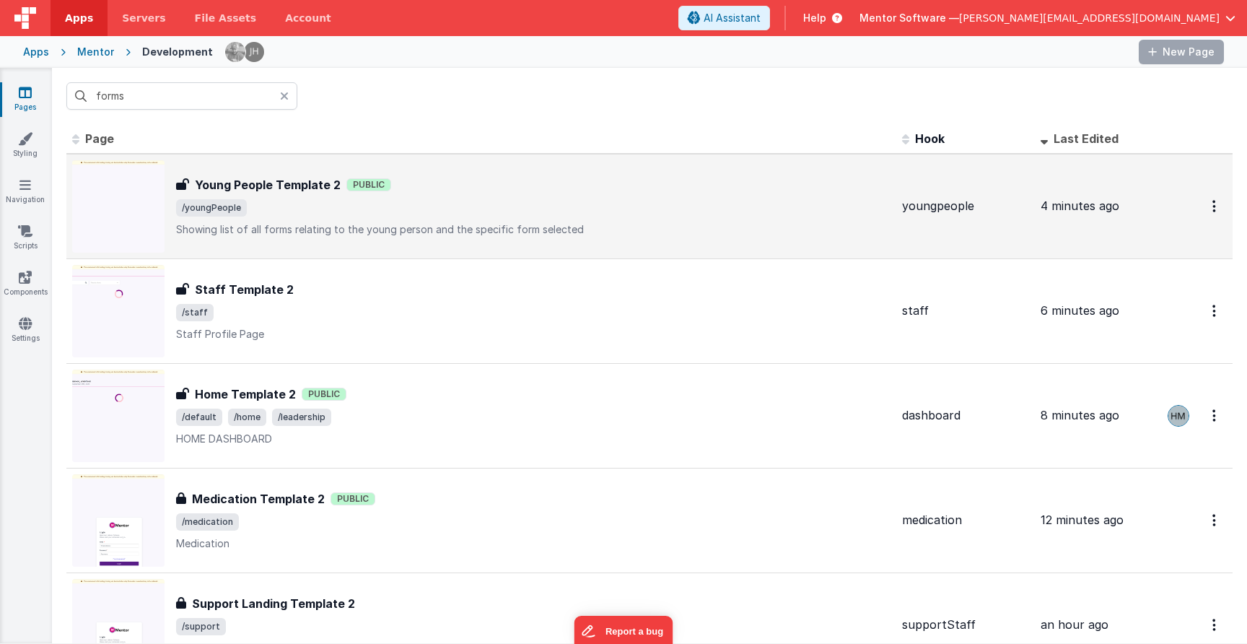
click at [514, 232] on p "Showing list of all forms relating to the young person and the specific form se…" at bounding box center [533, 229] width 715 height 14
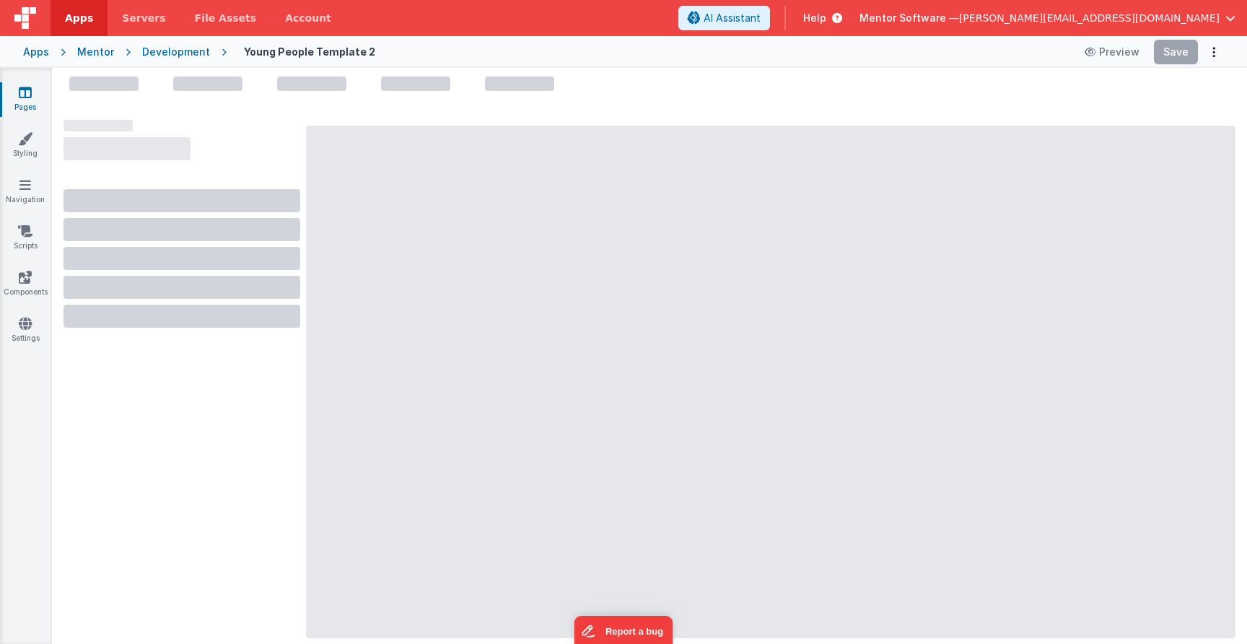
click at [17, 98] on link "Pages" at bounding box center [25, 99] width 52 height 29
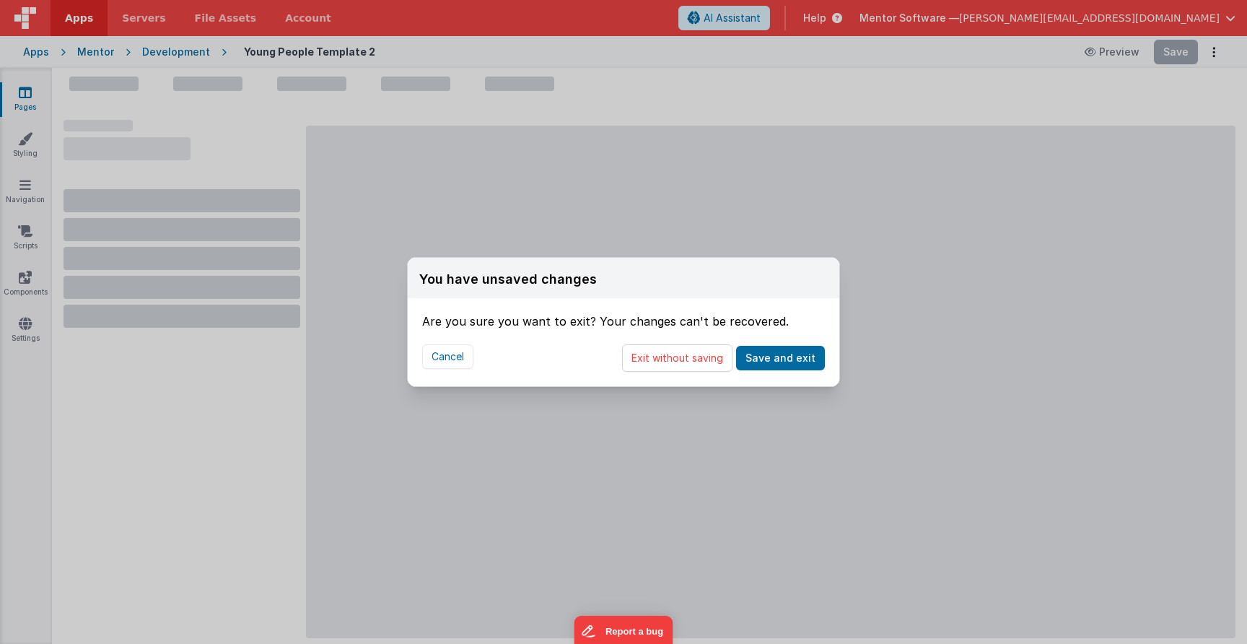
drag, startPoint x: 777, startPoint y: 359, endPoint x: 674, endPoint y: 339, distance: 104.3
click at [674, 341] on div "Cancel Exit without saving Save and exit" at bounding box center [624, 358] width 432 height 56
click at [674, 314] on div "Are you sure you want to exit? Your changes can't be recovered." at bounding box center [623, 314] width 403 height 32
click at [432, 361] on button "Cancel" at bounding box center [447, 356] width 51 height 25
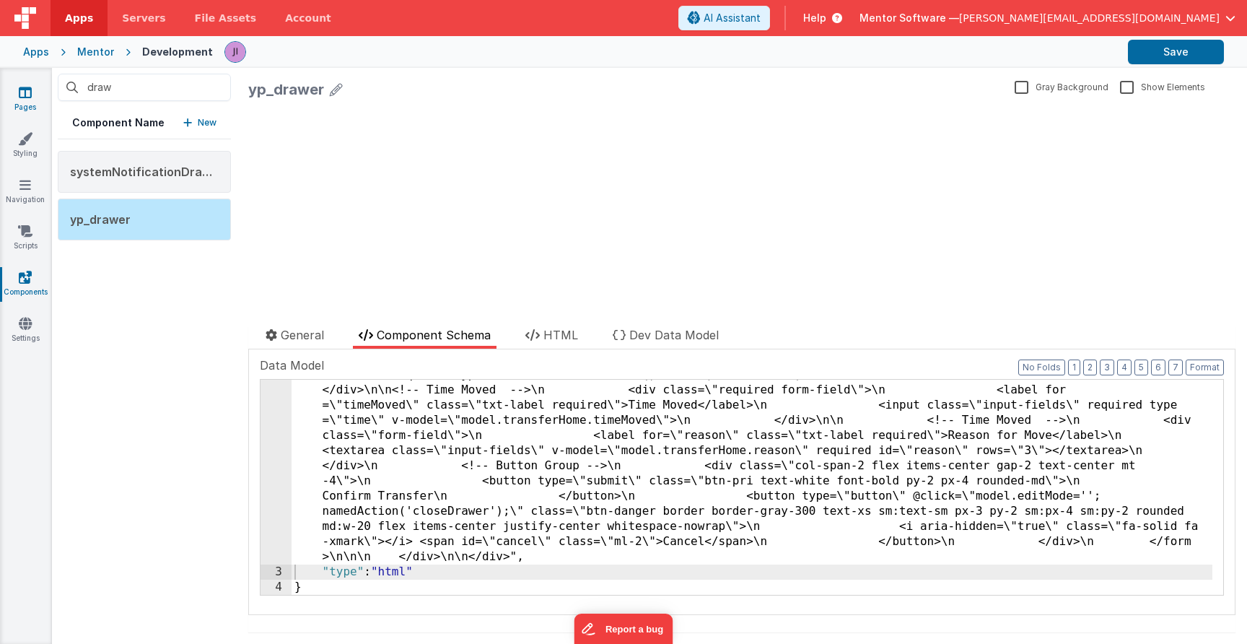
click at [37, 104] on link "Pages" at bounding box center [25, 99] width 52 height 29
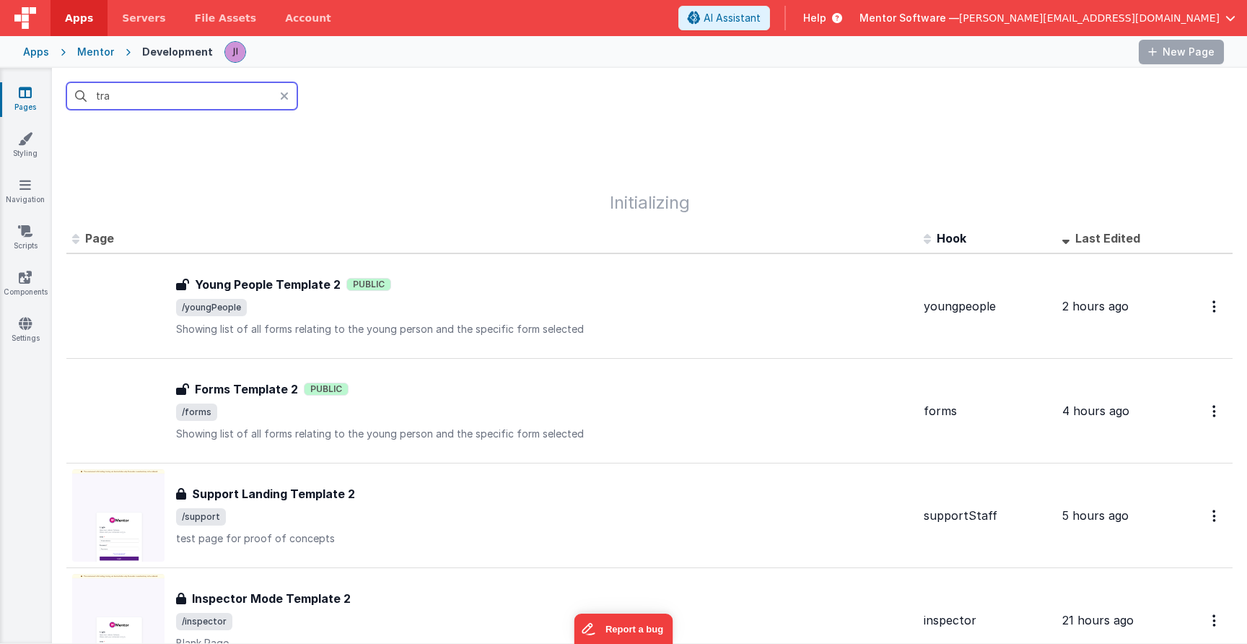
click at [124, 95] on input "tra" at bounding box center [181, 95] width 231 height 27
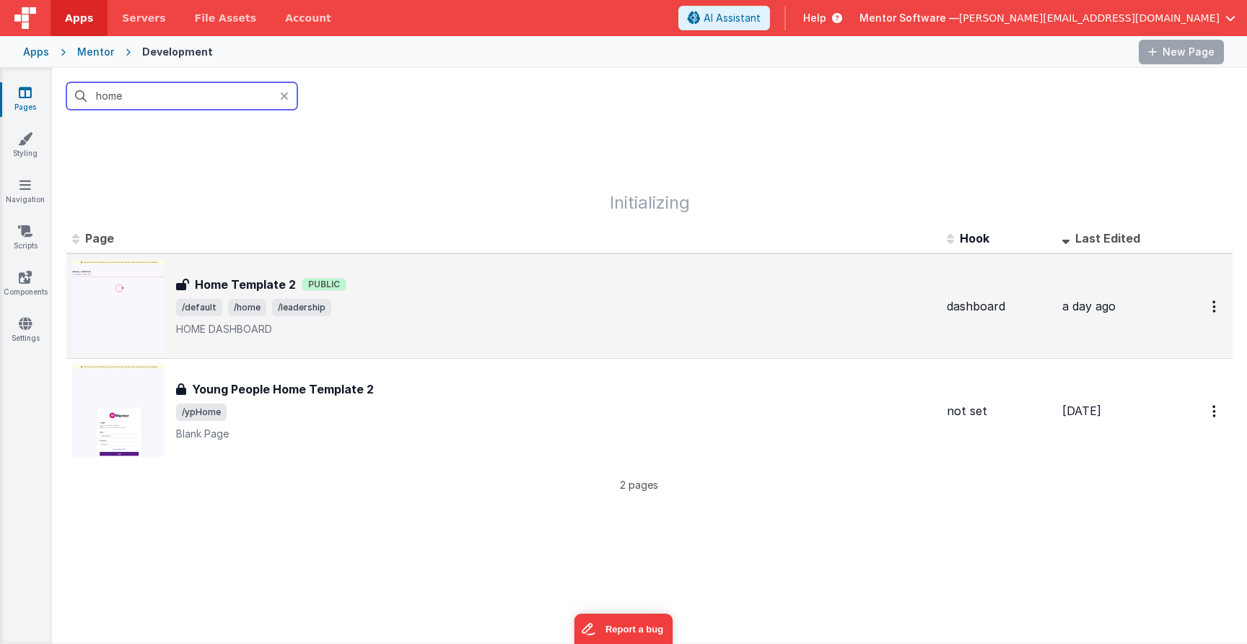
type input "home"
click at [530, 309] on span "/default /home /leadership" at bounding box center [555, 307] width 759 height 17
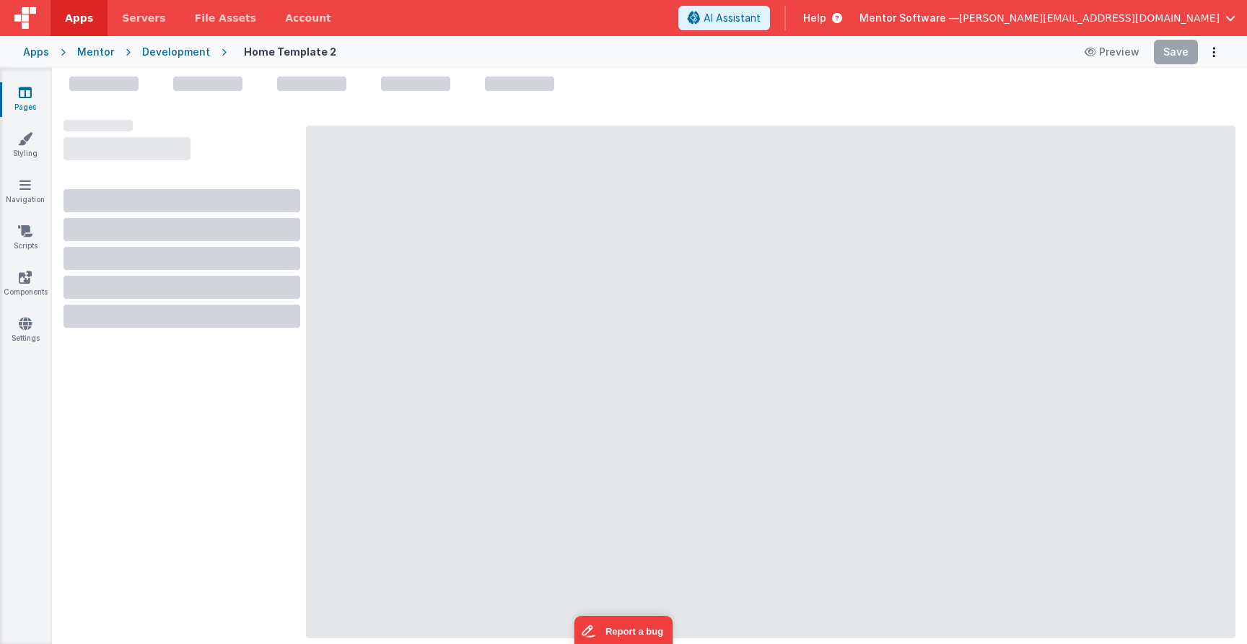
click at [33, 93] on link "Pages" at bounding box center [25, 99] width 52 height 29
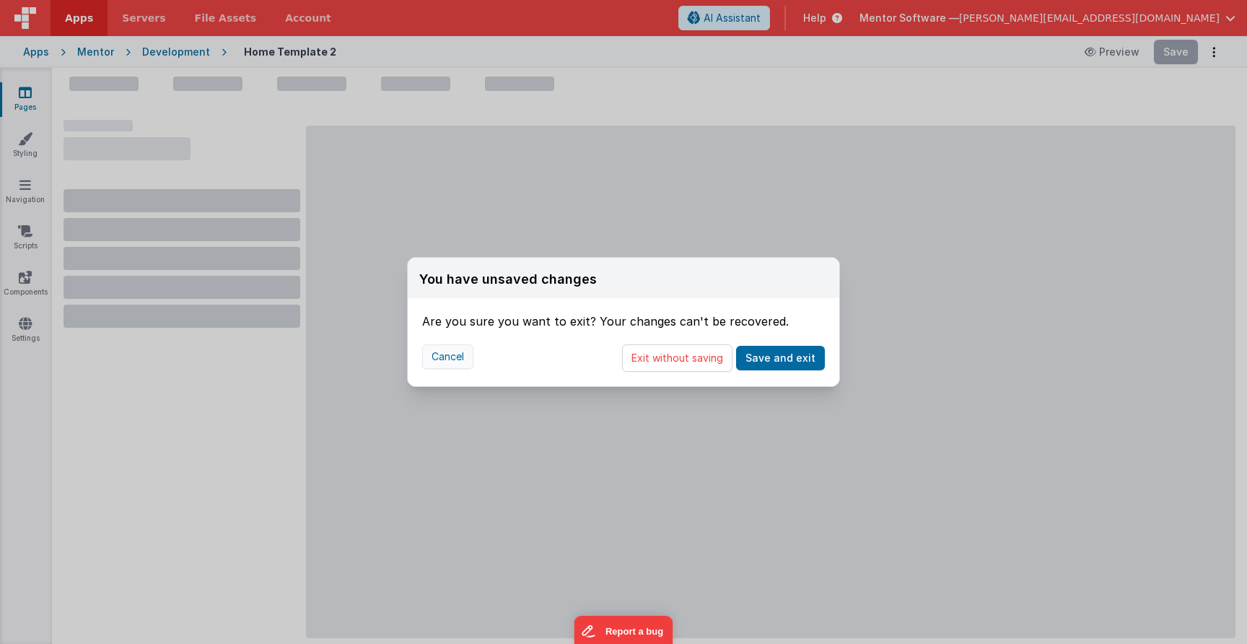
click at [449, 359] on button "Cancel" at bounding box center [447, 356] width 51 height 25
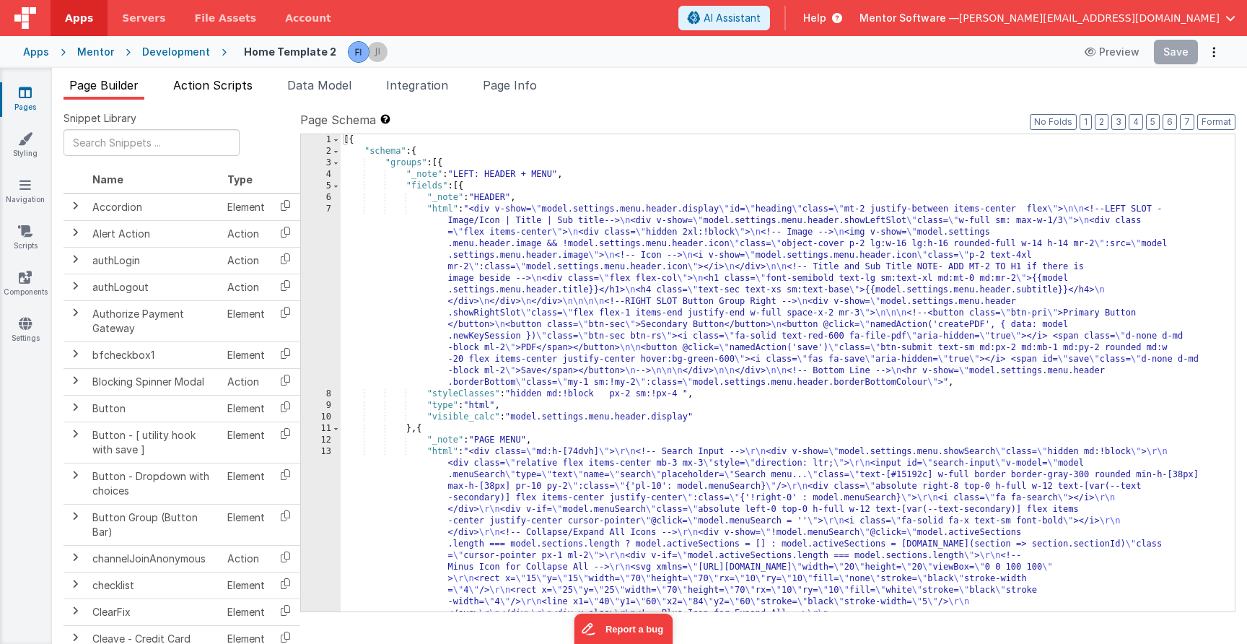
click at [211, 84] on span "Action Scripts" at bounding box center [212, 85] width 79 height 14
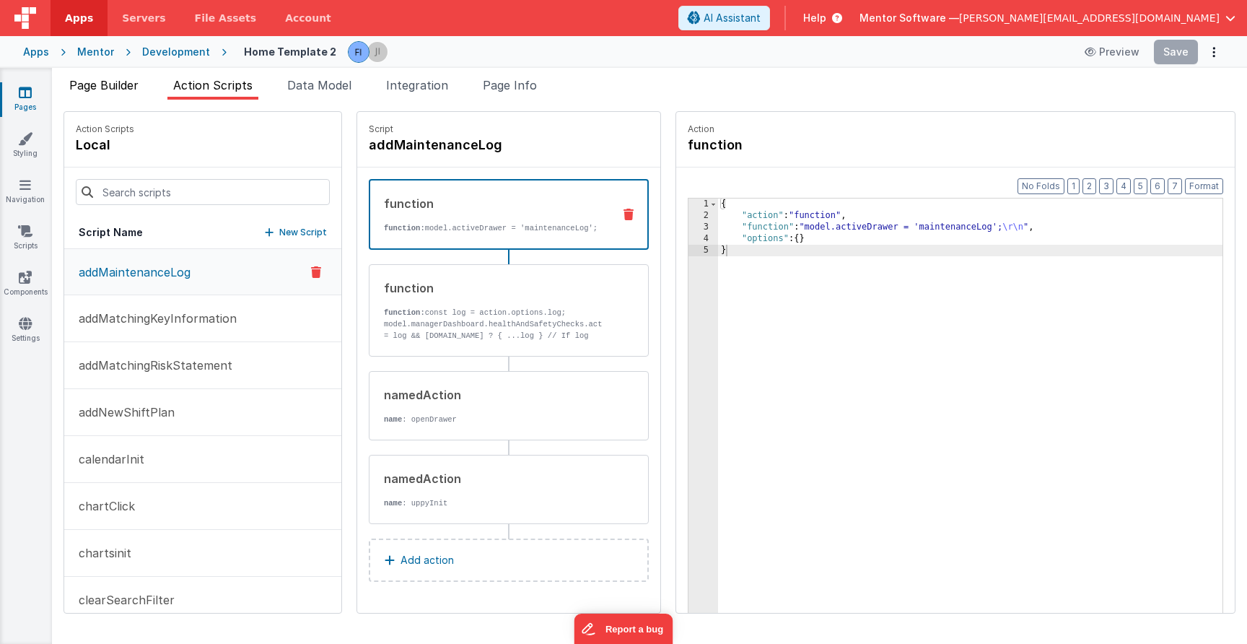
click at [101, 84] on span "Page Builder" at bounding box center [103, 85] width 69 height 14
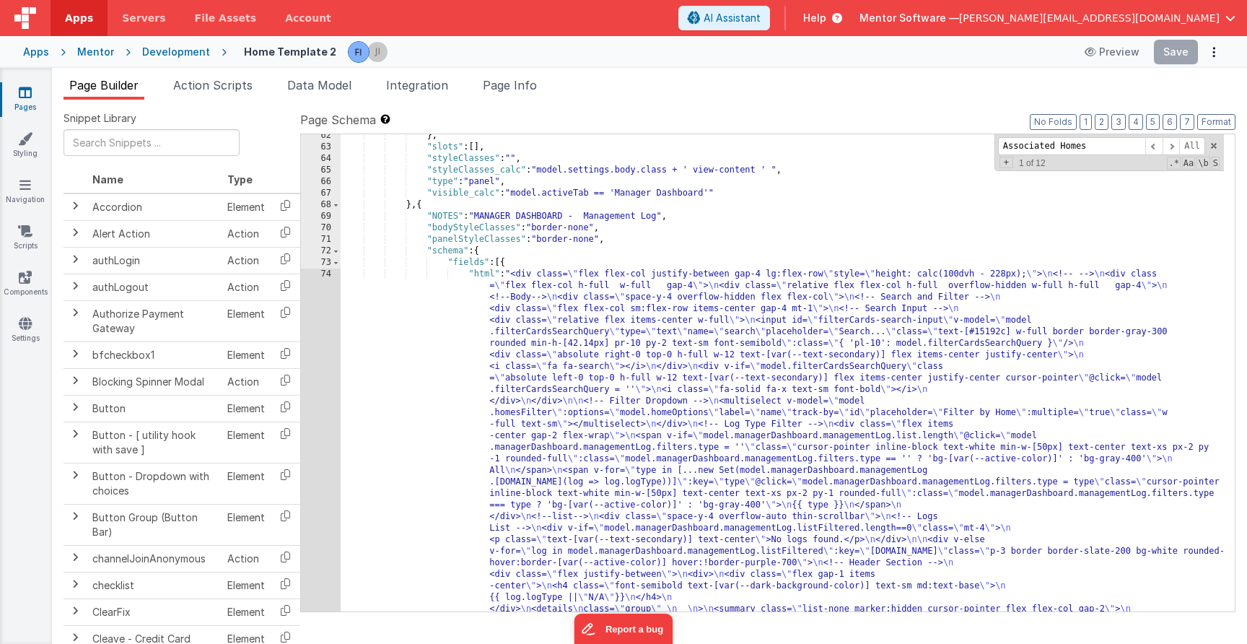
scroll to position [2671, 0]
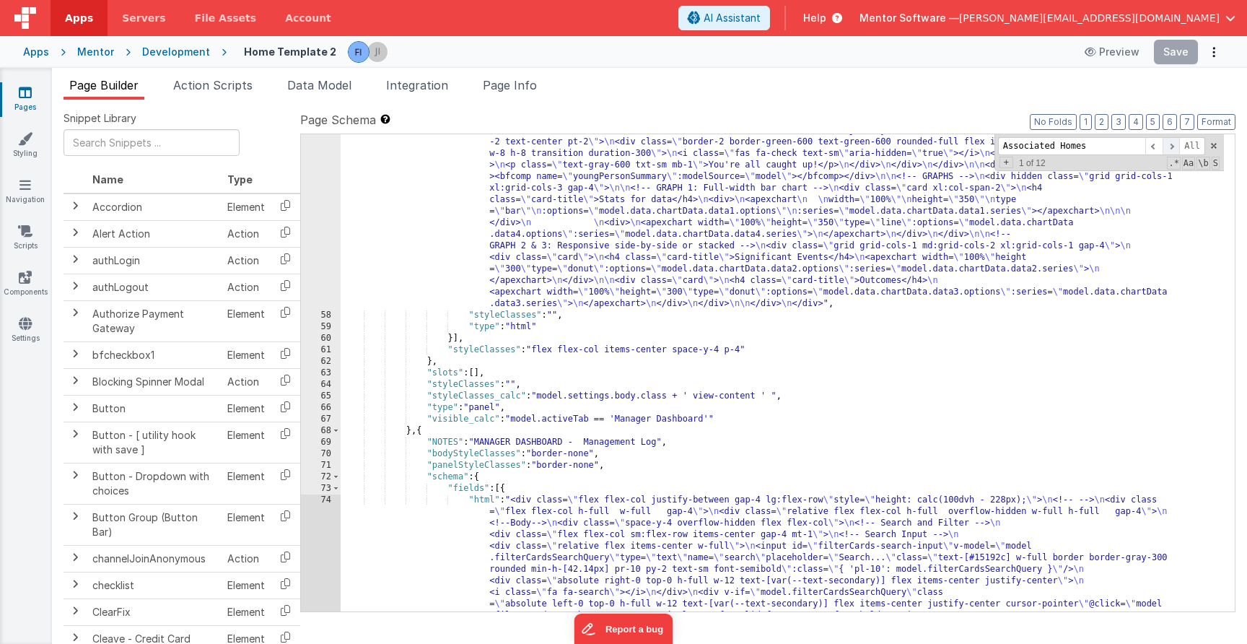
type input "Associated Homes"
click at [1168, 146] on span at bounding box center [1171, 146] width 17 height 18
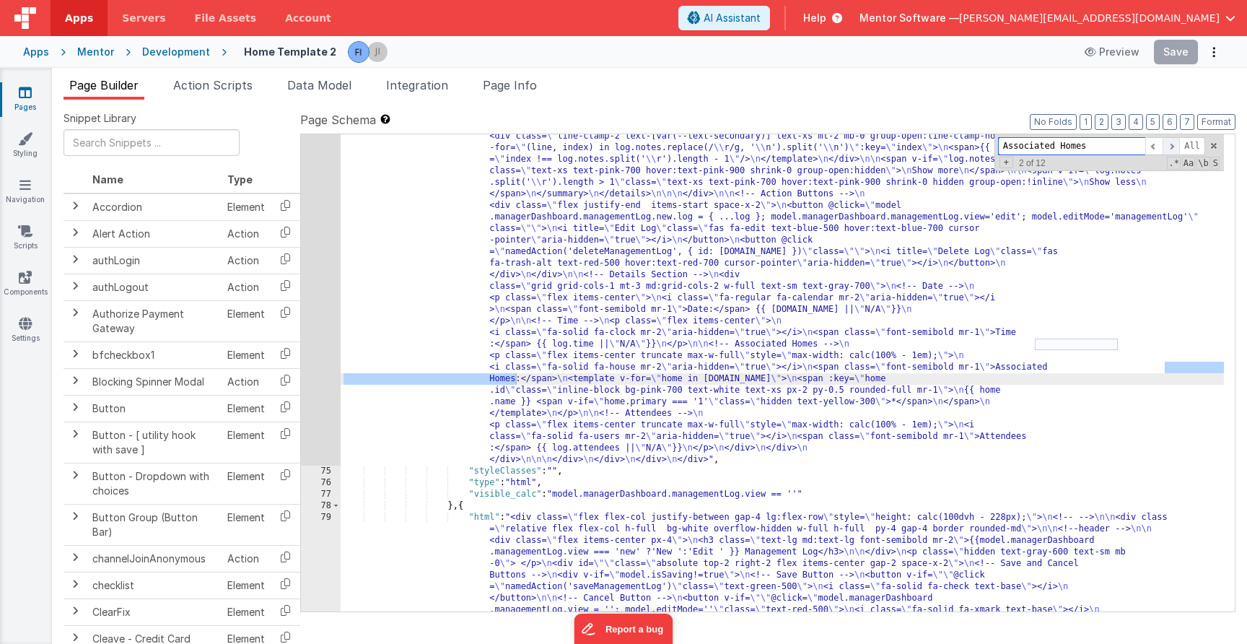
click at [1168, 146] on span at bounding box center [1171, 146] width 17 height 18
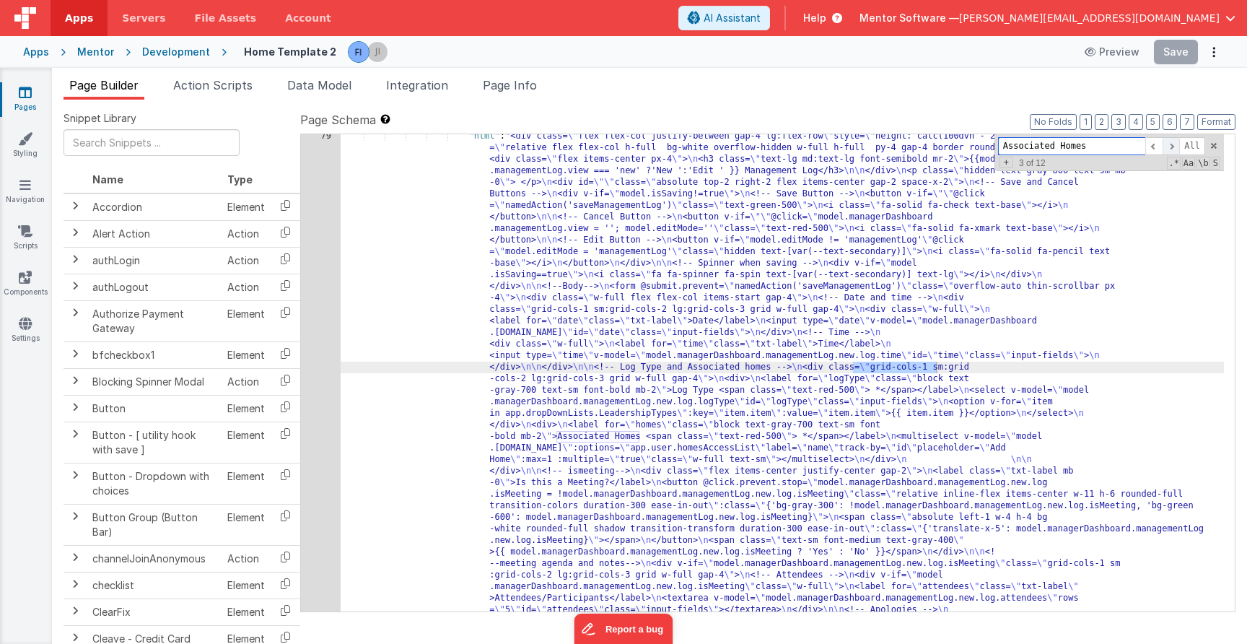
click at [1168, 146] on span at bounding box center [1171, 146] width 17 height 18
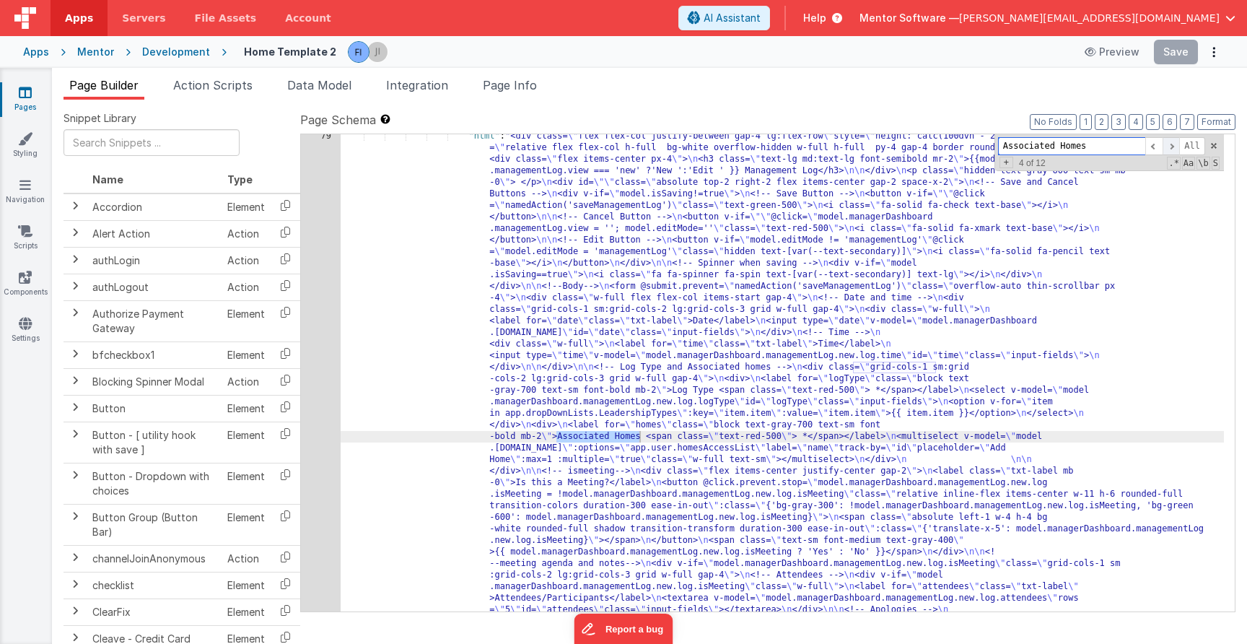
click at [1168, 146] on span at bounding box center [1171, 146] width 17 height 18
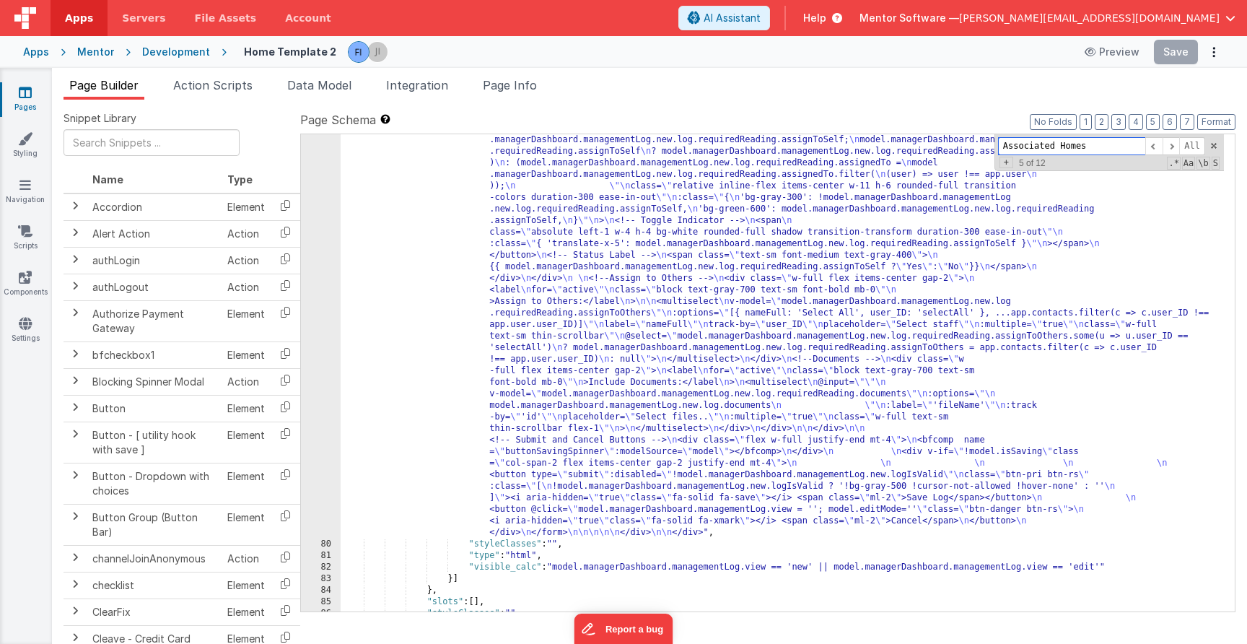
scroll to position [4274, 0]
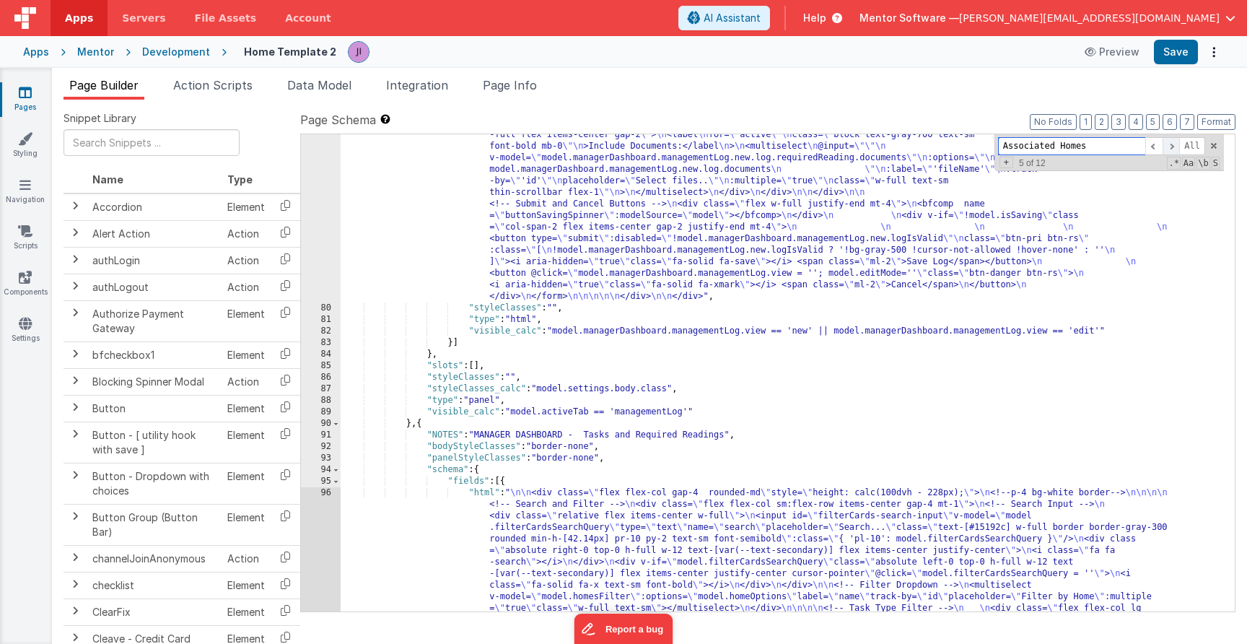
click at [1167, 150] on span at bounding box center [1171, 146] width 17 height 18
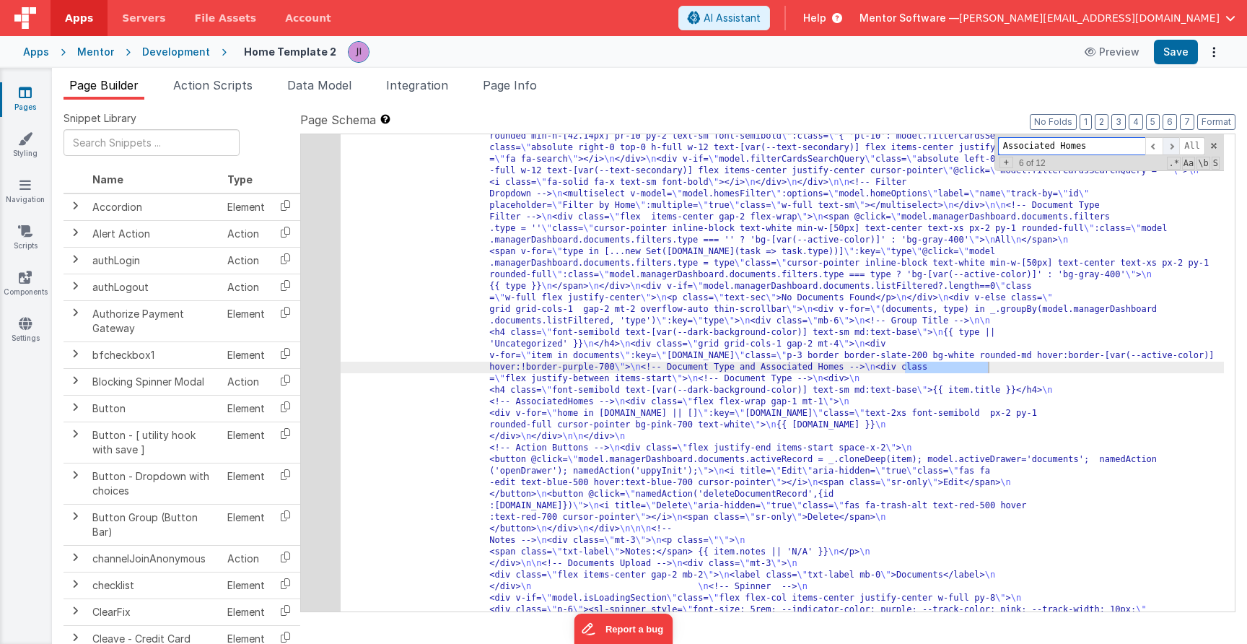
click at [1167, 150] on span at bounding box center [1171, 146] width 17 height 18
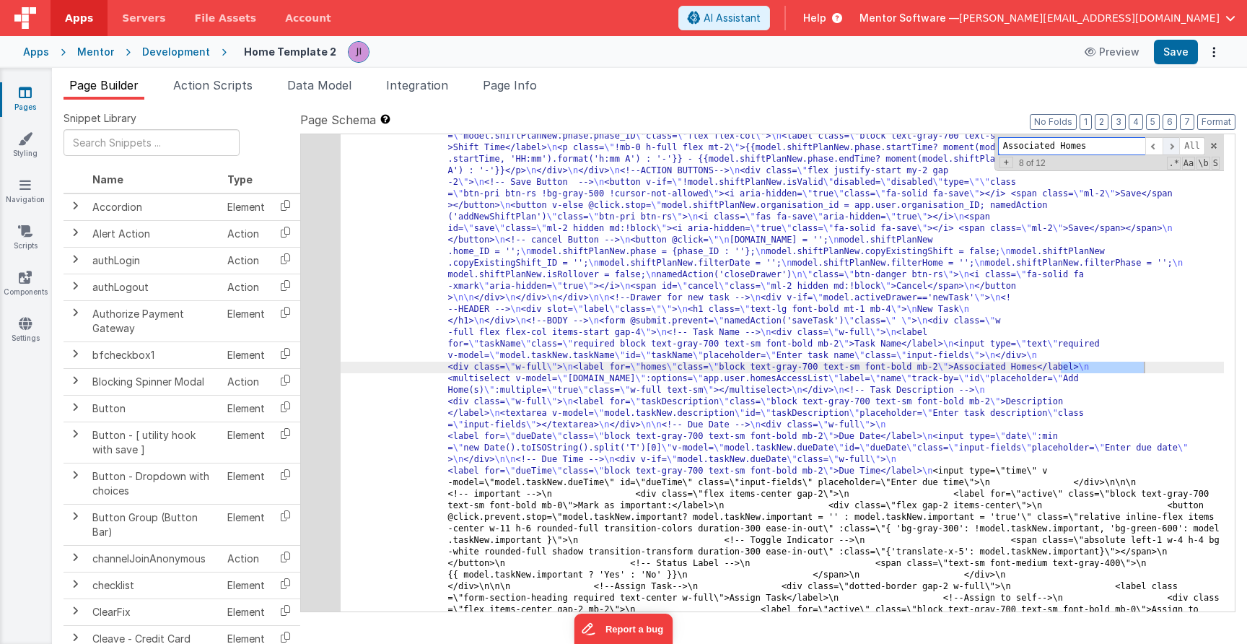
click at [1167, 150] on span at bounding box center [1171, 146] width 17 height 18
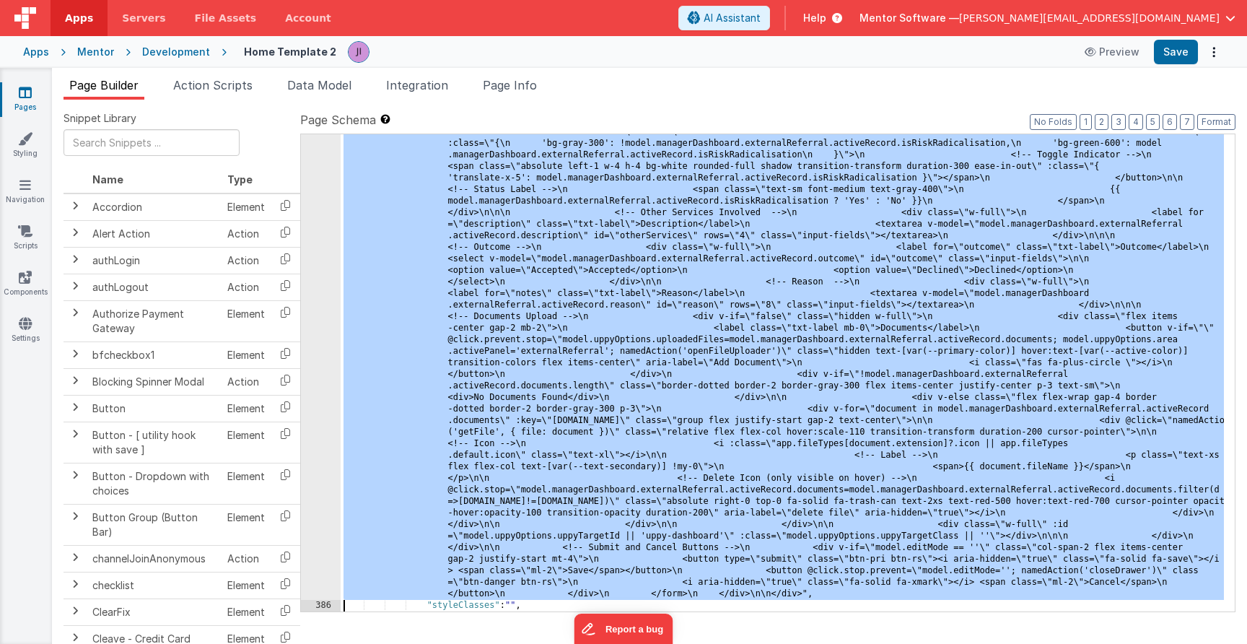
click at [326, 346] on div "< div id = "info-drawer" class = "fixed top-0 right-0 z-40 h-screen p-4 overflo…" at bounding box center [336, 477] width 519 height 793
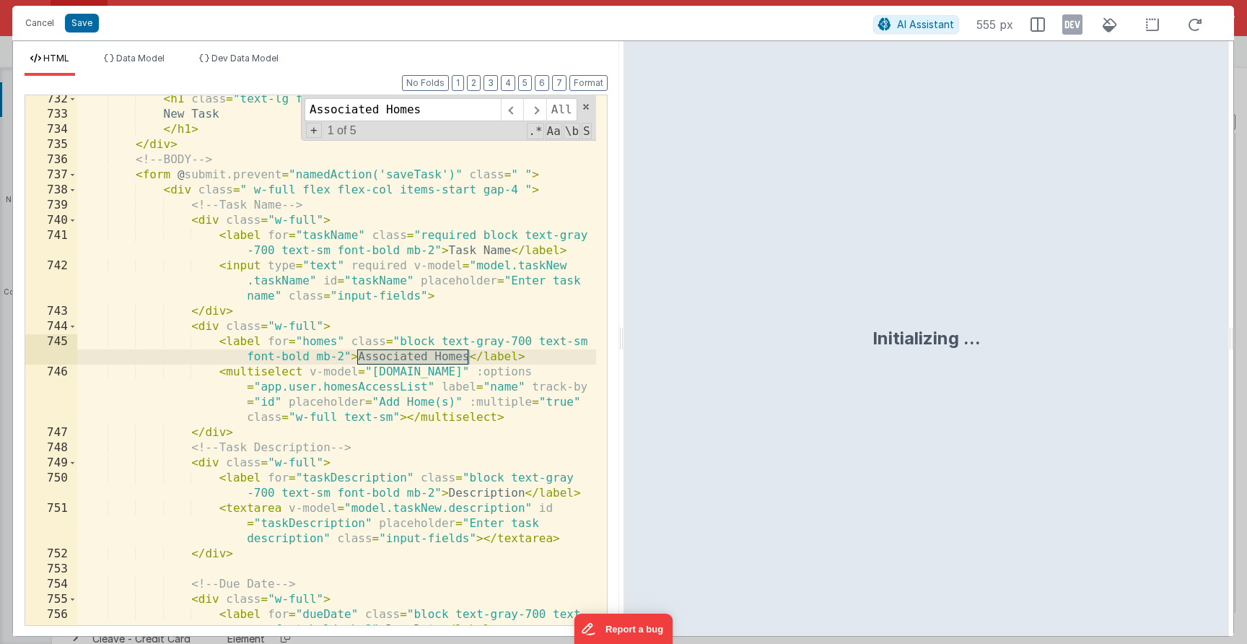
scroll to position [8533, 0]
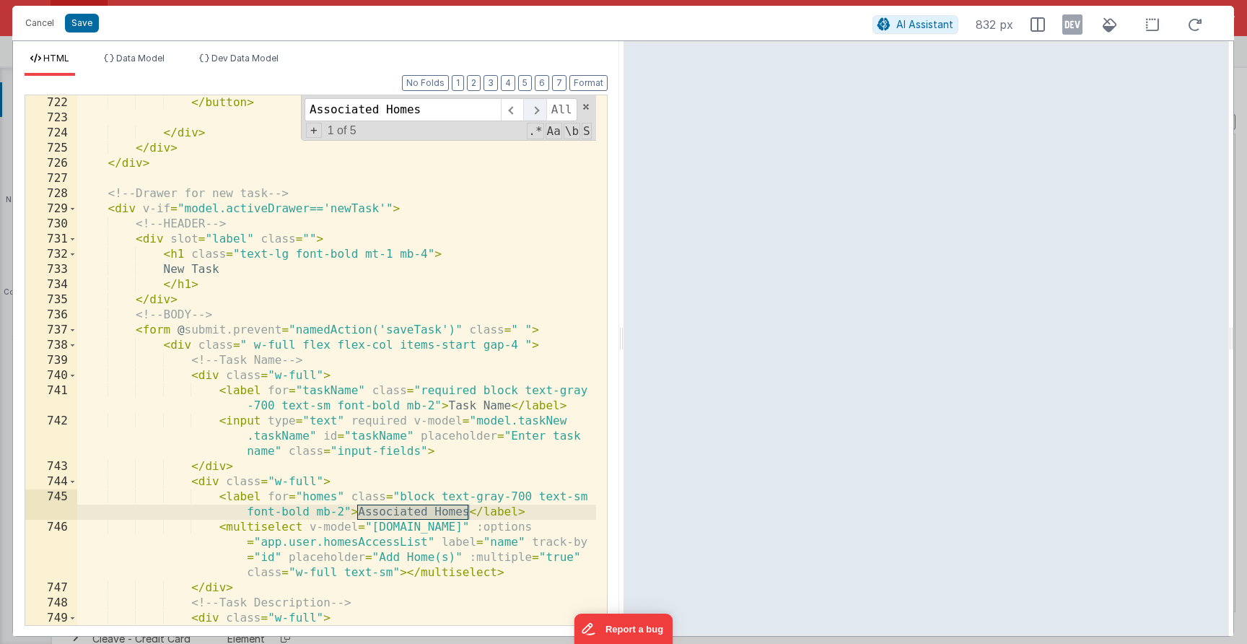
type input "Associated Homes"
click at [539, 104] on span at bounding box center [534, 109] width 22 height 23
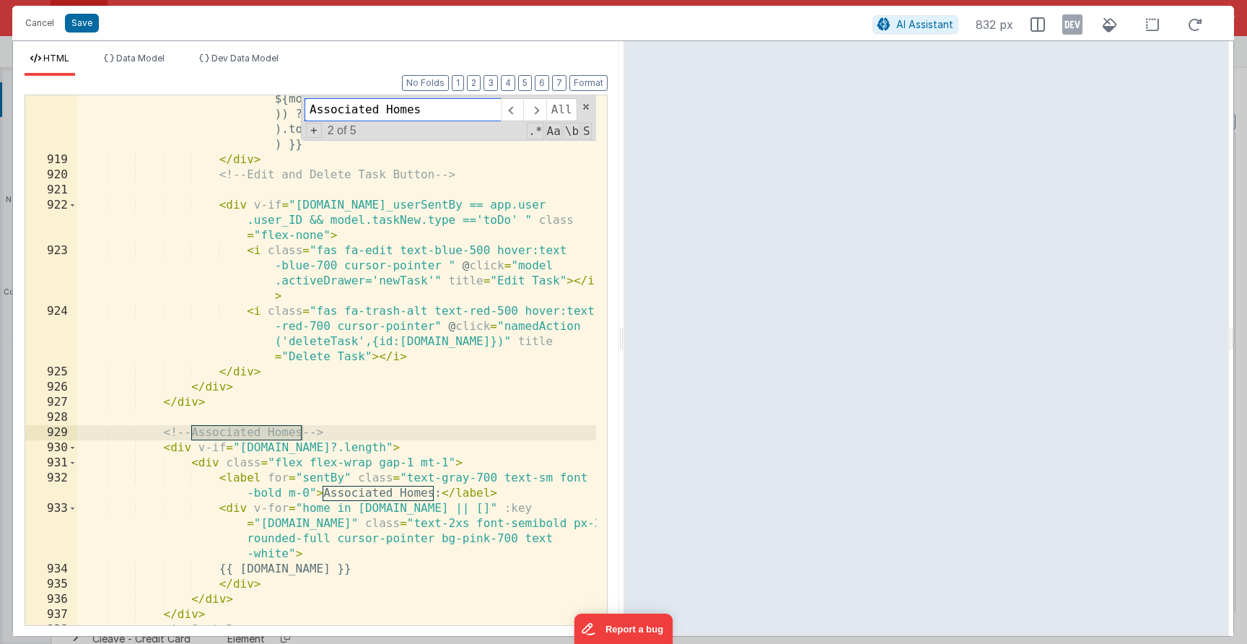
scroll to position [10578, 0]
click at [526, 108] on span at bounding box center [534, 109] width 22 height 23
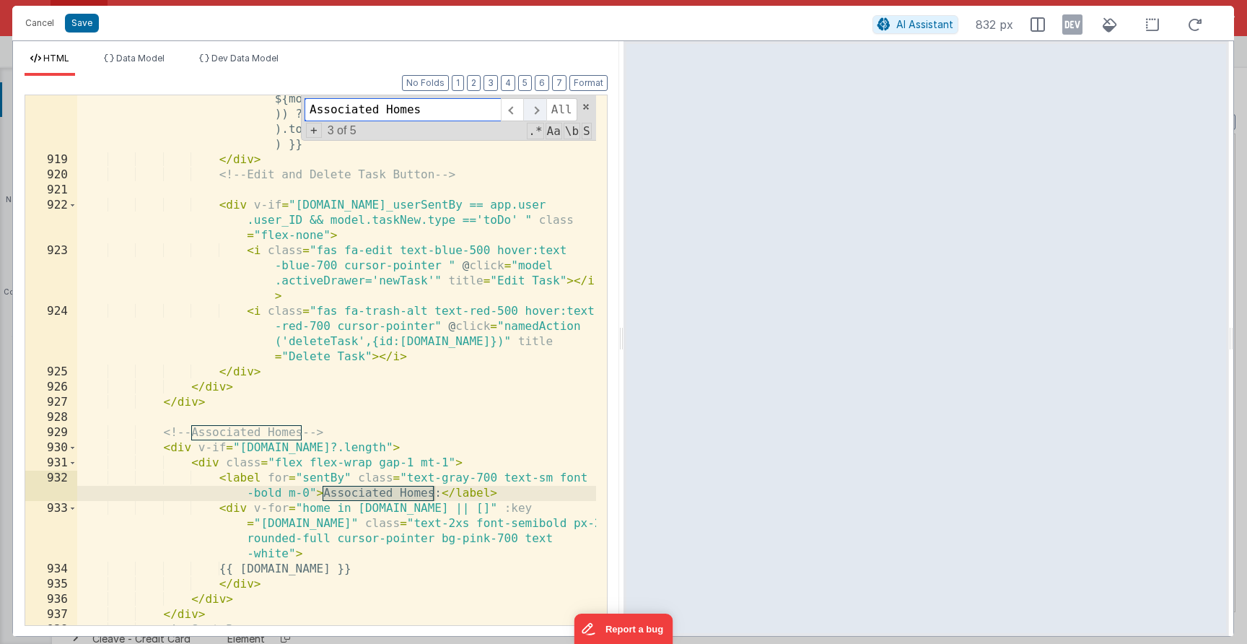
click at [528, 110] on span at bounding box center [534, 109] width 22 height 23
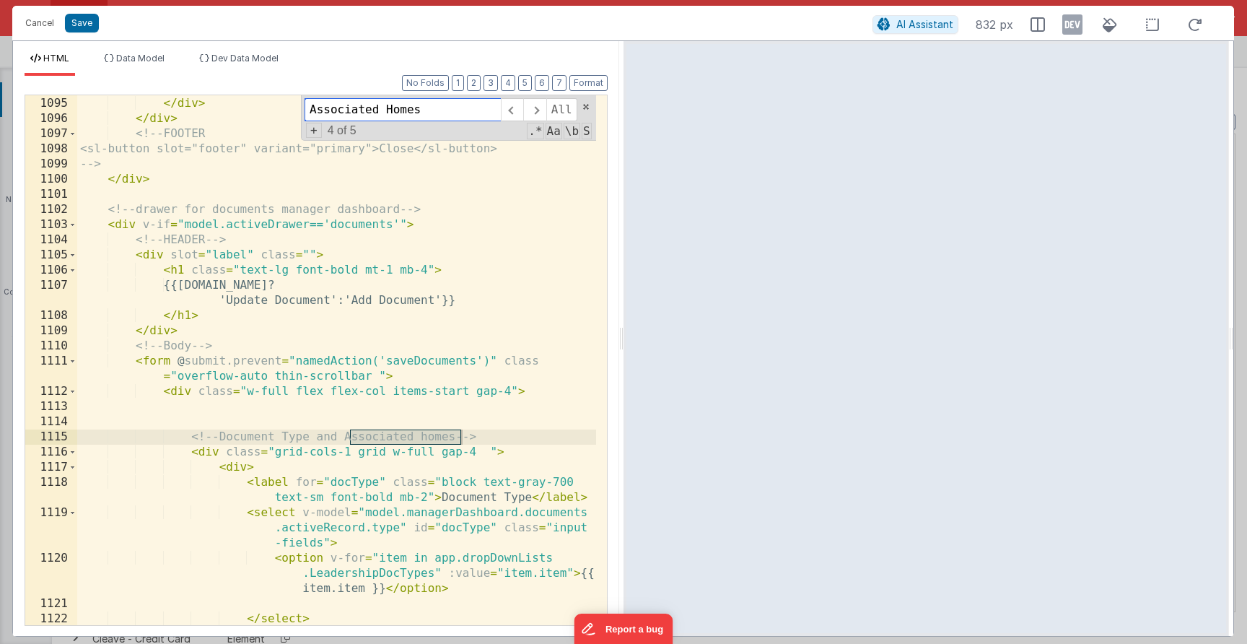
scroll to position [12614, 0]
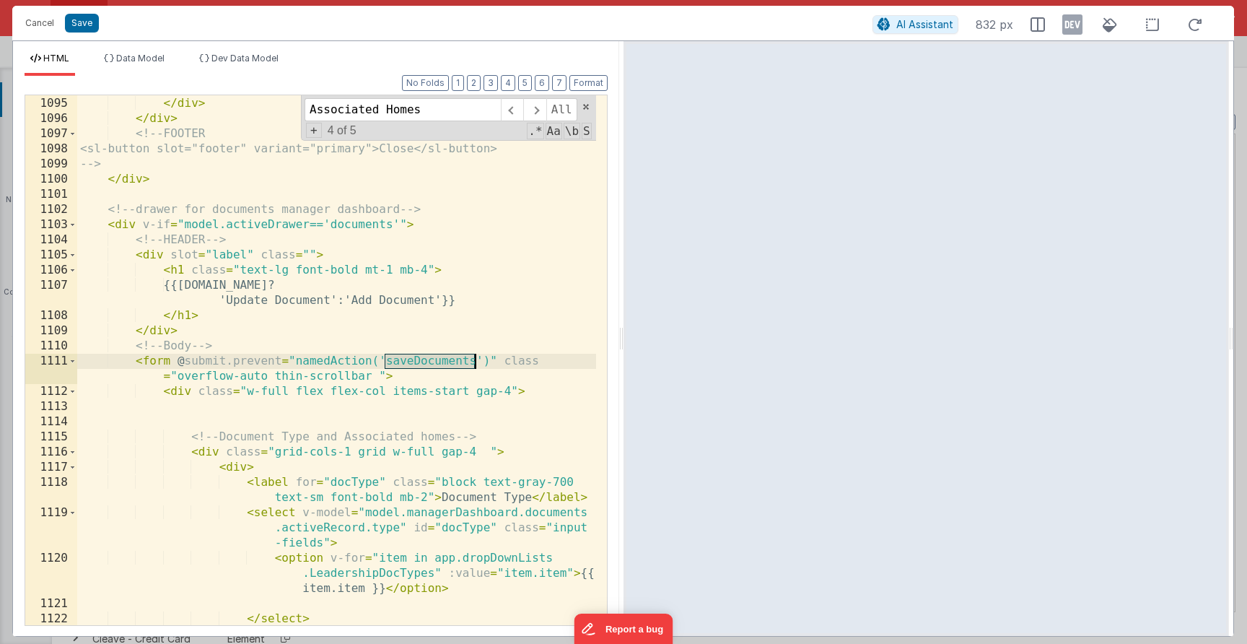
drag, startPoint x: 386, startPoint y: 364, endPoint x: 473, endPoint y: 359, distance: 86.7
click at [473, 359] on div "</ div > </ div > </ div > <!-- FOOTER <sl-button slot="footer" variant="primar…" at bounding box center [336, 361] width 519 height 560
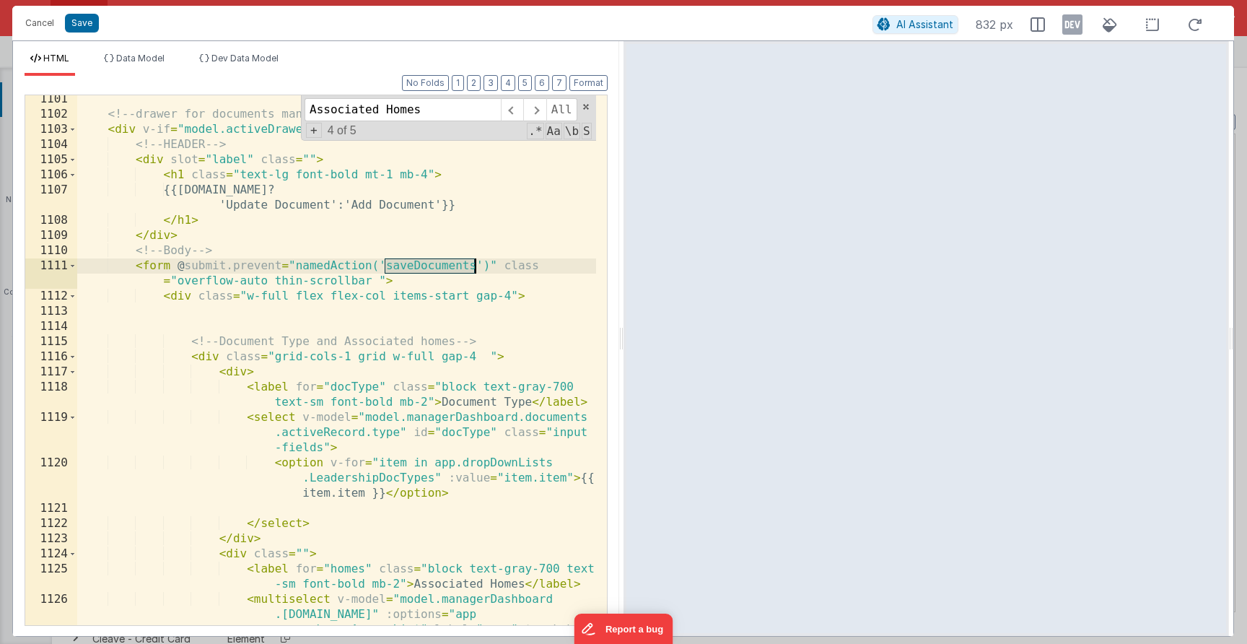
scroll to position [12706, 0]
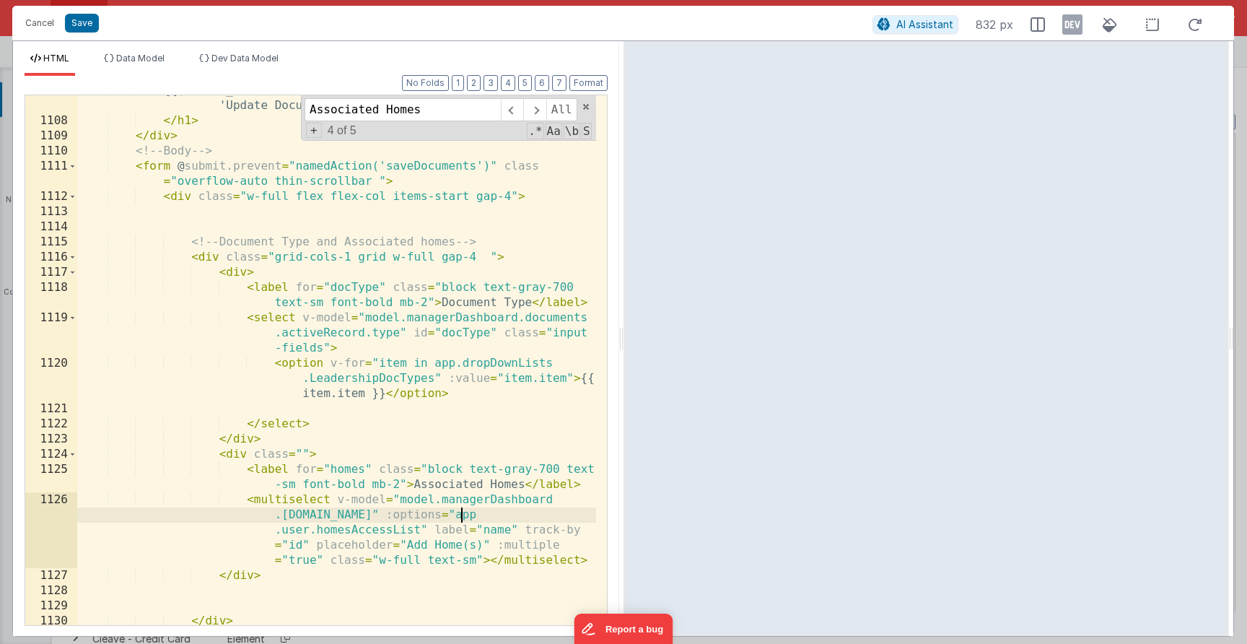
click at [460, 515] on div "{{[DOMAIN_NAME]? 'Update Document':'Add Document'}} </ h1 > </ div > <!-- Body …" at bounding box center [336, 370] width 519 height 575
click at [45, 25] on button "Cancel" at bounding box center [39, 23] width 43 height 20
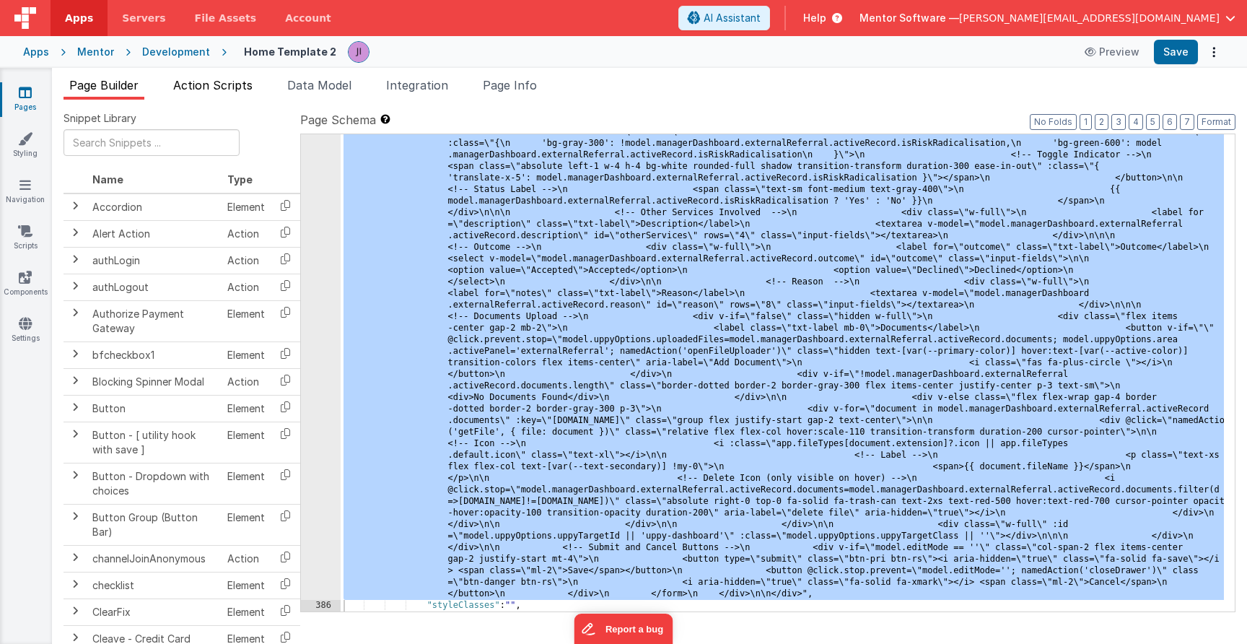
click at [194, 83] on span "Action Scripts" at bounding box center [212, 85] width 79 height 14
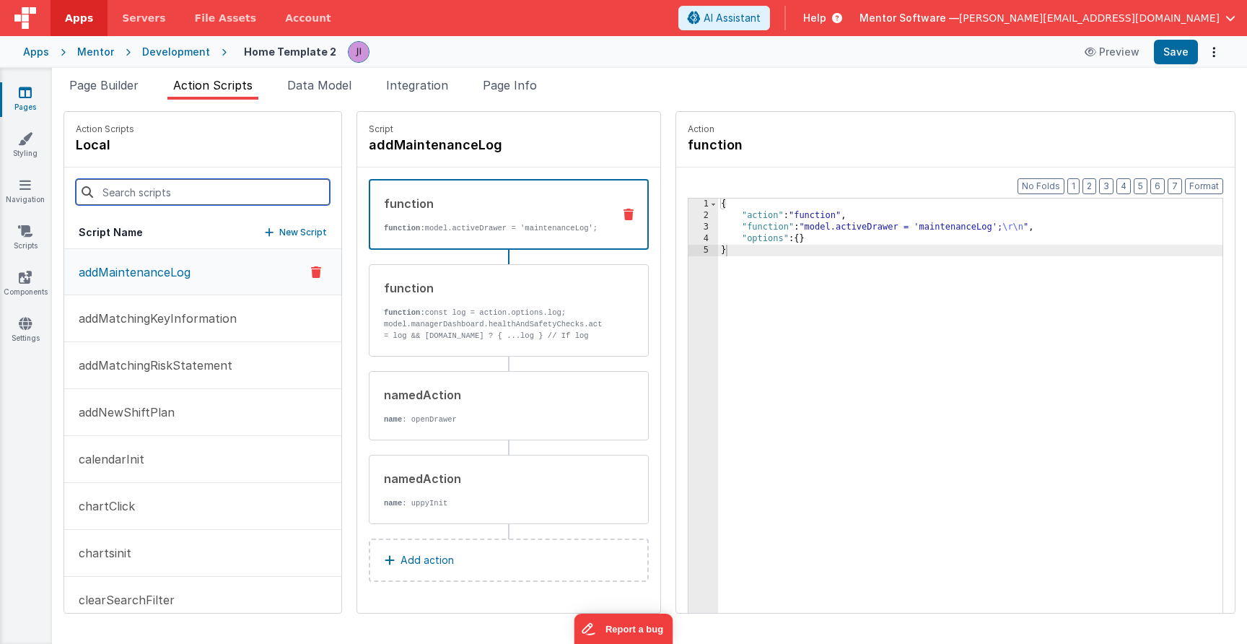
click at [198, 188] on input at bounding box center [203, 192] width 254 height 26
paste input ""homes": [{ "allowed": "1", "id": "E9C12B32-EA54-43B6-97B8-A246ADBB2B55", "name…"
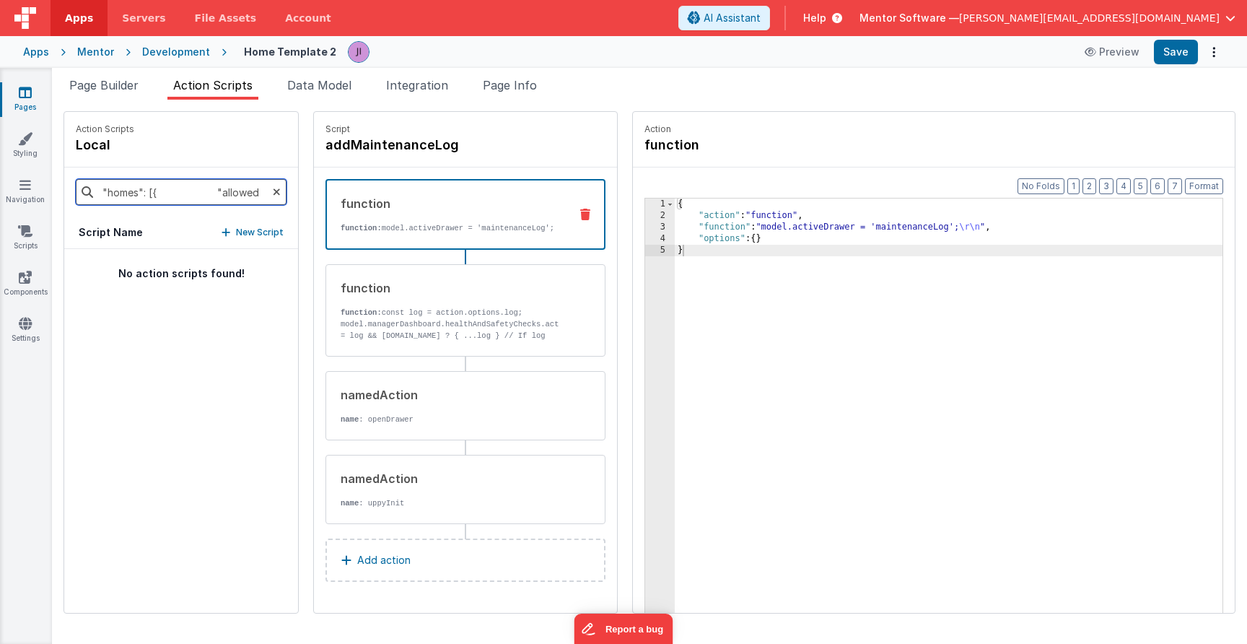
paste input "saveDocuments"
type input "saveDocuments"
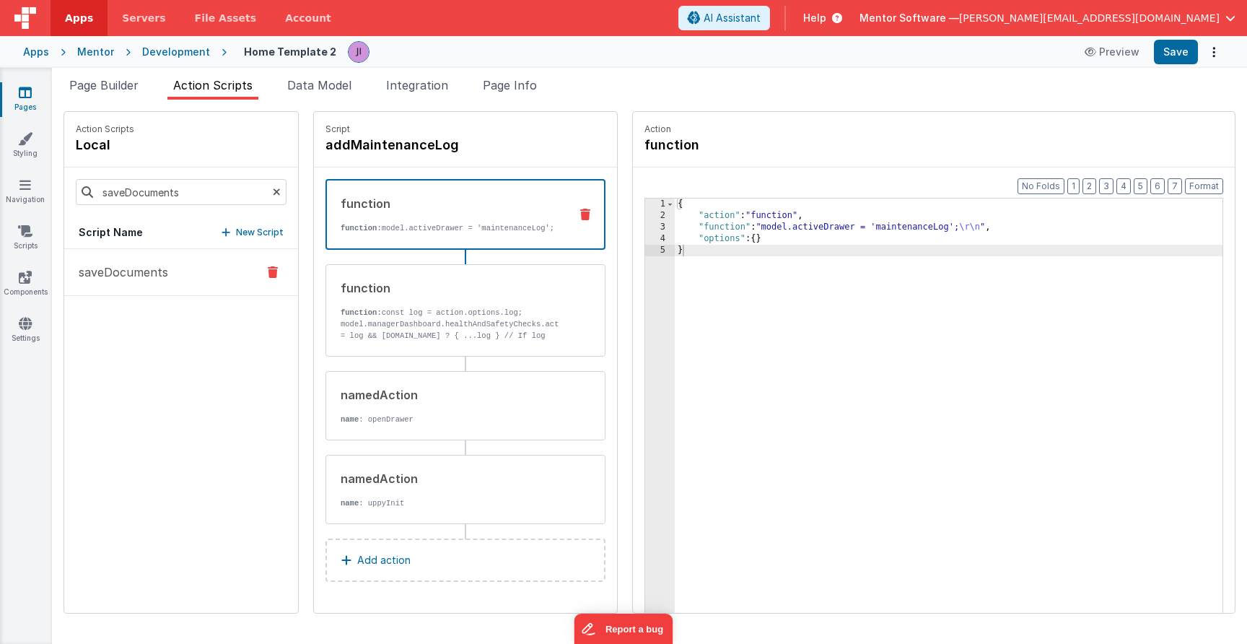
click at [178, 291] on button "saveDocuments" at bounding box center [181, 272] width 234 height 47
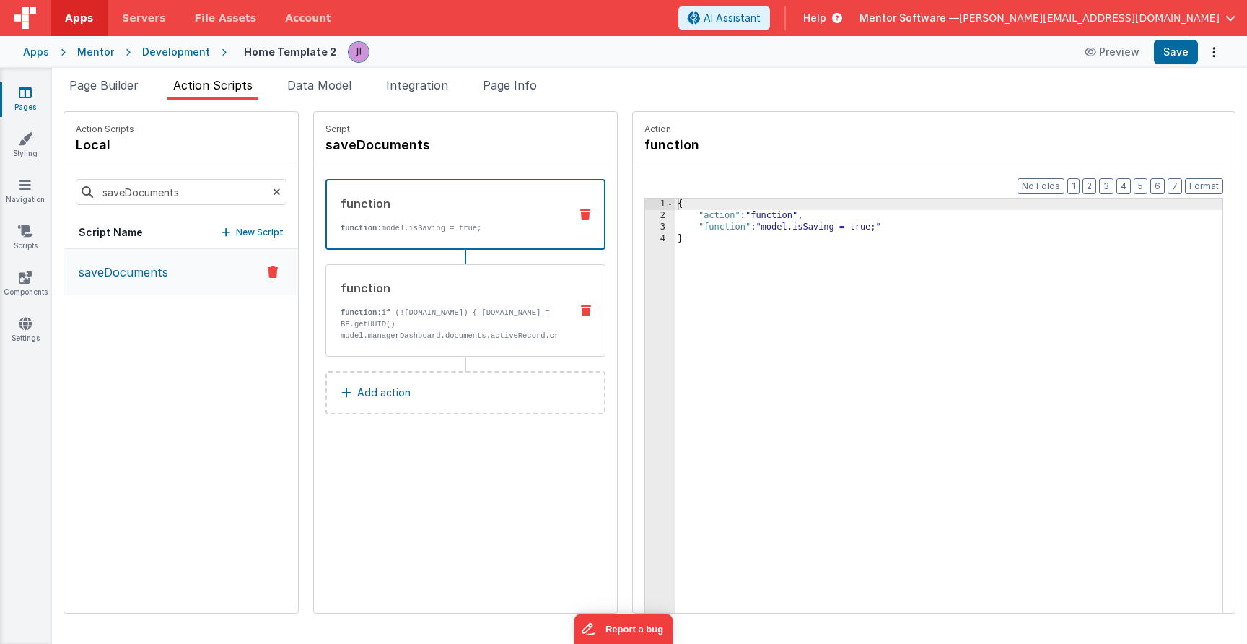
click at [427, 306] on div "function function: if (![DOMAIN_NAME]) { [DOMAIN_NAME] = BF.getUUID() model.man…" at bounding box center [442, 310] width 232 height 62
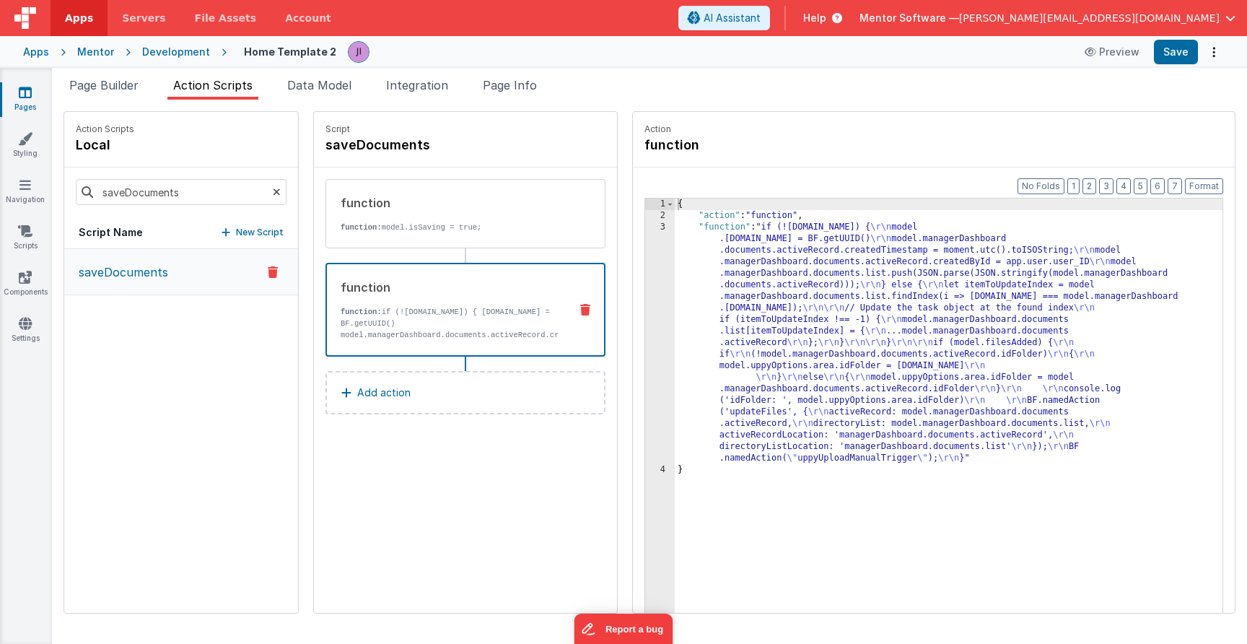
click at [732, 330] on div "{ "action" : "function" , "function" : "if (![DOMAIN_NAME]) { \r\n model .[DOMA…" at bounding box center [949, 439] width 548 height 482
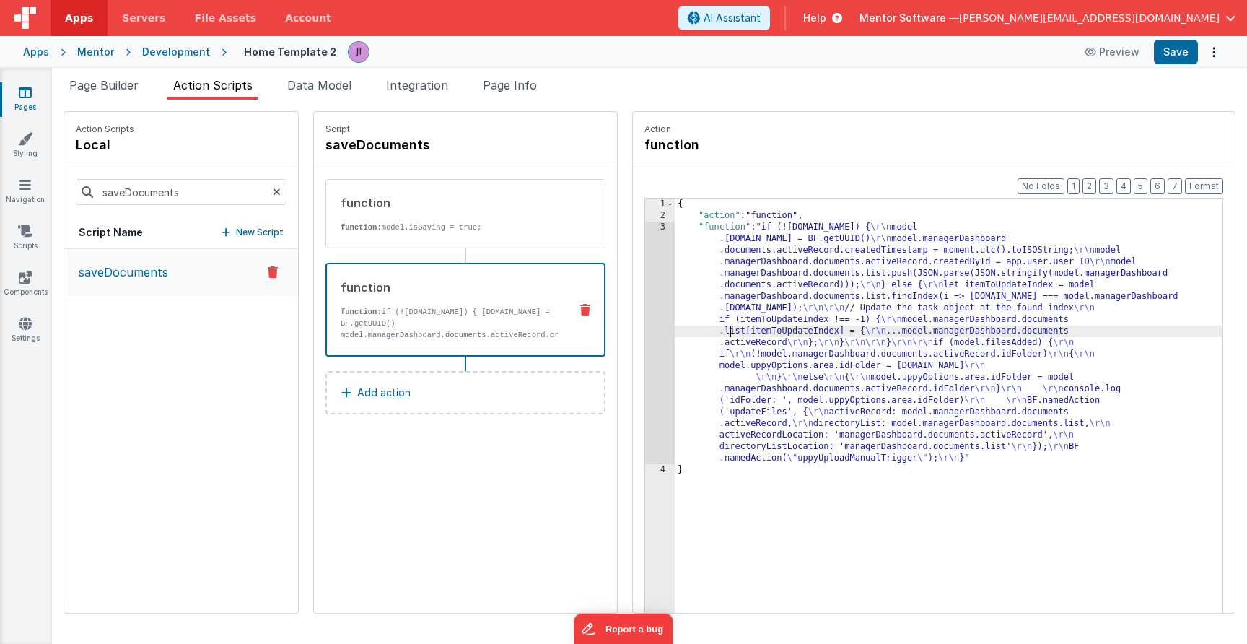
click at [653, 330] on div "3" at bounding box center [660, 343] width 30 height 243
